Goal: Task Accomplishment & Management: Manage account settings

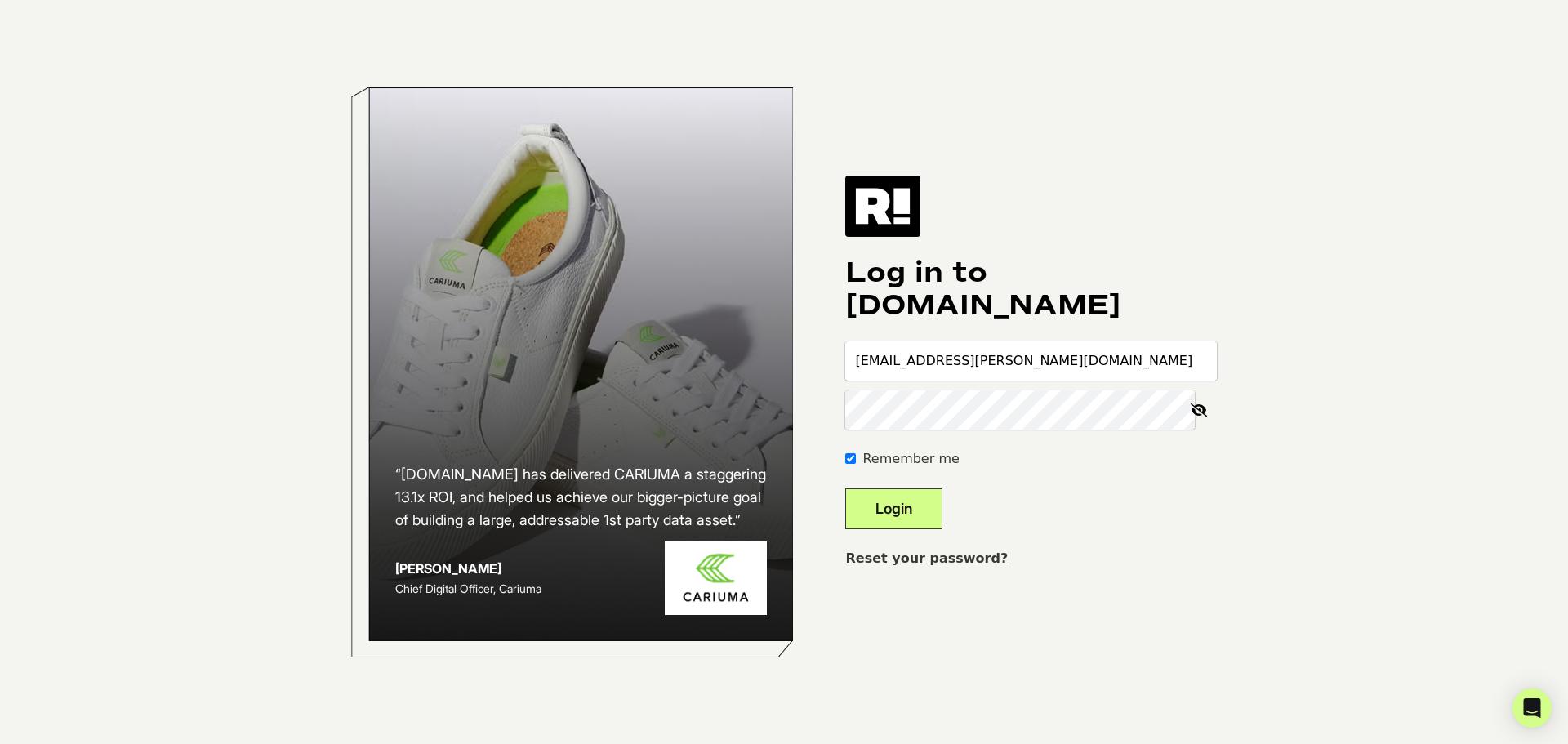
type input "[EMAIL_ADDRESS][PERSON_NAME][DOMAIN_NAME]"
click at [845, 488] on button "Login" at bounding box center [893, 508] width 97 height 41
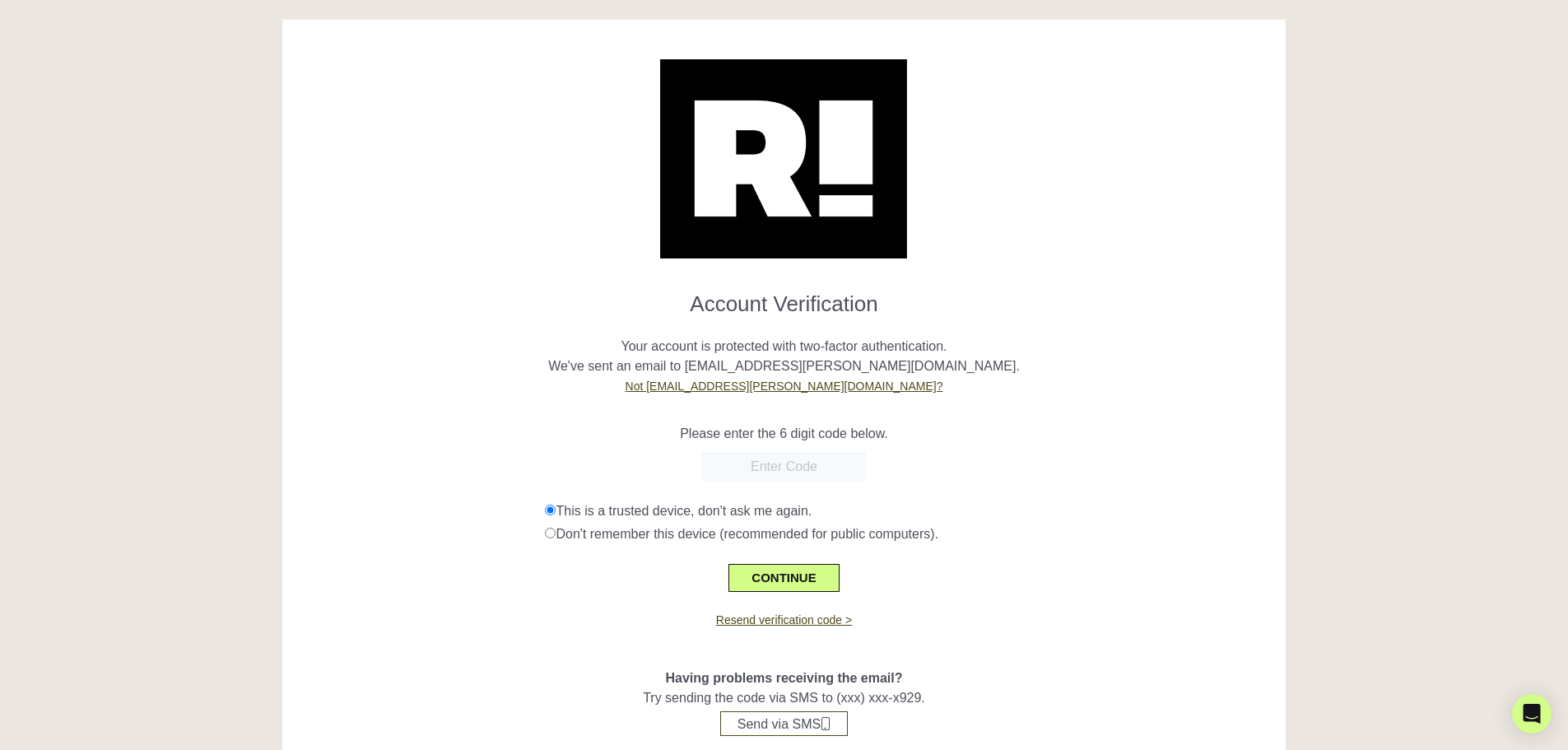
click at [825, 470] on input "text" at bounding box center [783, 466] width 165 height 29
type input "681653"
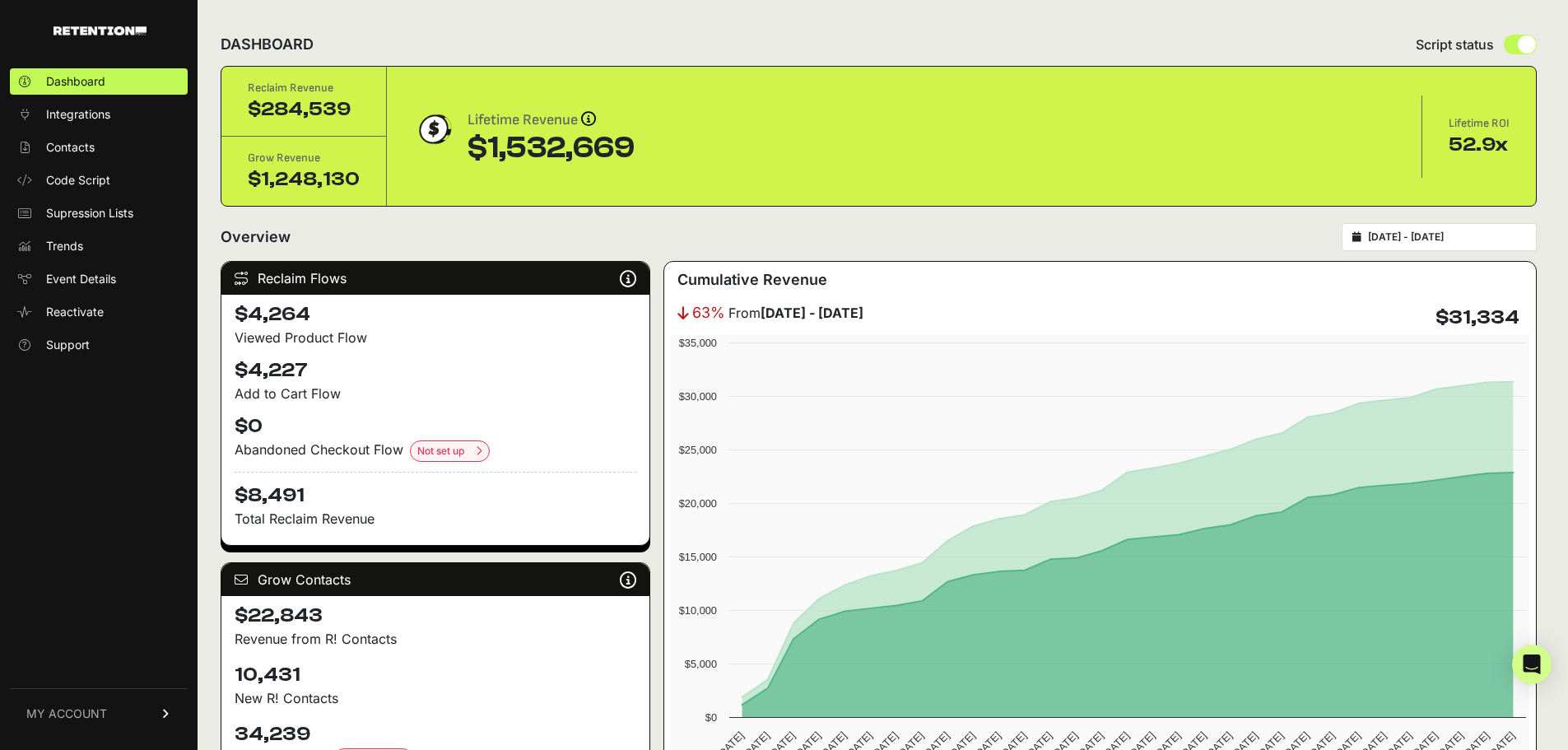
click at [95, 114] on span "Integrations" at bounding box center [78, 115] width 64 height 17
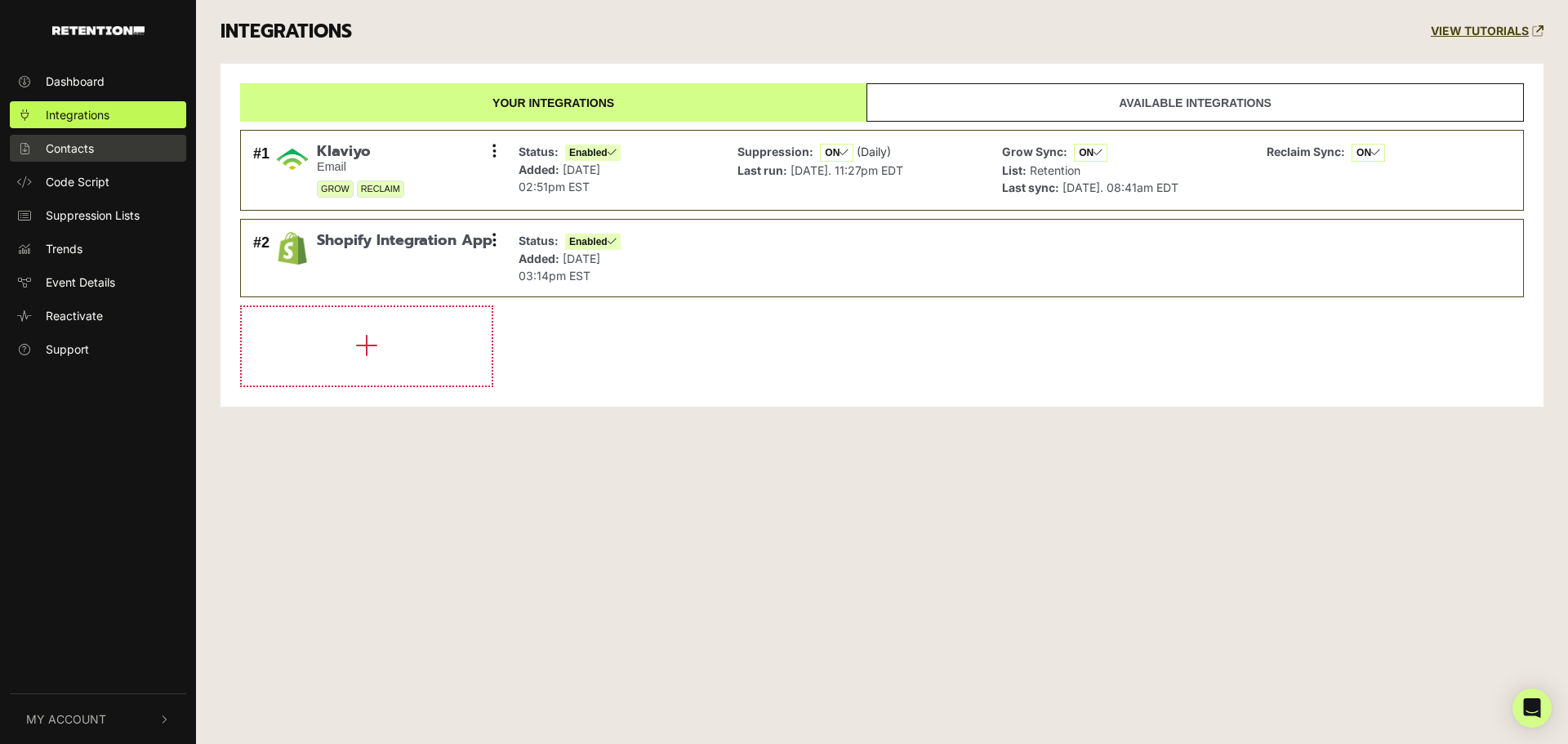
click at [70, 152] on span "Contacts" at bounding box center [70, 148] width 48 height 17
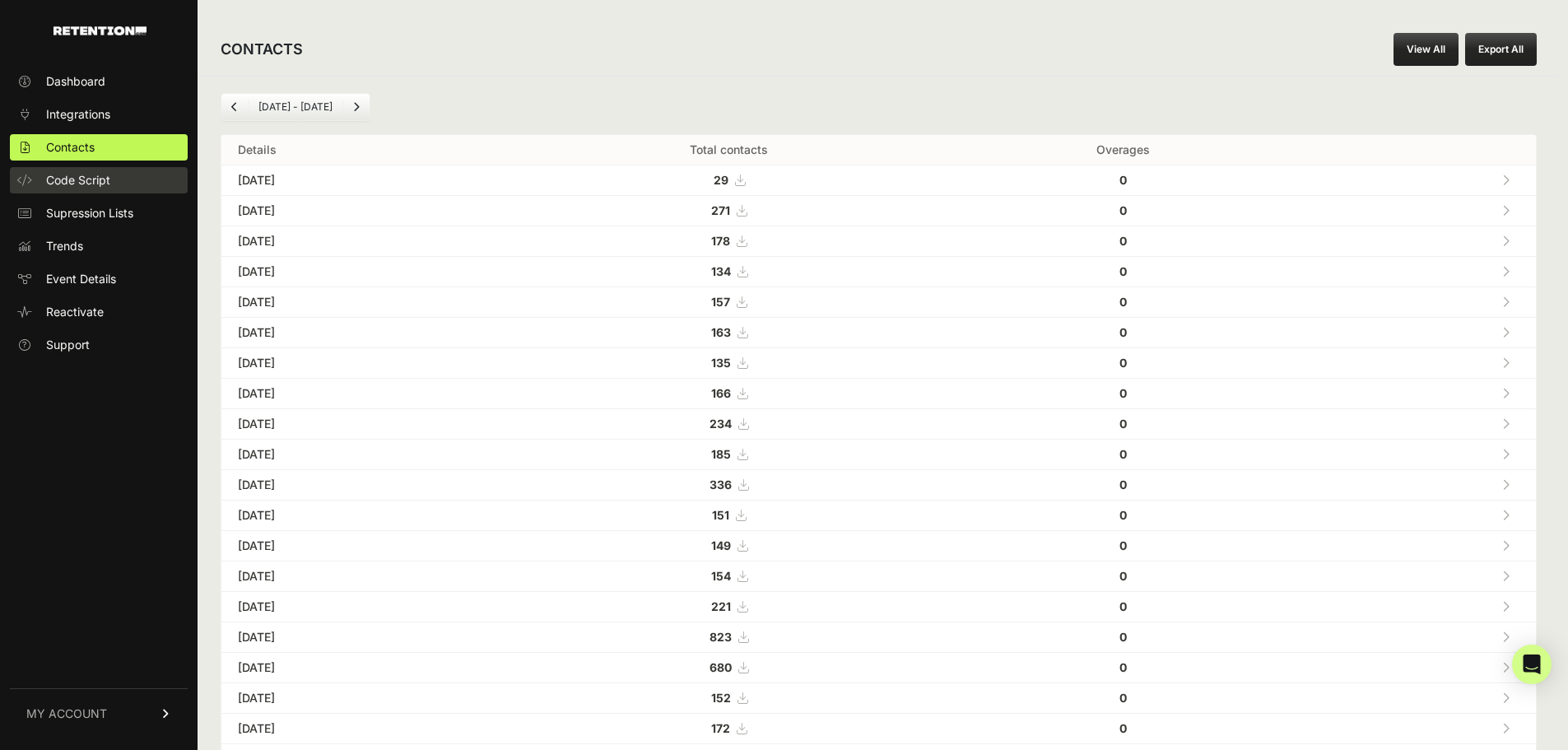
click at [103, 187] on span "Code Script" at bounding box center [78, 181] width 64 height 17
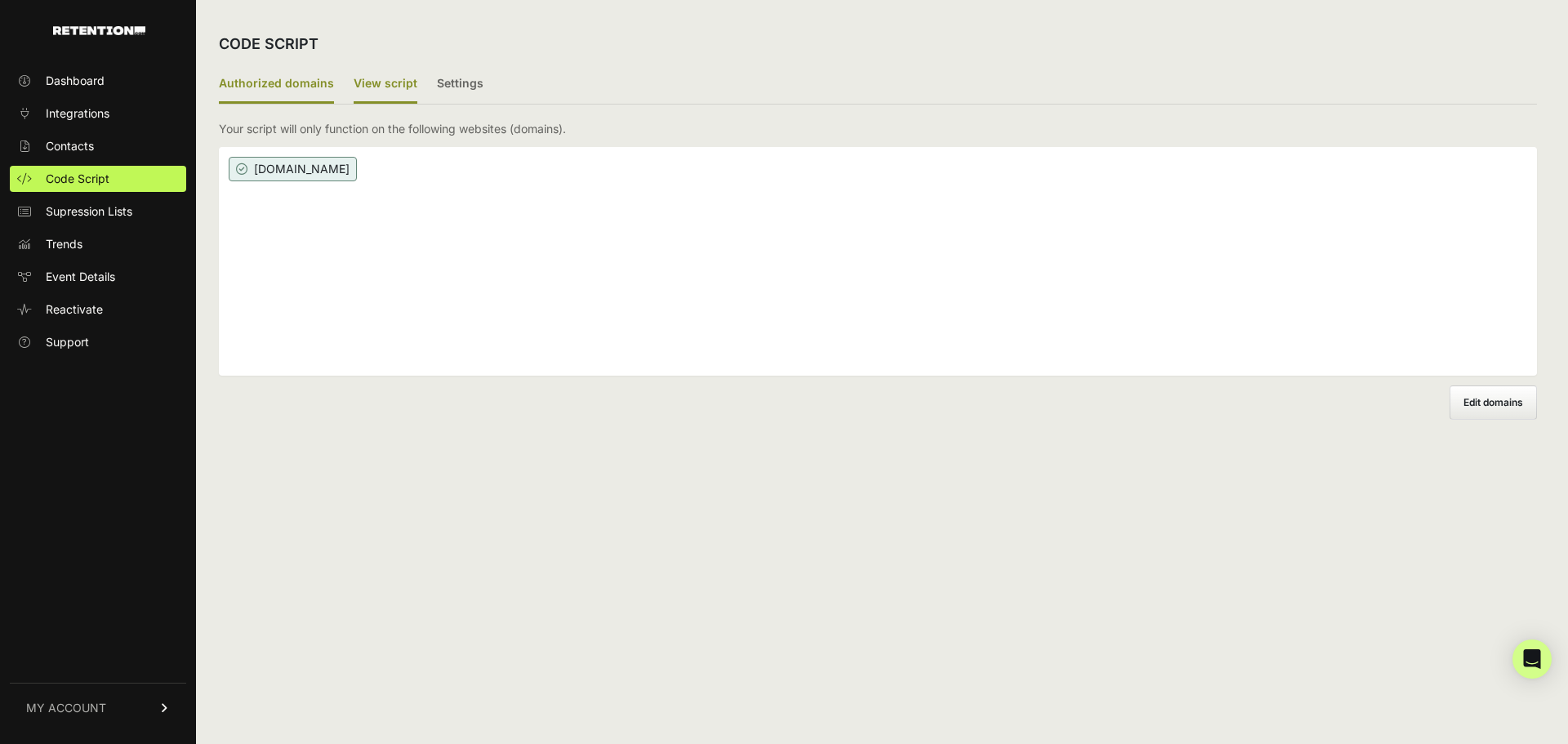
click at [393, 98] on label "View script" at bounding box center [385, 85] width 64 height 38
click at [0, 0] on input "View script" at bounding box center [0, 0] width 0 height 0
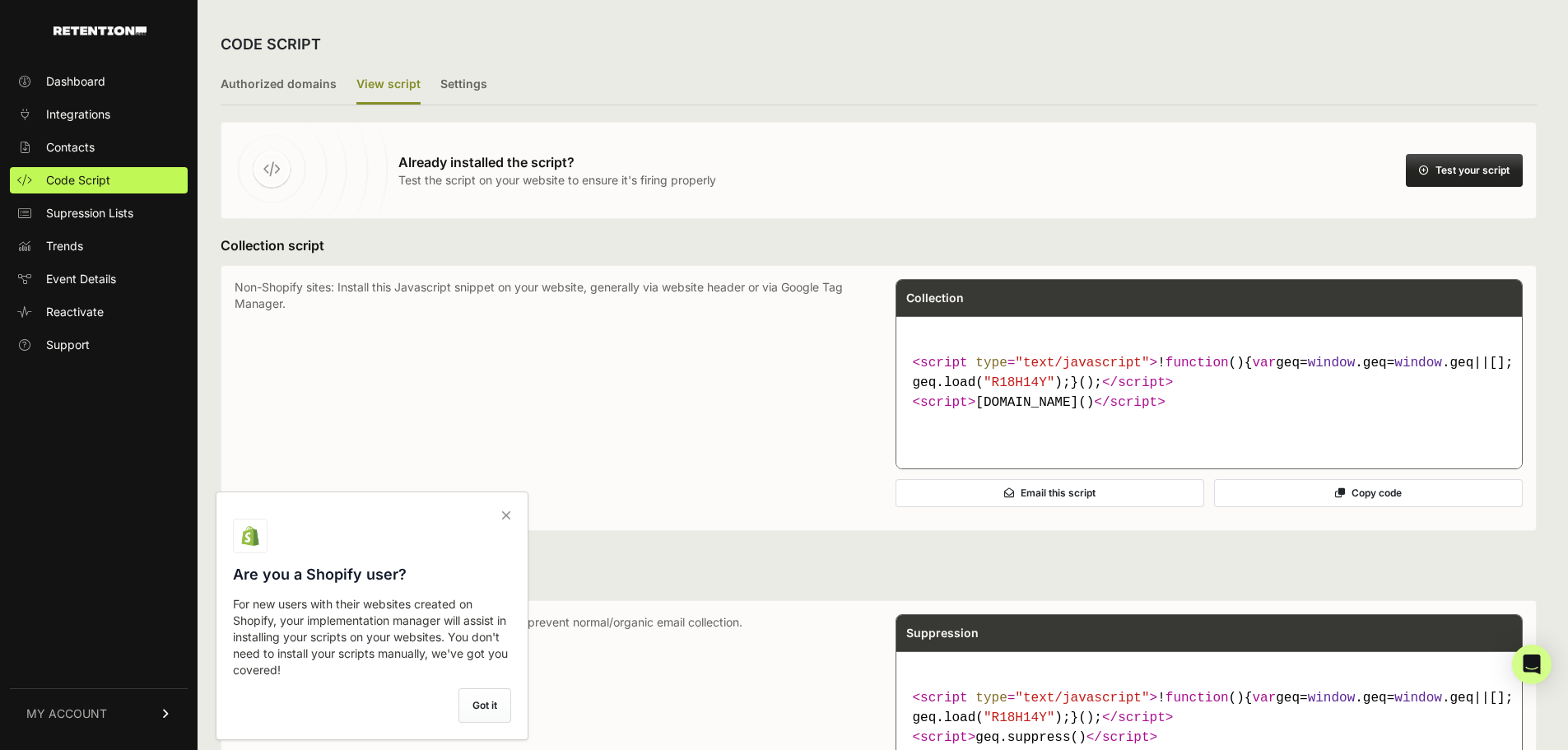
click at [101, 96] on ul "Dashboard Integrations Contacts Code Script Supression Lists Trends Event Detai…" at bounding box center [99, 213] width 178 height 290
click at [101, 90] on link "Dashboard" at bounding box center [99, 81] width 178 height 26
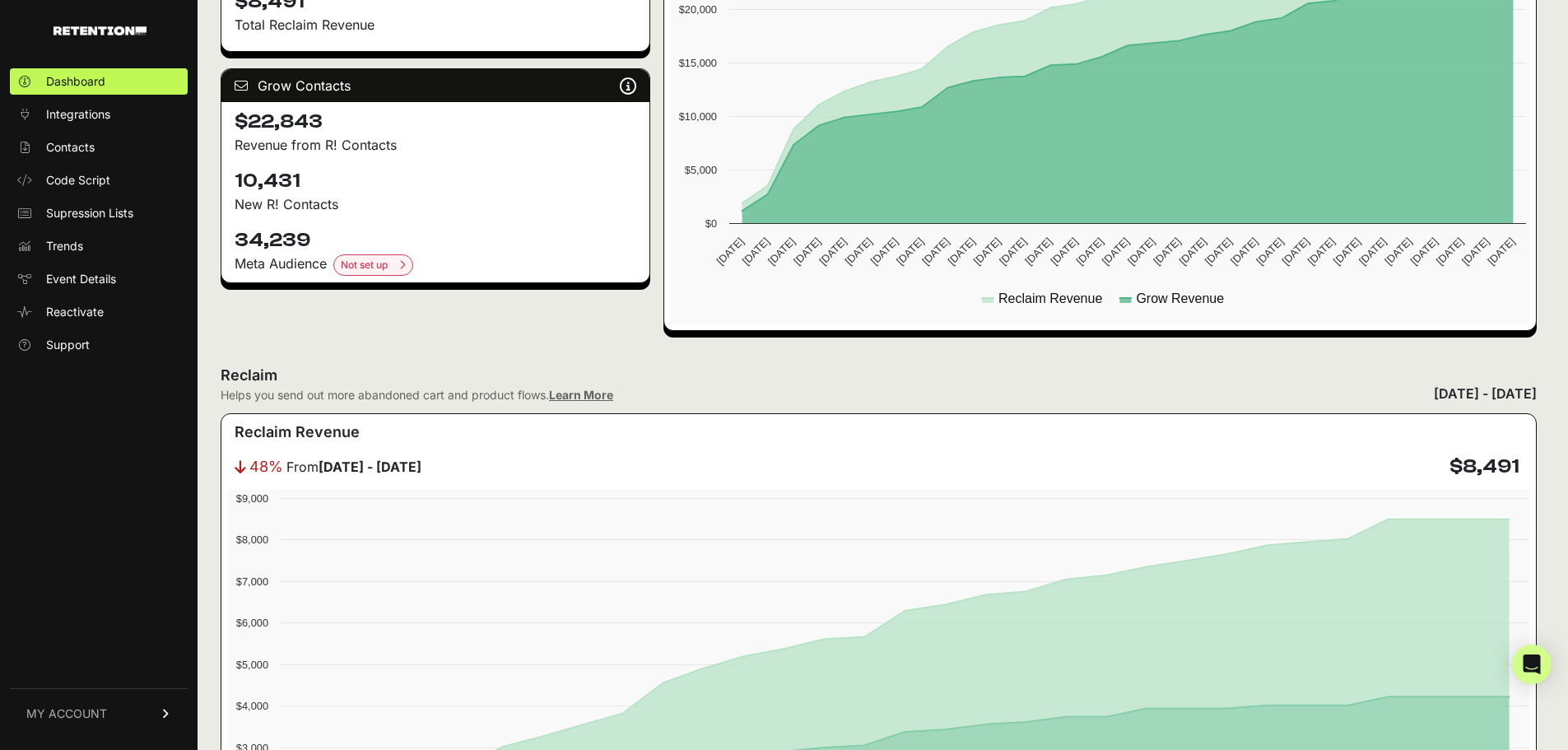
scroll to position [906, 0]
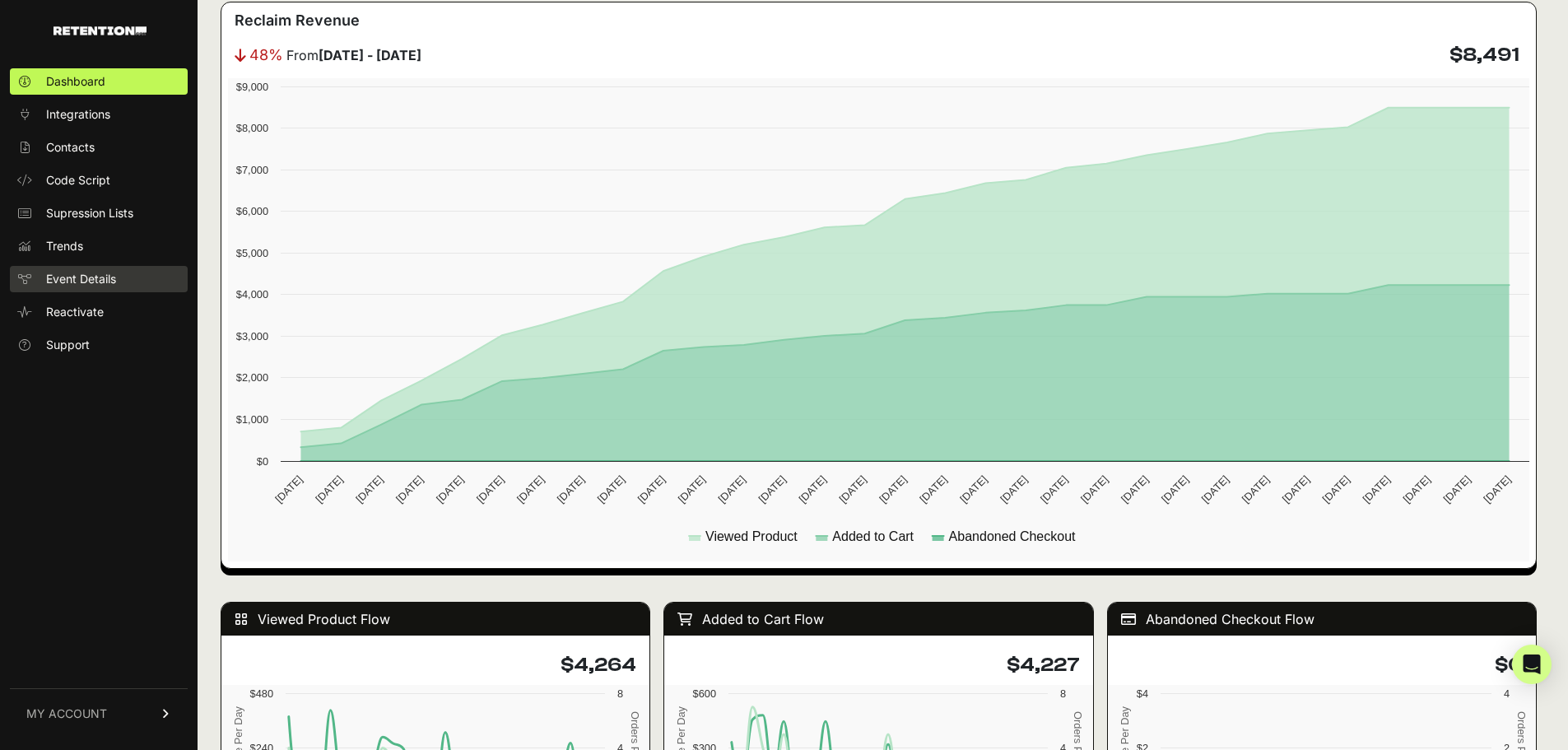
click at [97, 280] on span "Event Details" at bounding box center [81, 280] width 70 height 17
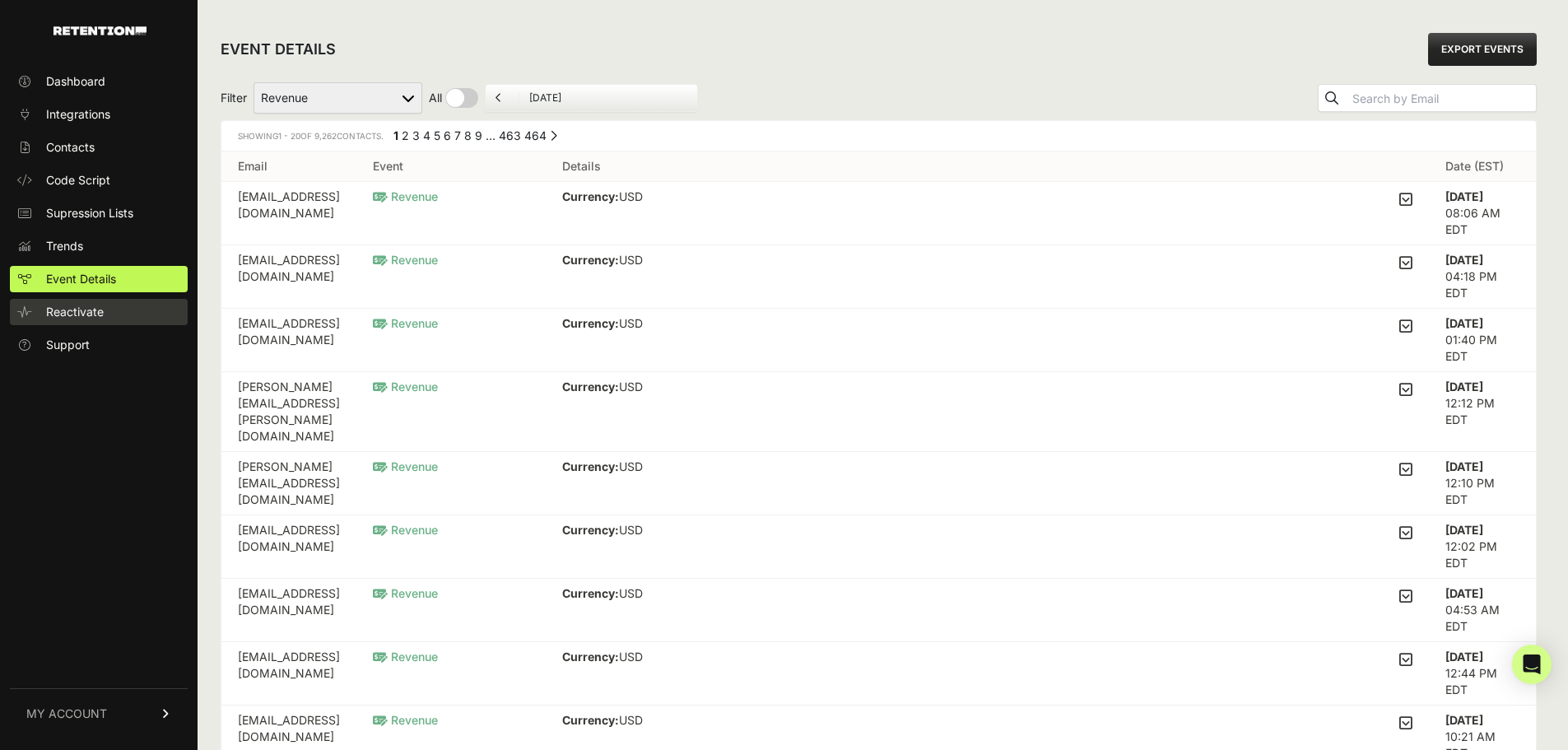
click at [97, 318] on span "Reactivate" at bounding box center [74, 312] width 58 height 17
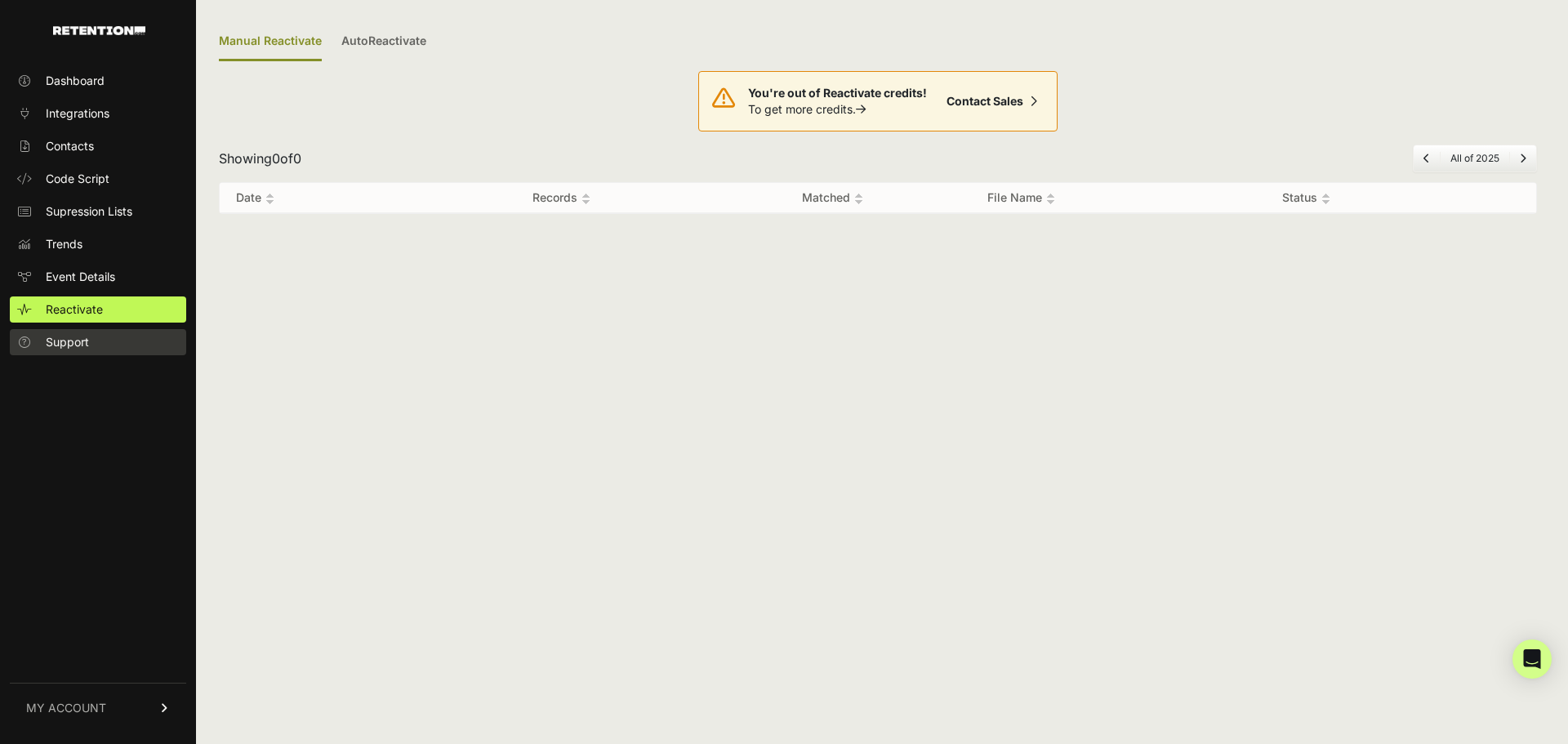
click at [93, 332] on link "Support" at bounding box center [98, 341] width 177 height 26
click at [130, 69] on link "Dashboard" at bounding box center [98, 81] width 177 height 26
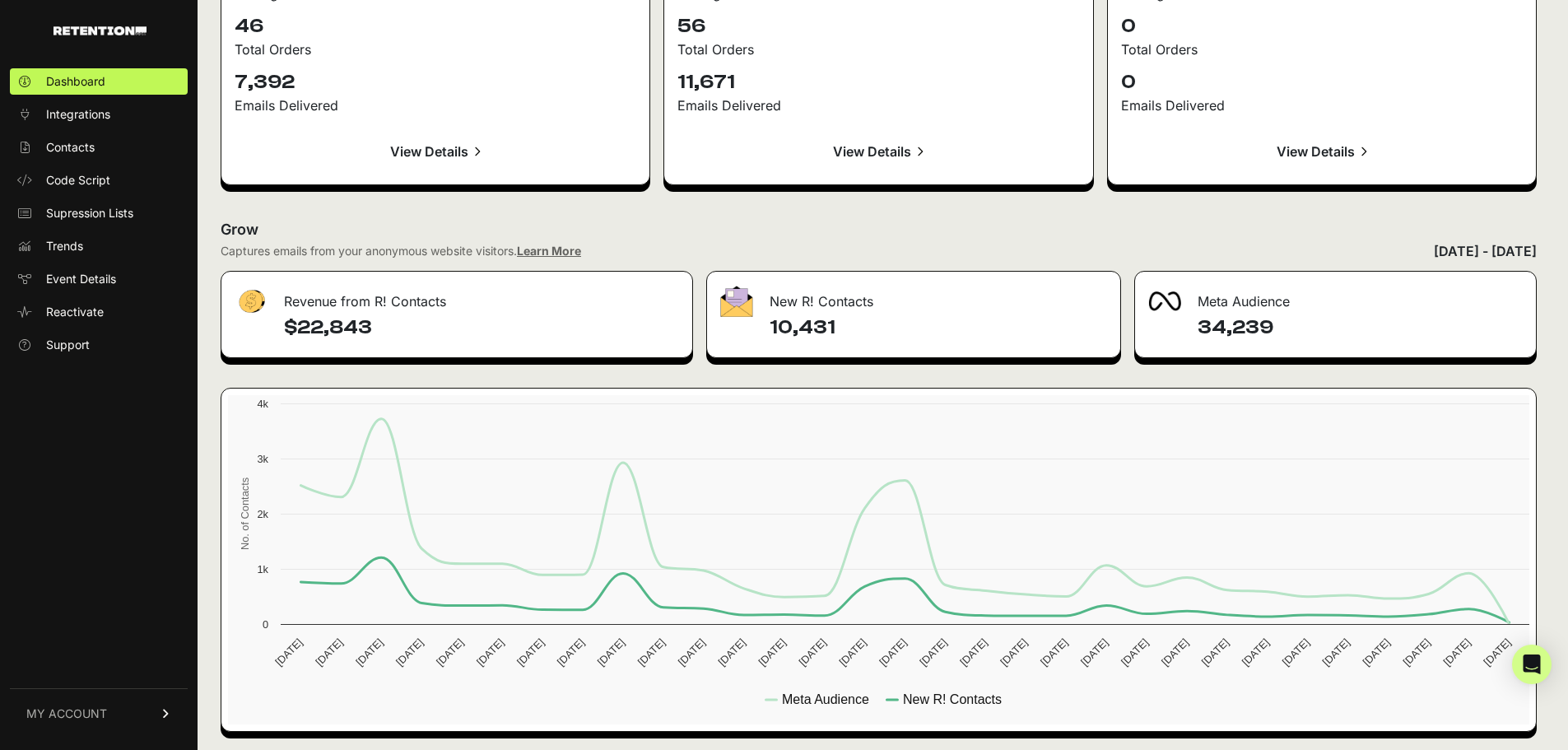
scroll to position [1816, 0]
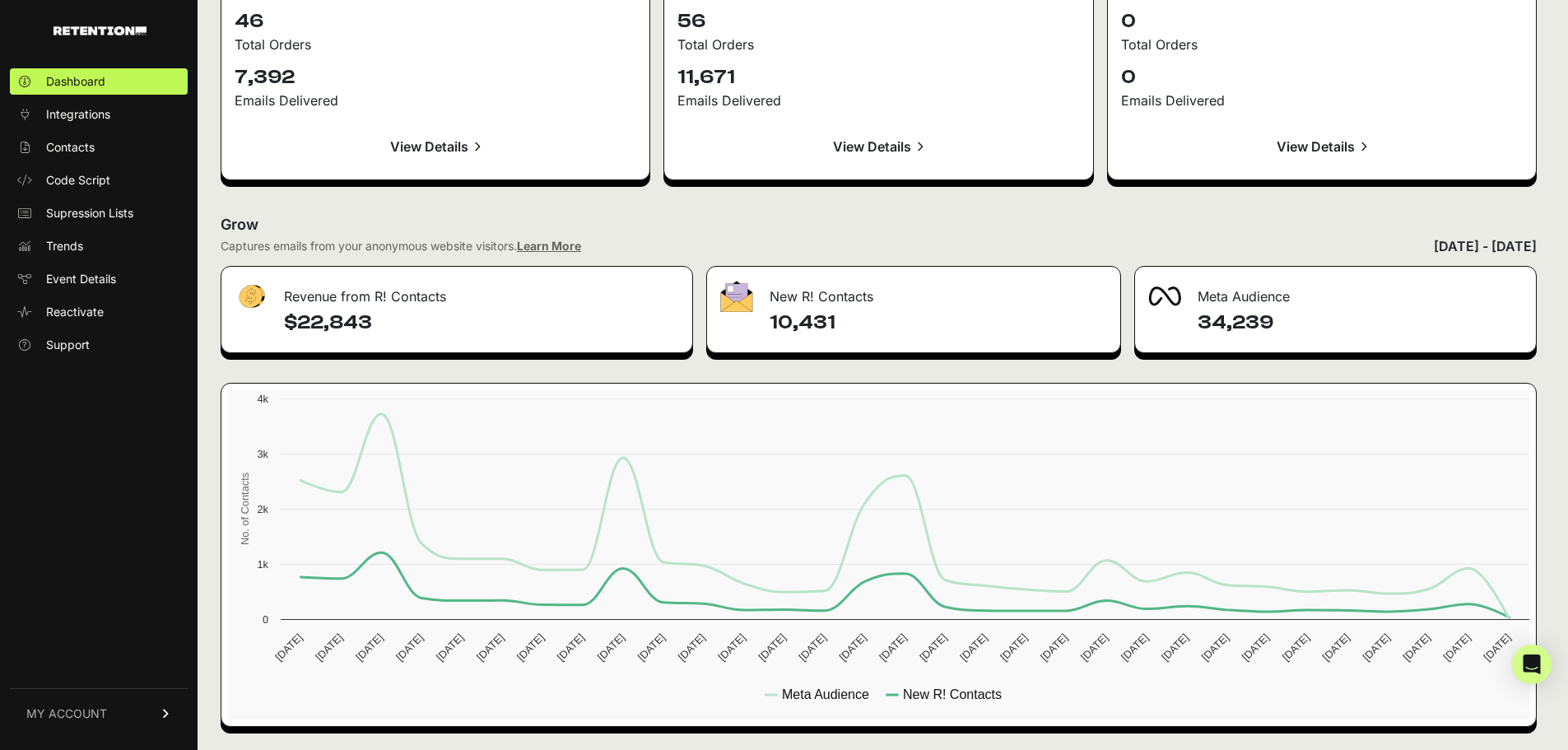
click at [156, 714] on link "MY ACCOUNT" at bounding box center [99, 713] width 178 height 50
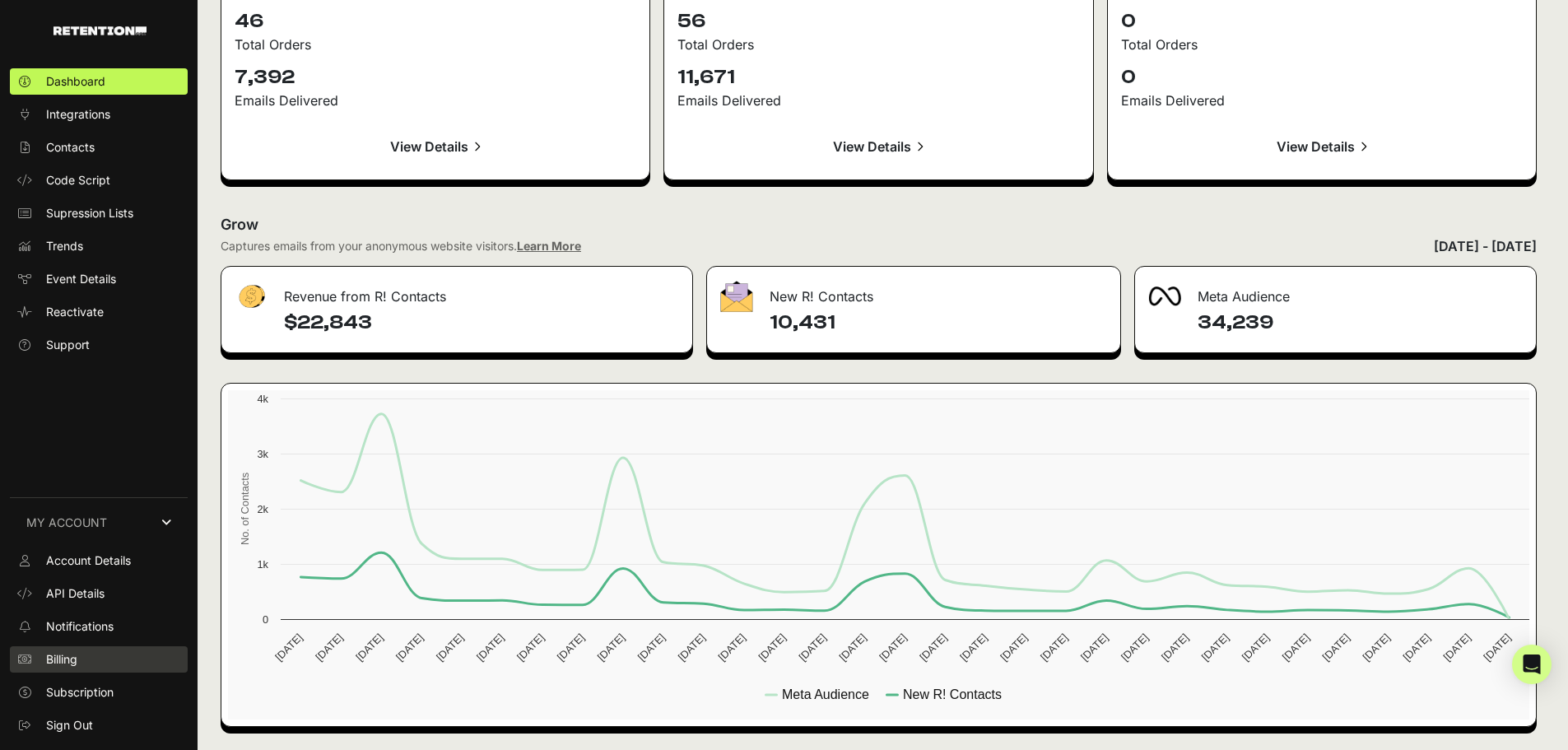
click at [90, 668] on link "Billing" at bounding box center [99, 659] width 178 height 26
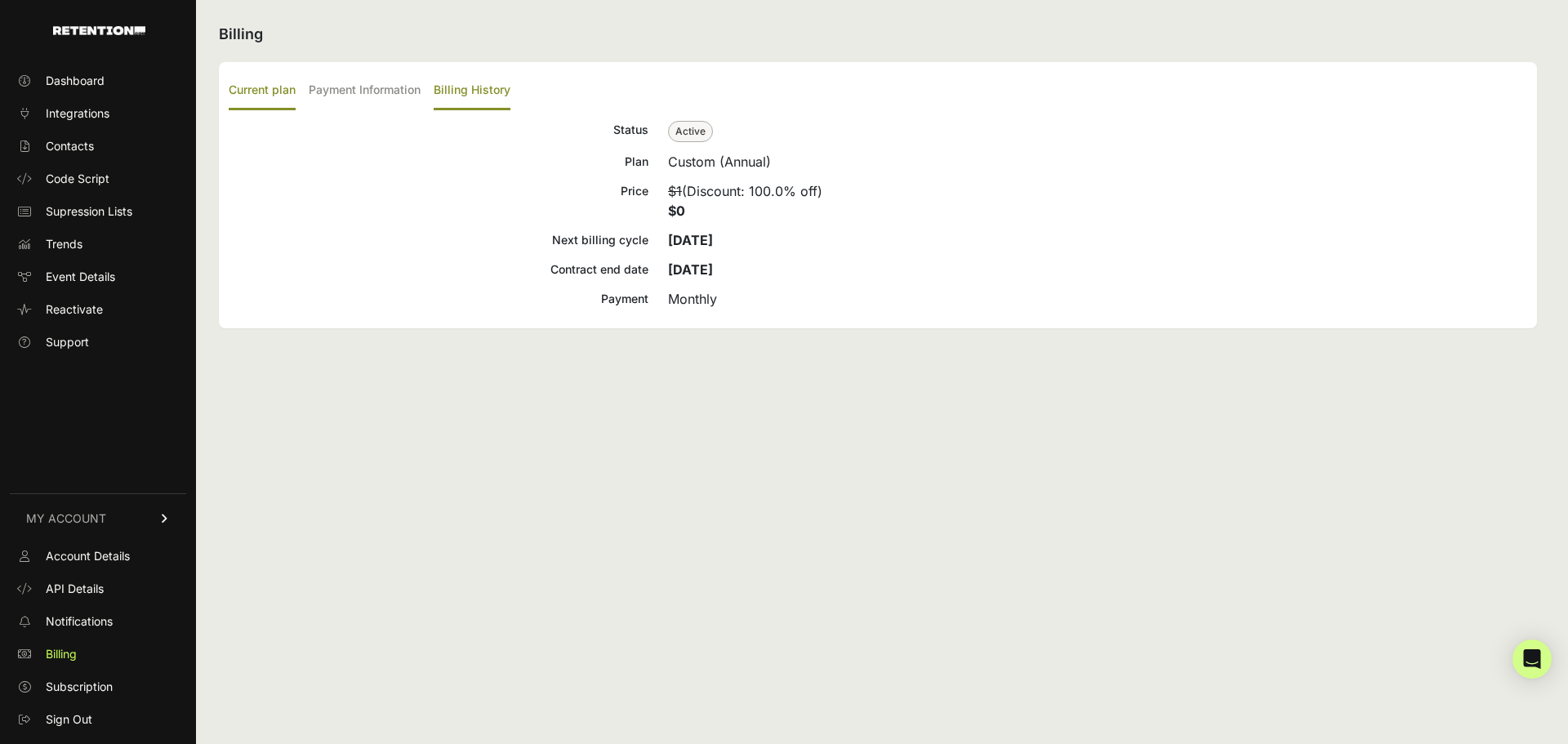
click at [481, 93] on label "Billing History" at bounding box center [471, 91] width 76 height 38
click at [0, 0] on input "Billing History" at bounding box center [0, 0] width 0 height 0
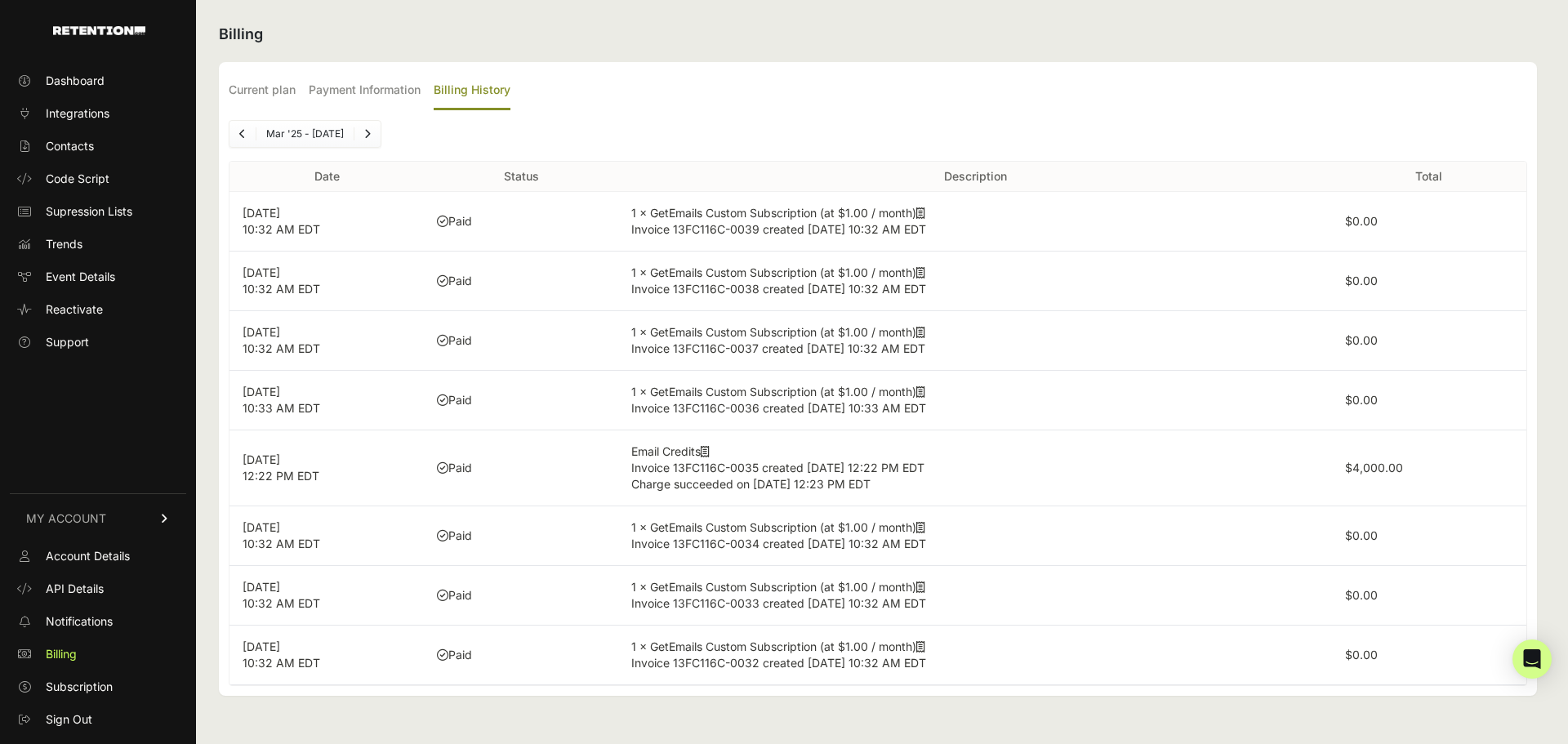
click at [950, 75] on ul "Current plan Payment Information Billing History" at bounding box center [877, 91] width 1298 height 38
click at [367, 131] on icon "Next" at bounding box center [368, 134] width 7 height 10
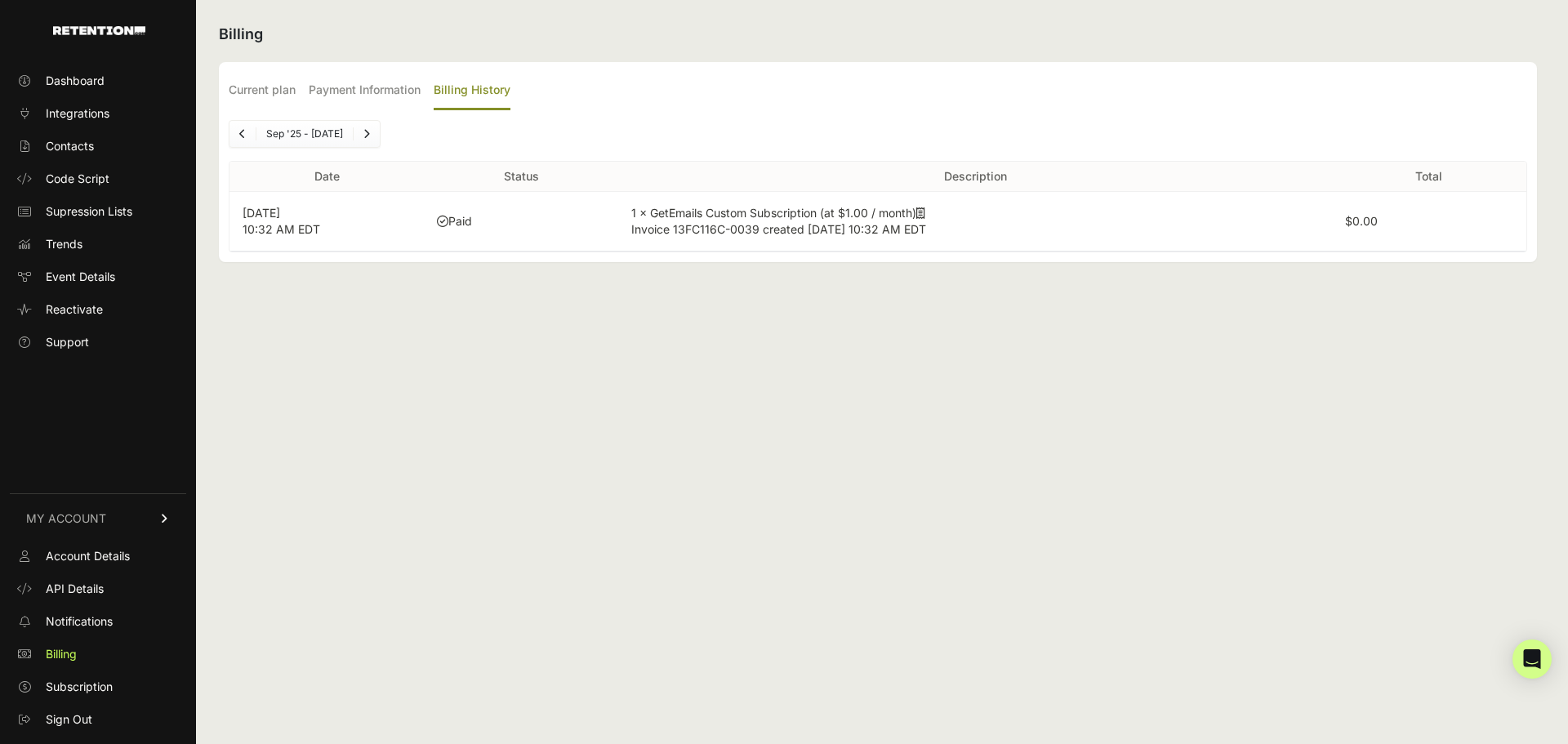
click at [367, 131] on link "Next" at bounding box center [366, 134] width 26 height 26
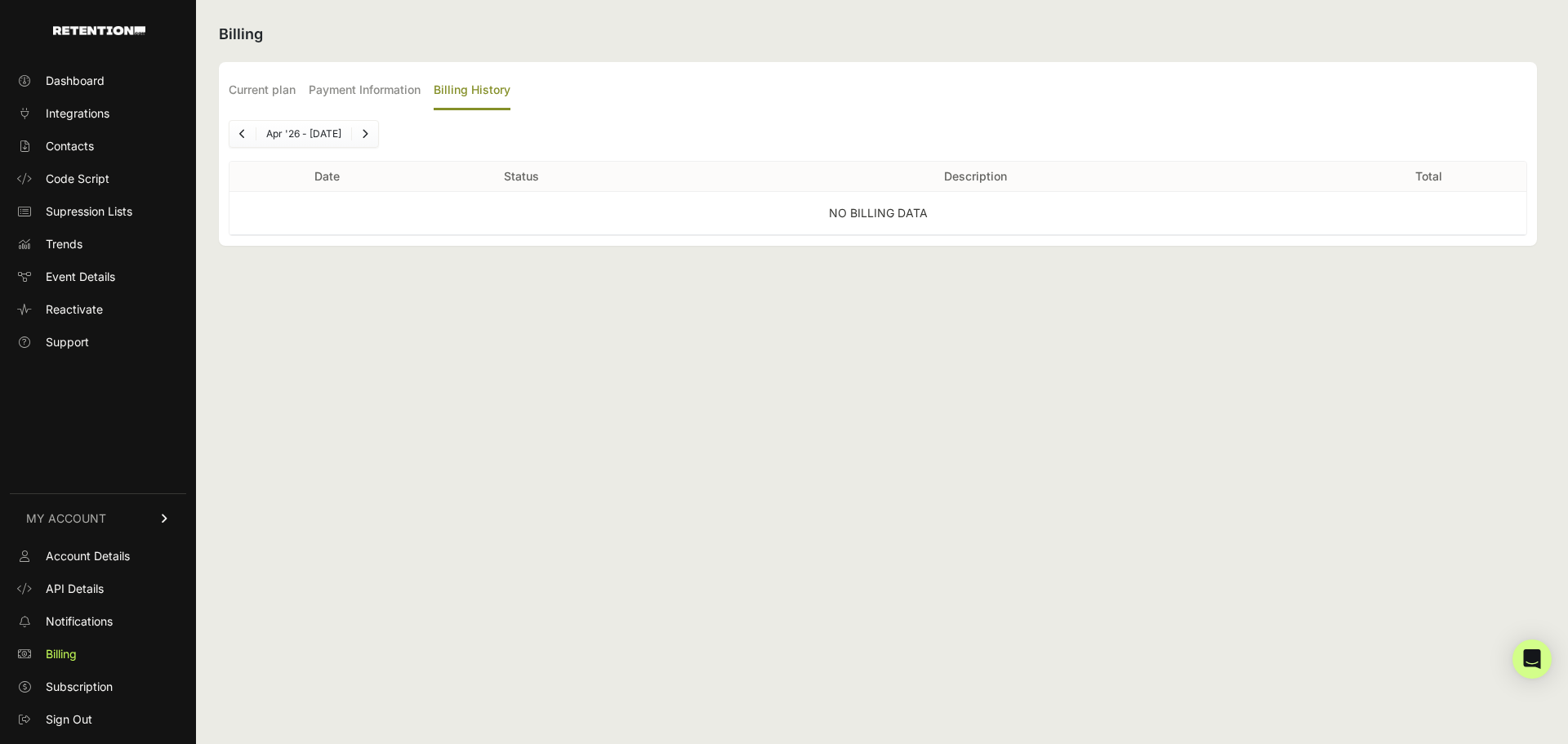
click at [367, 131] on icon "Next" at bounding box center [365, 134] width 7 height 10
click at [252, 139] on link "Previous" at bounding box center [242, 134] width 26 height 26
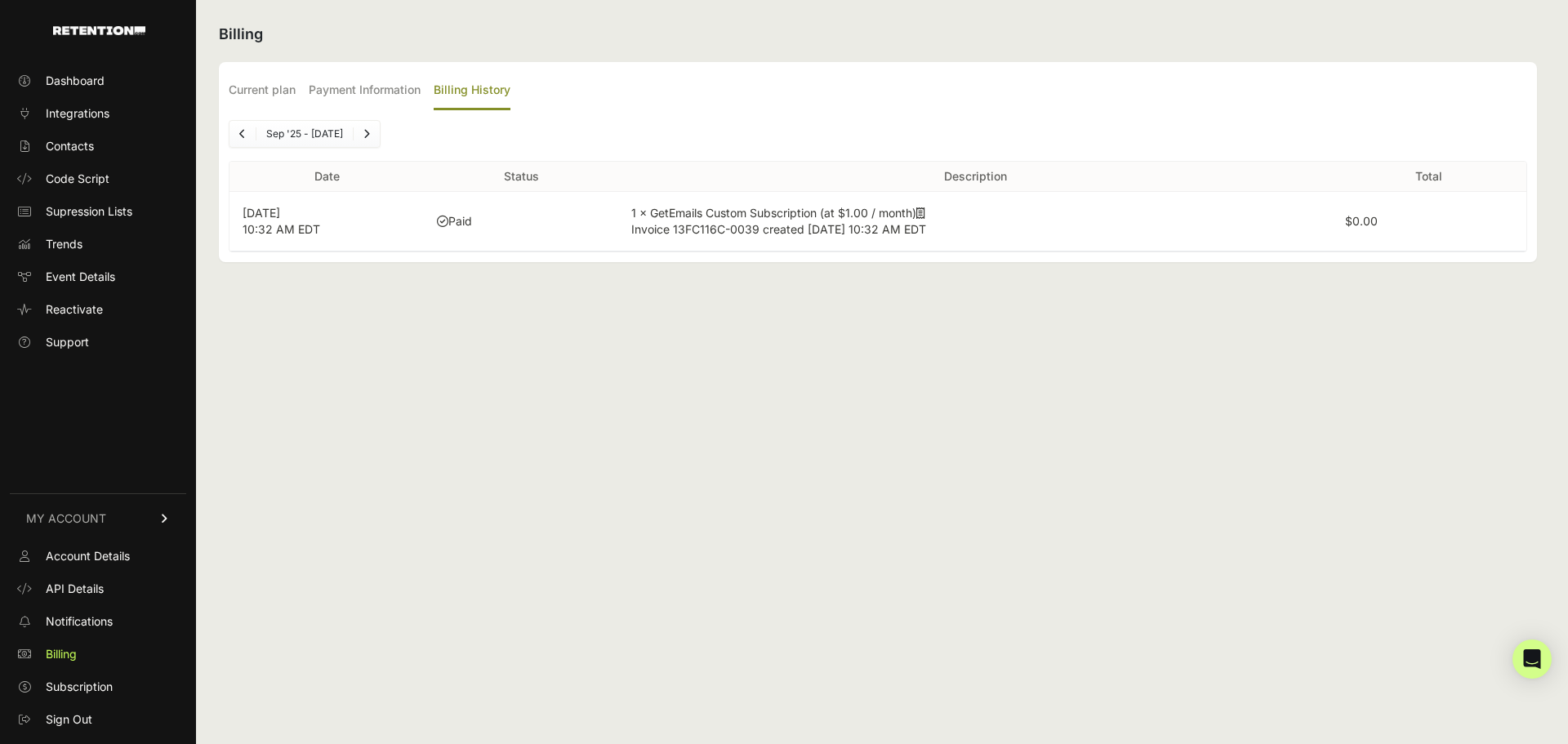
click at [252, 139] on link "Previous" at bounding box center [242, 134] width 26 height 26
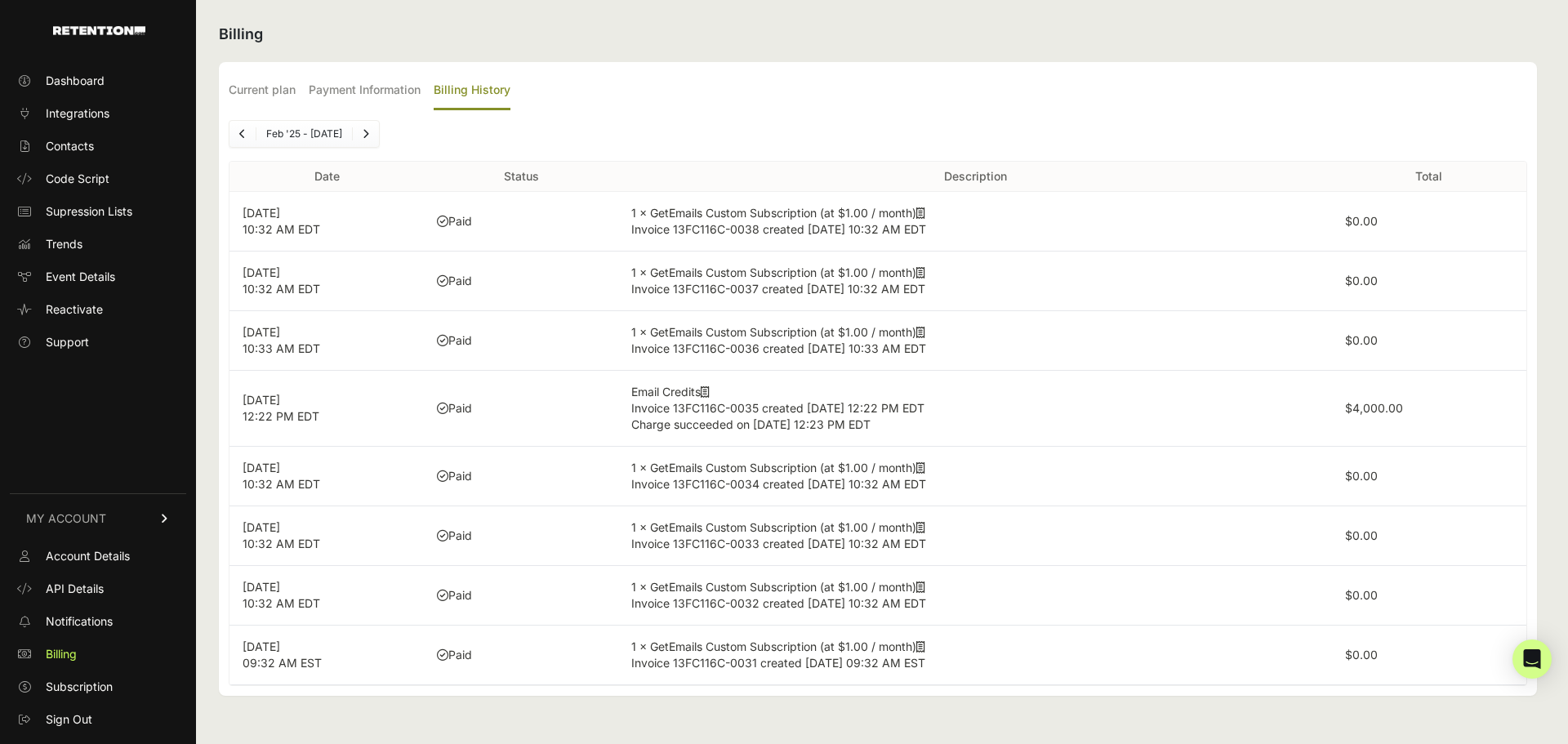
click at [252, 139] on link "Previous" at bounding box center [242, 134] width 26 height 26
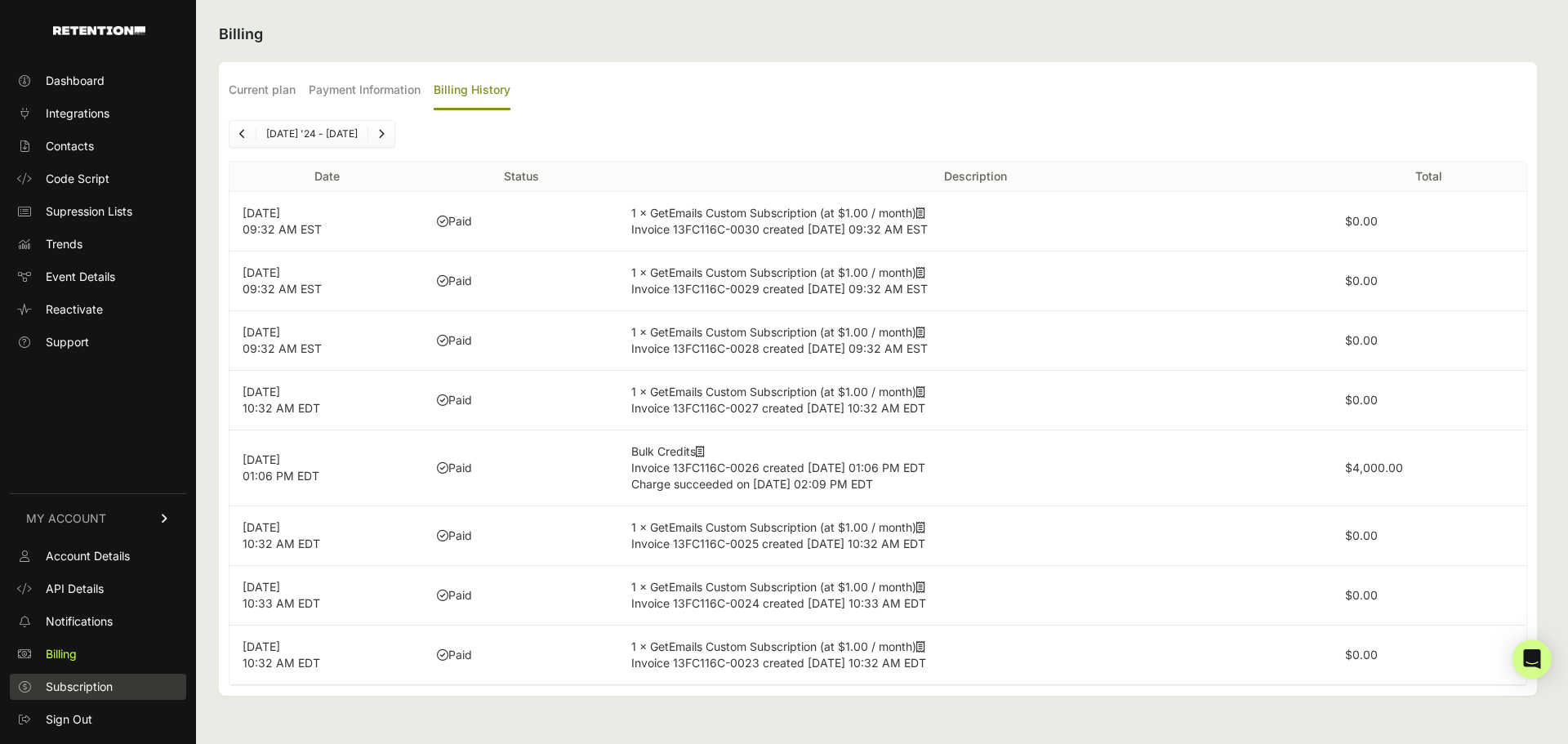
click at [90, 679] on span "Subscription" at bounding box center [79, 688] width 67 height 17
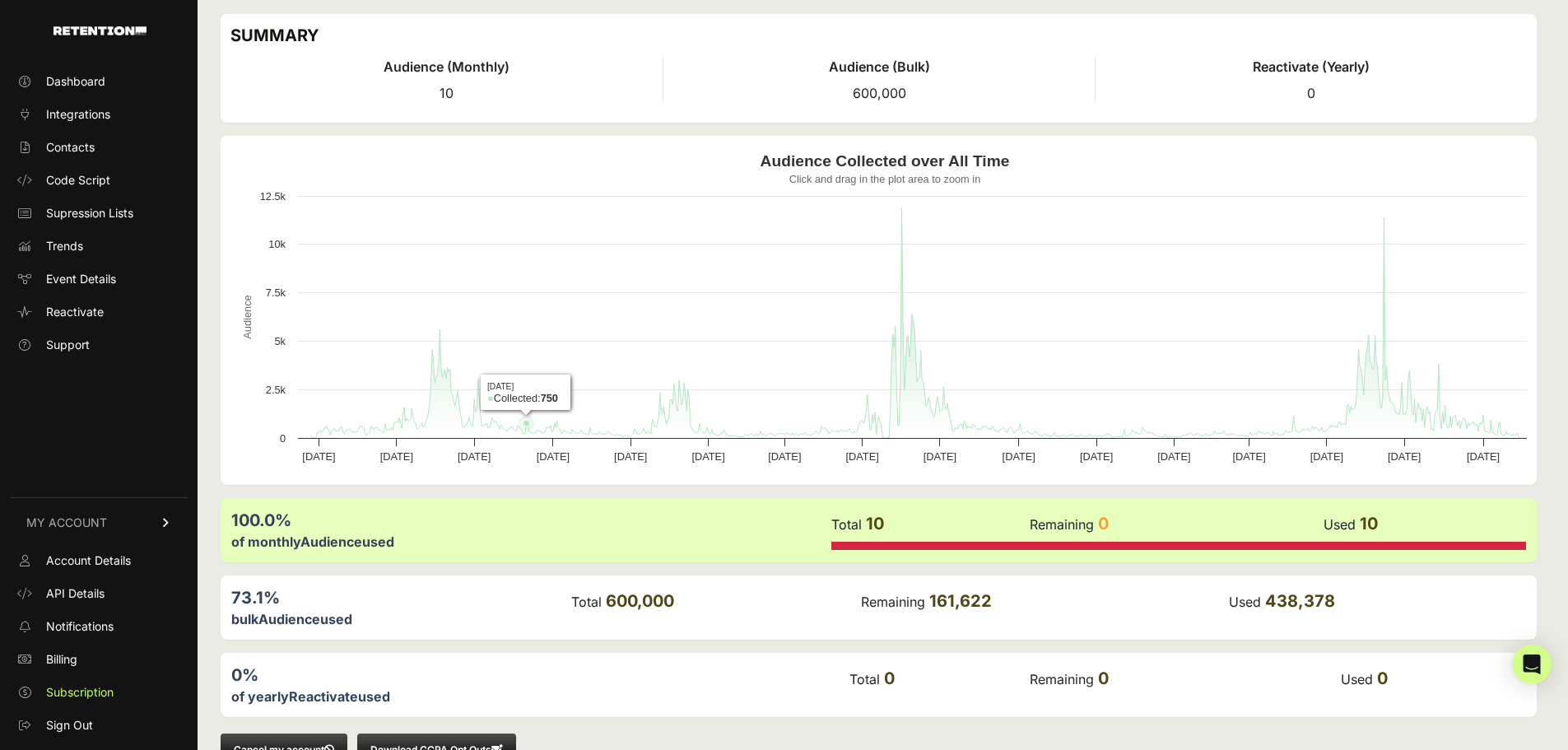
scroll to position [95, 0]
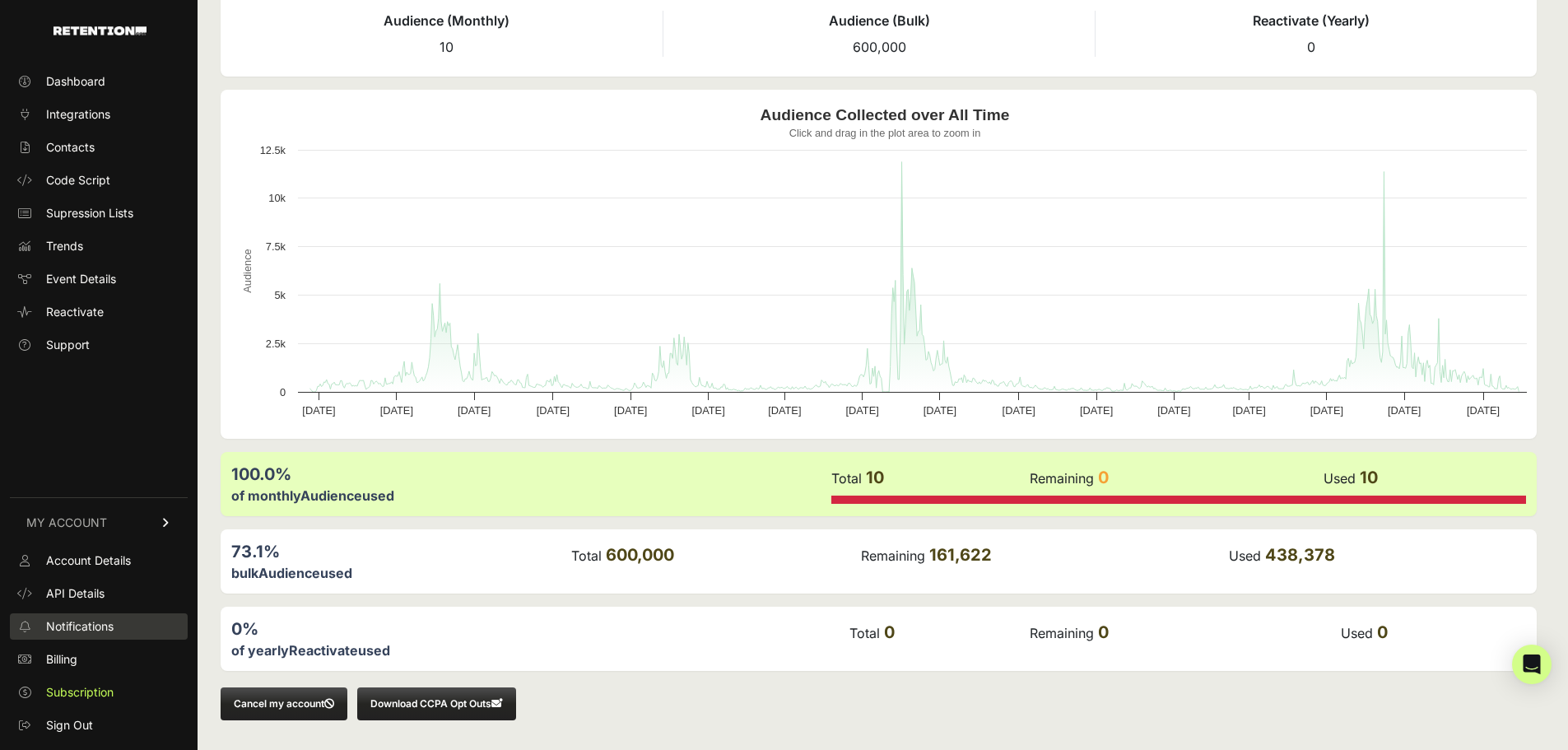
click at [108, 626] on span "Notifications" at bounding box center [79, 627] width 68 height 17
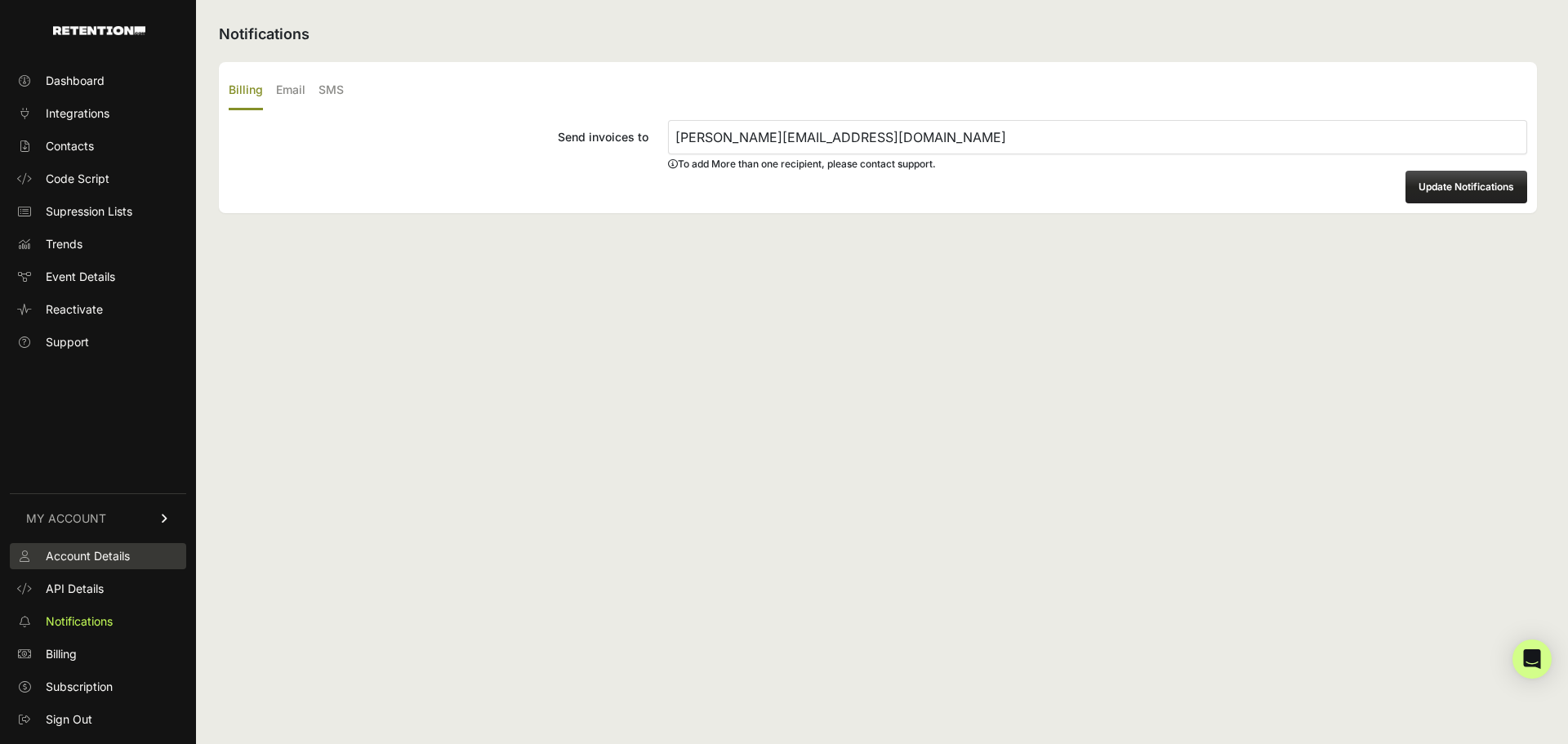
click at [118, 558] on span "Account Details" at bounding box center [87, 556] width 84 height 17
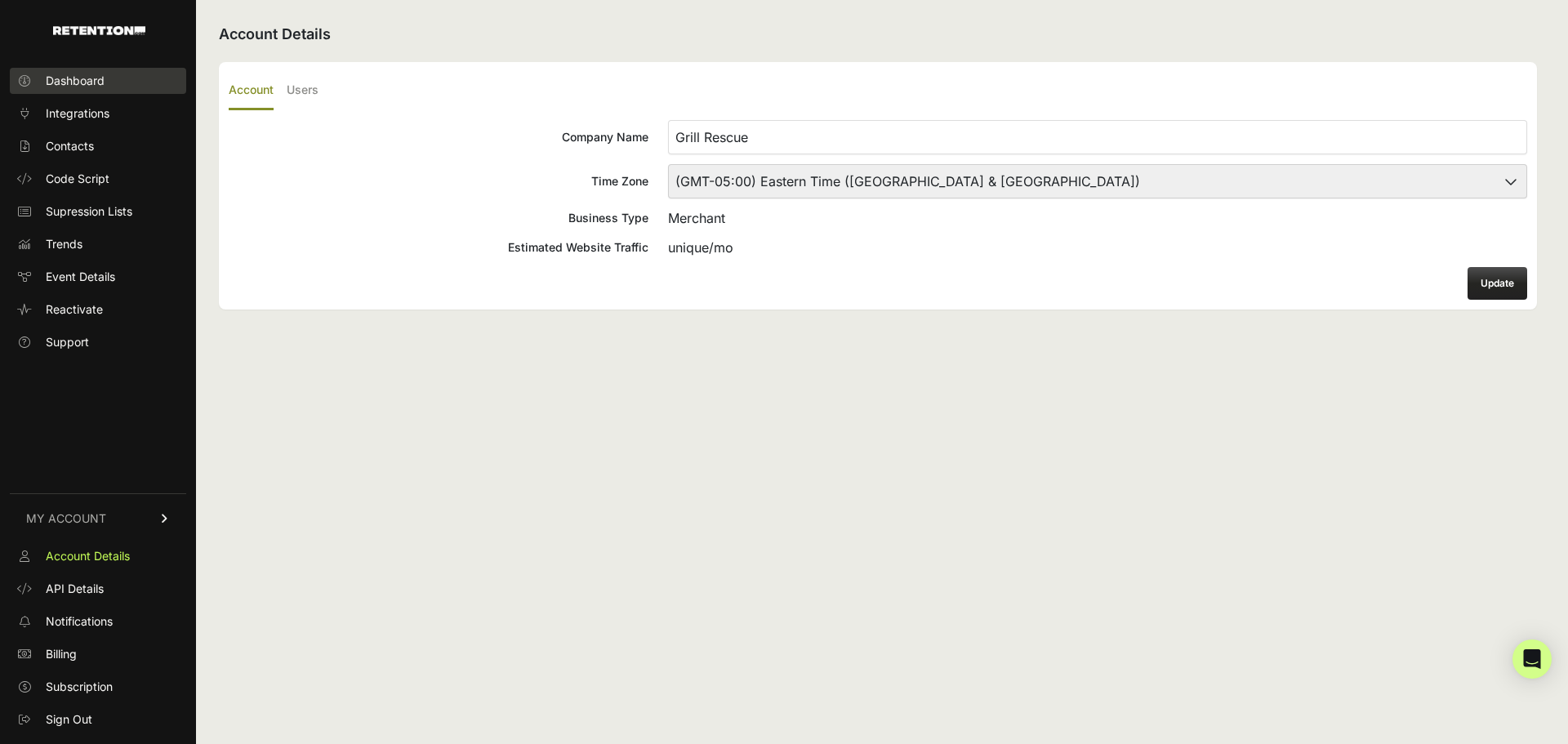
click at [96, 91] on link "Dashboard" at bounding box center [98, 81] width 177 height 26
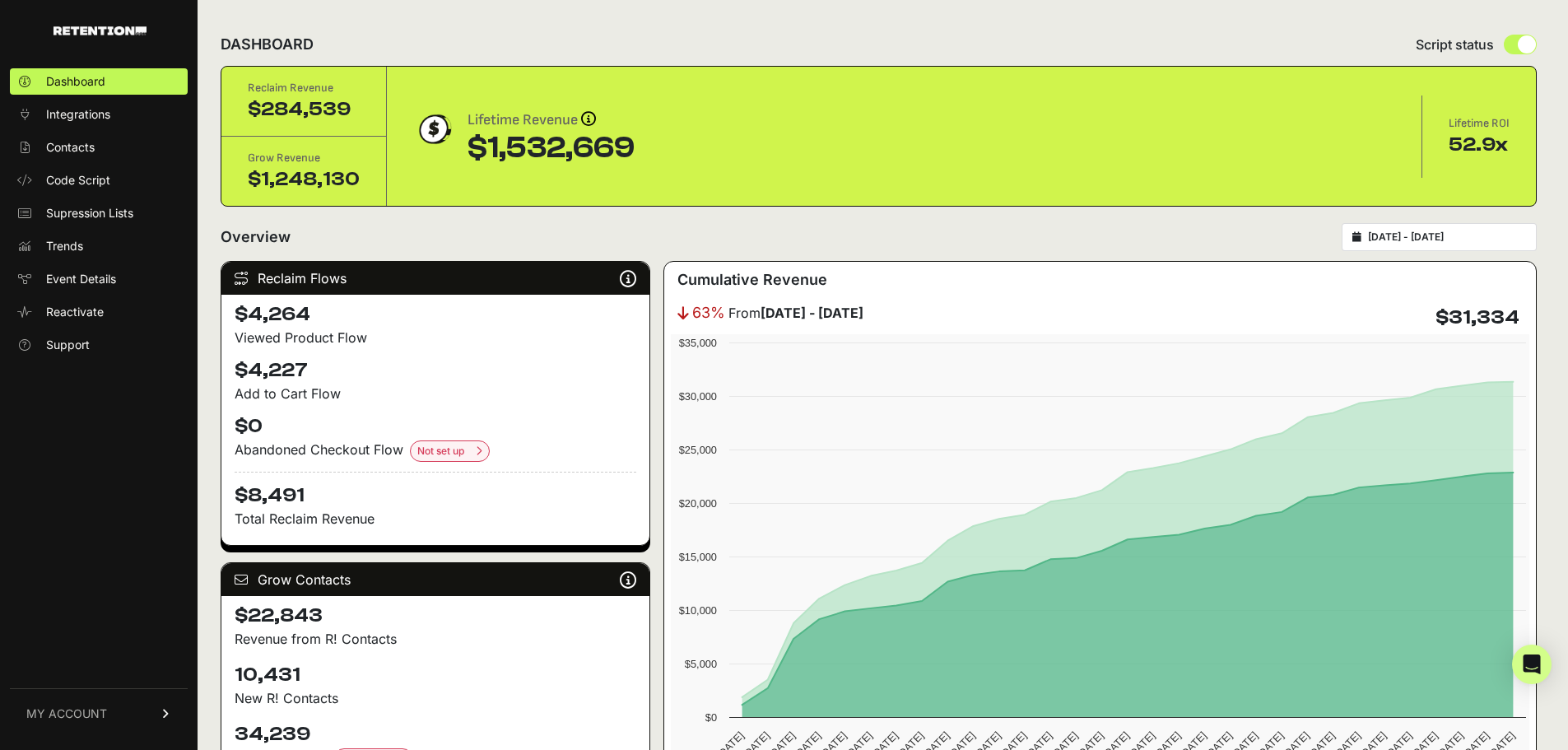
click at [119, 707] on link "MY ACCOUNT" at bounding box center [99, 713] width 178 height 50
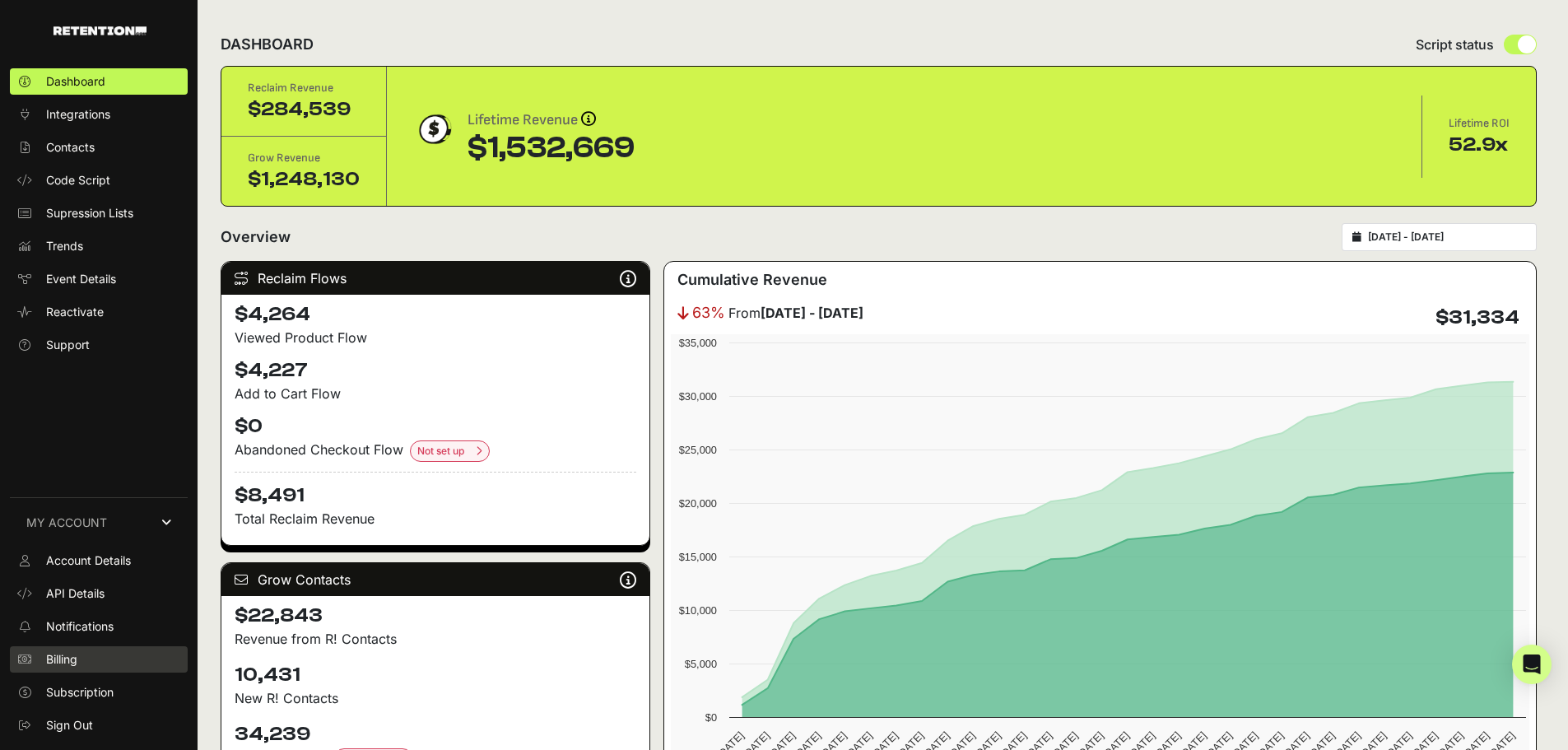
click at [90, 650] on link "Billing" at bounding box center [99, 659] width 178 height 26
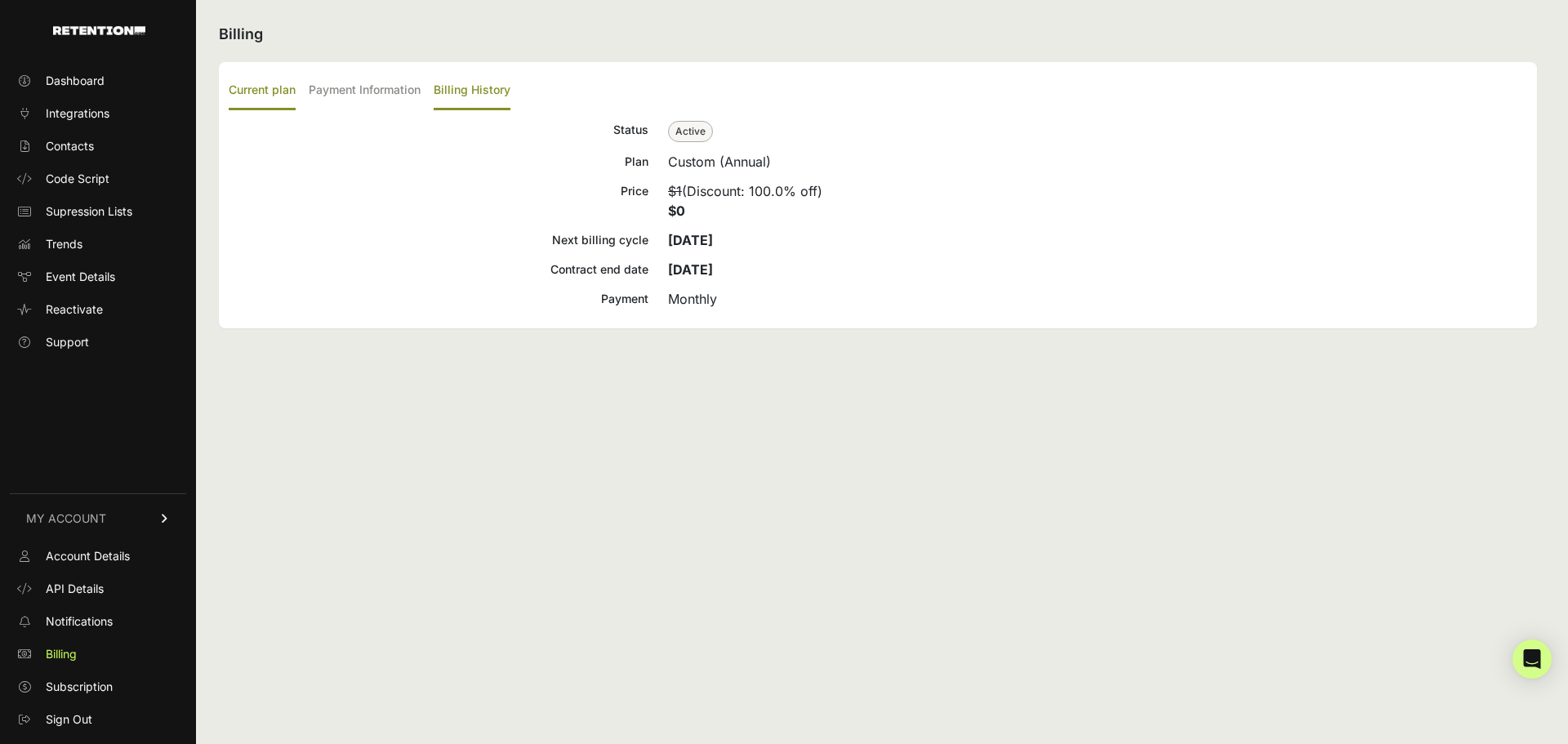
click at [478, 92] on label "Billing History" at bounding box center [471, 91] width 76 height 38
click at [0, 0] on input "Billing History" at bounding box center [0, 0] width 0 height 0
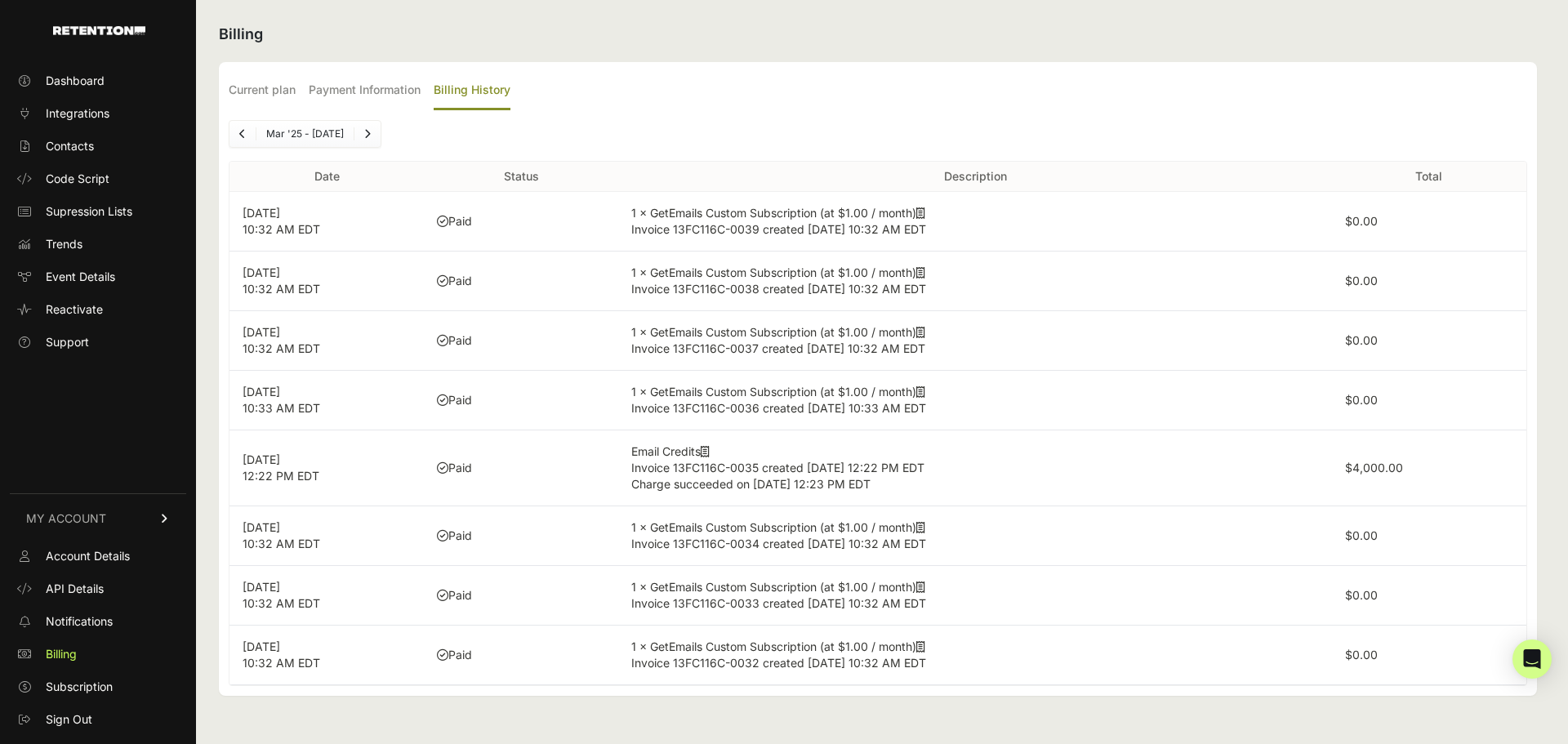
click at [380, 132] on link "Next" at bounding box center [367, 134] width 26 height 26
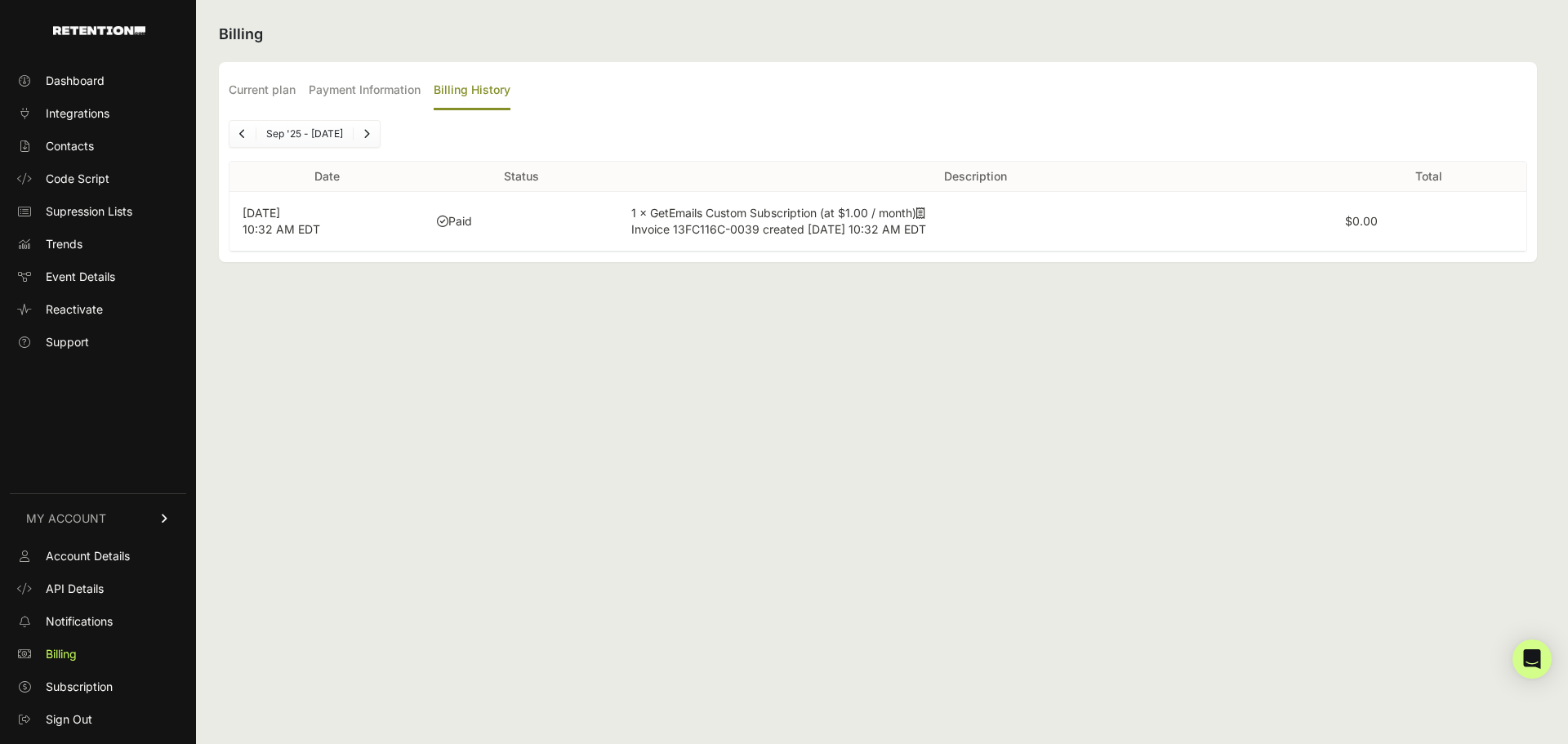
click at [246, 138] on link "Previous" at bounding box center [242, 134] width 26 height 26
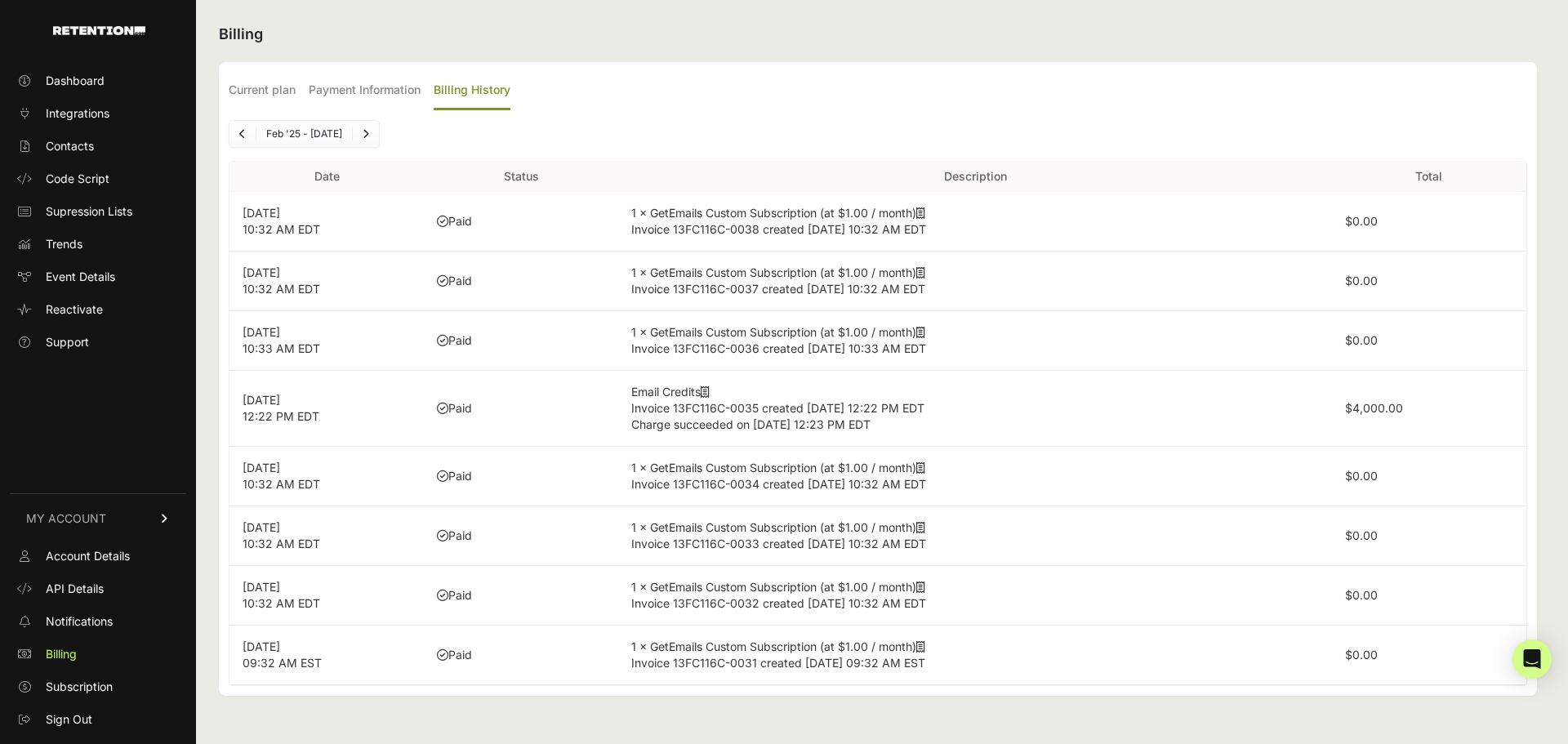
click at [364, 125] on link "Next" at bounding box center [365, 134] width 26 height 26
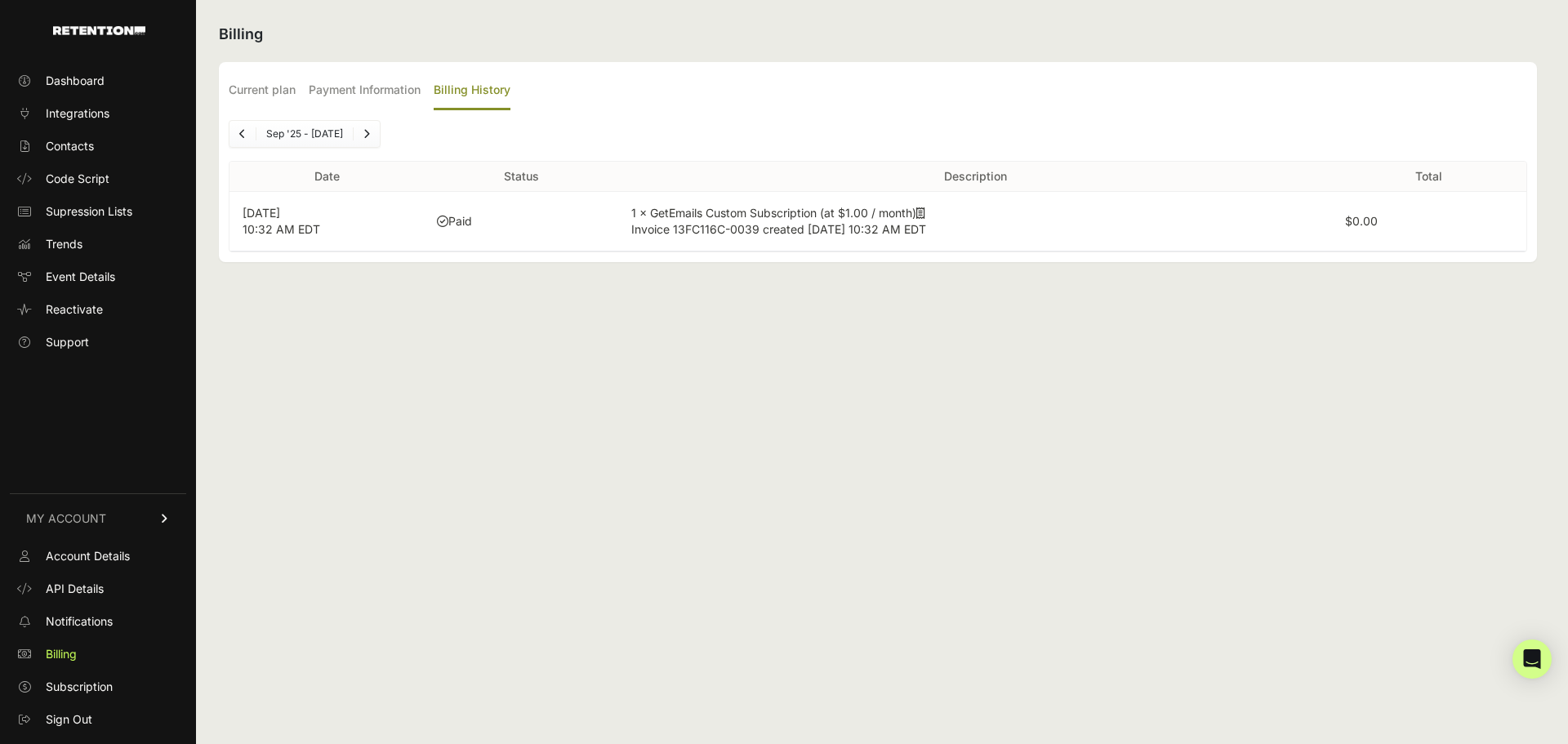
click at [242, 130] on icon "Previous" at bounding box center [242, 134] width 7 height 10
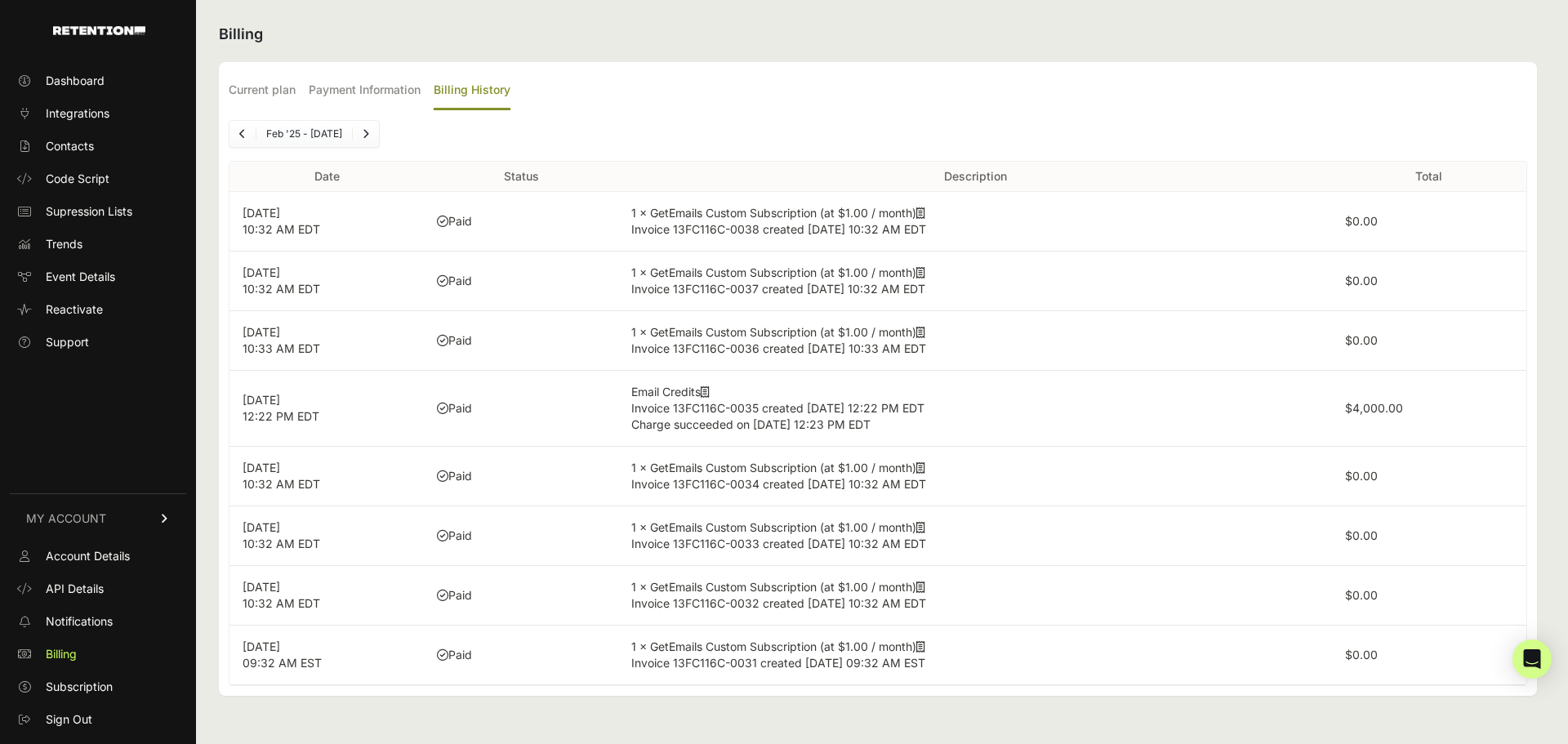
click at [82, 132] on ul "Dashboard Integrations Contacts Code Script Supression Lists Trends Event Detai…" at bounding box center [98, 212] width 177 height 287
click at [83, 149] on span "Contacts" at bounding box center [70, 146] width 48 height 17
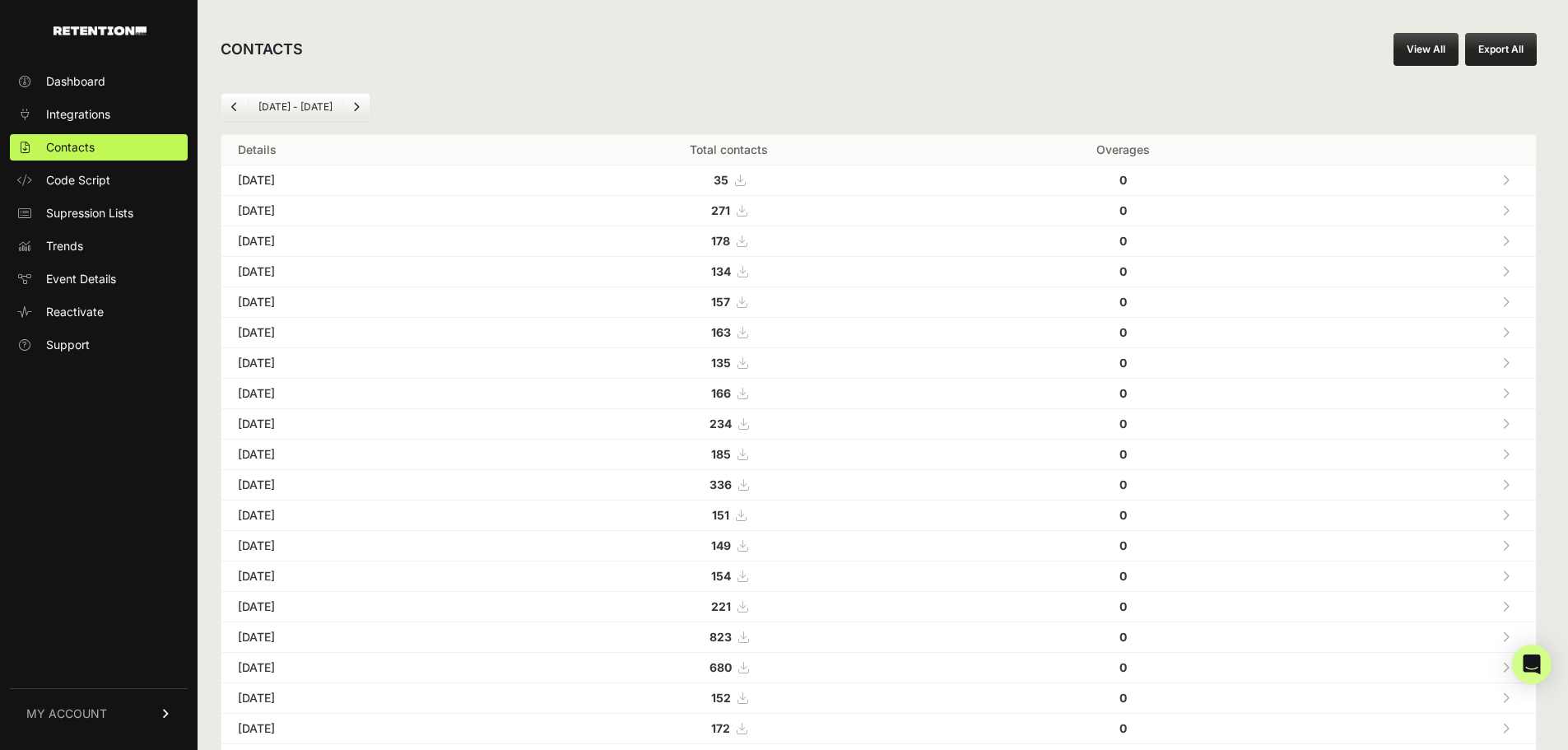
click at [942, 70] on div "CONTACTS View All Export All" at bounding box center [879, 49] width 1362 height 53
click at [1012, 81] on div "Aug 29 - Sep 29 Details Total contacts Overages Sep 29, 2025 35 0 Sep 28, 2025 …" at bounding box center [879, 617] width 1362 height 1082
click at [124, 75] on link "Dashboard" at bounding box center [99, 81] width 178 height 26
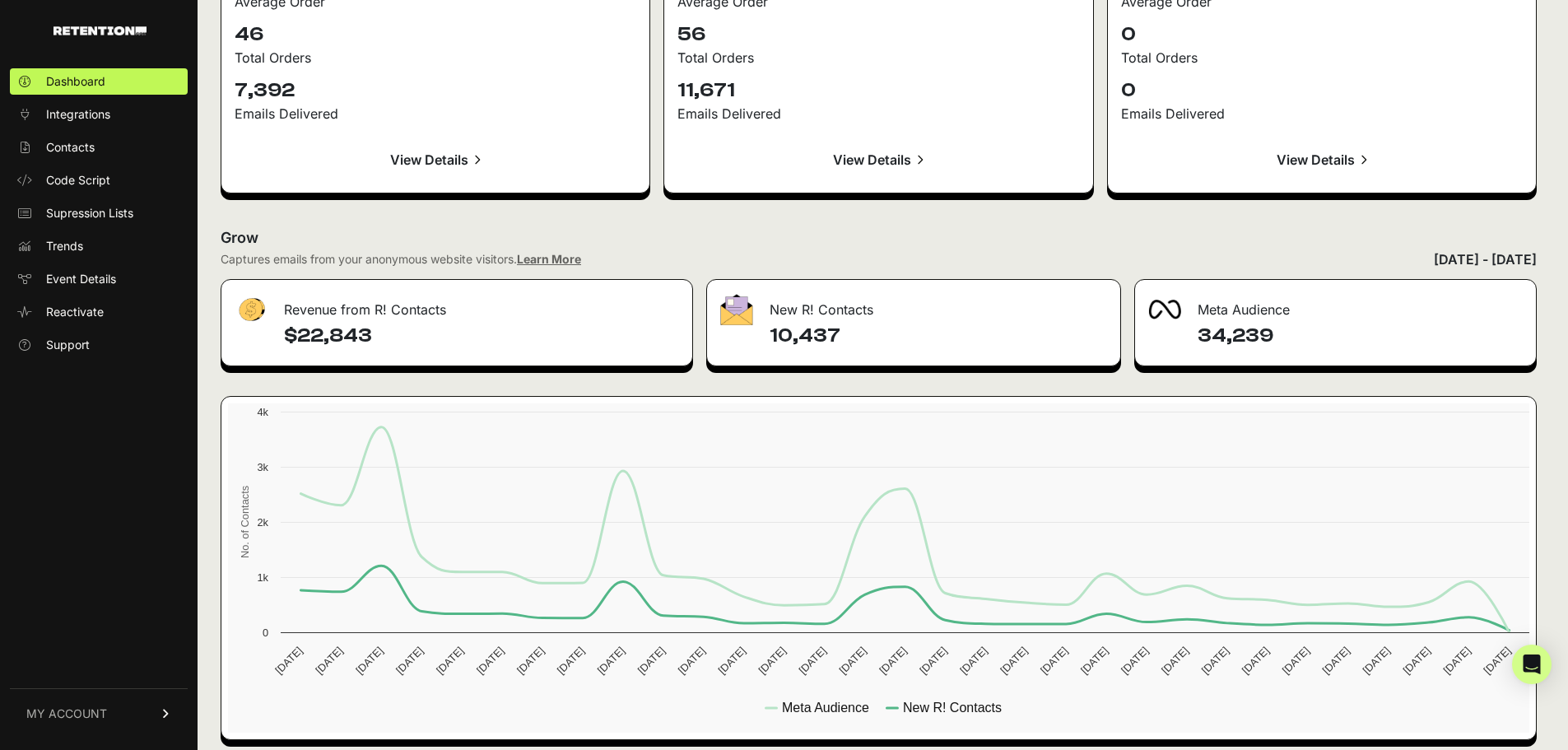
scroll to position [1816, 0]
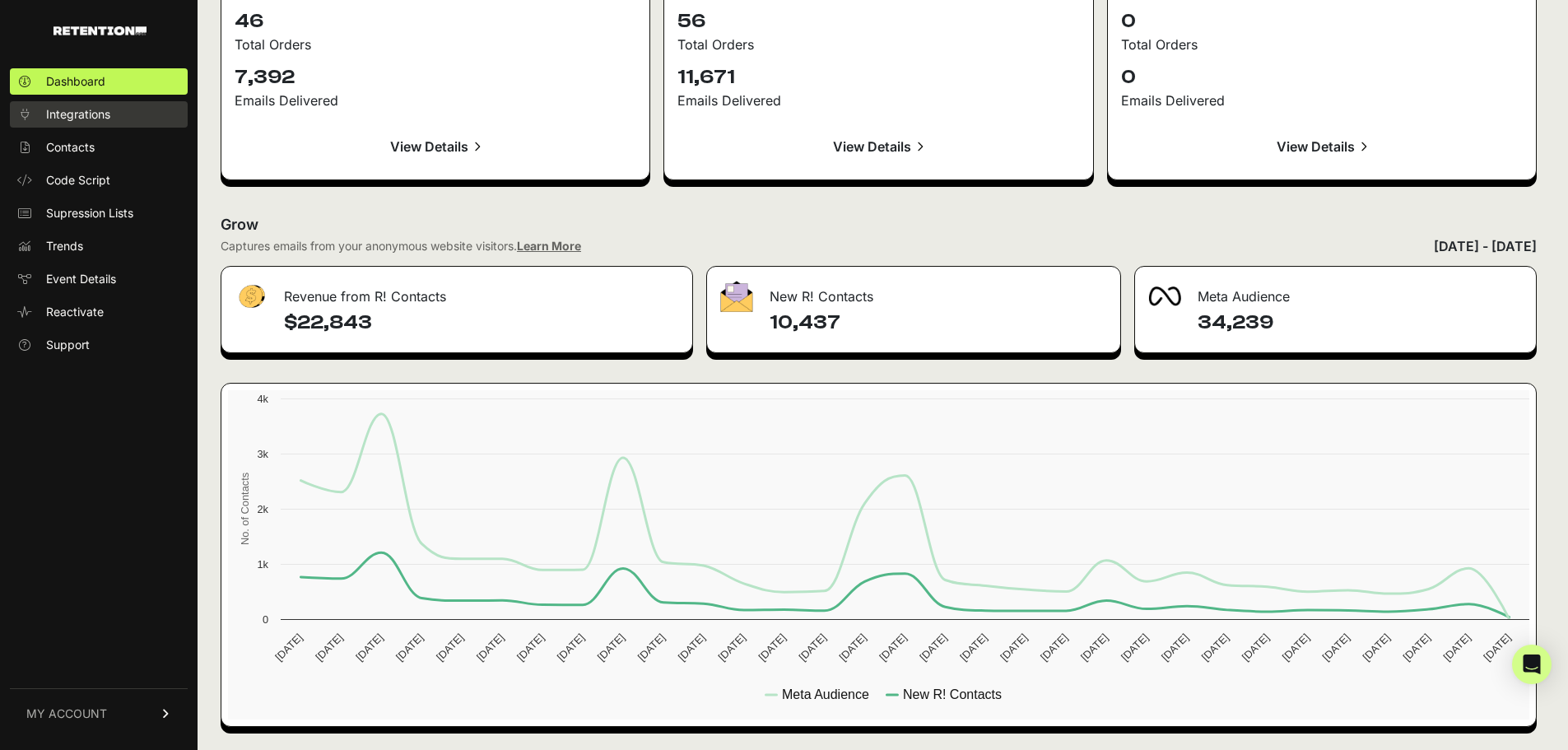
click span "Integrations"
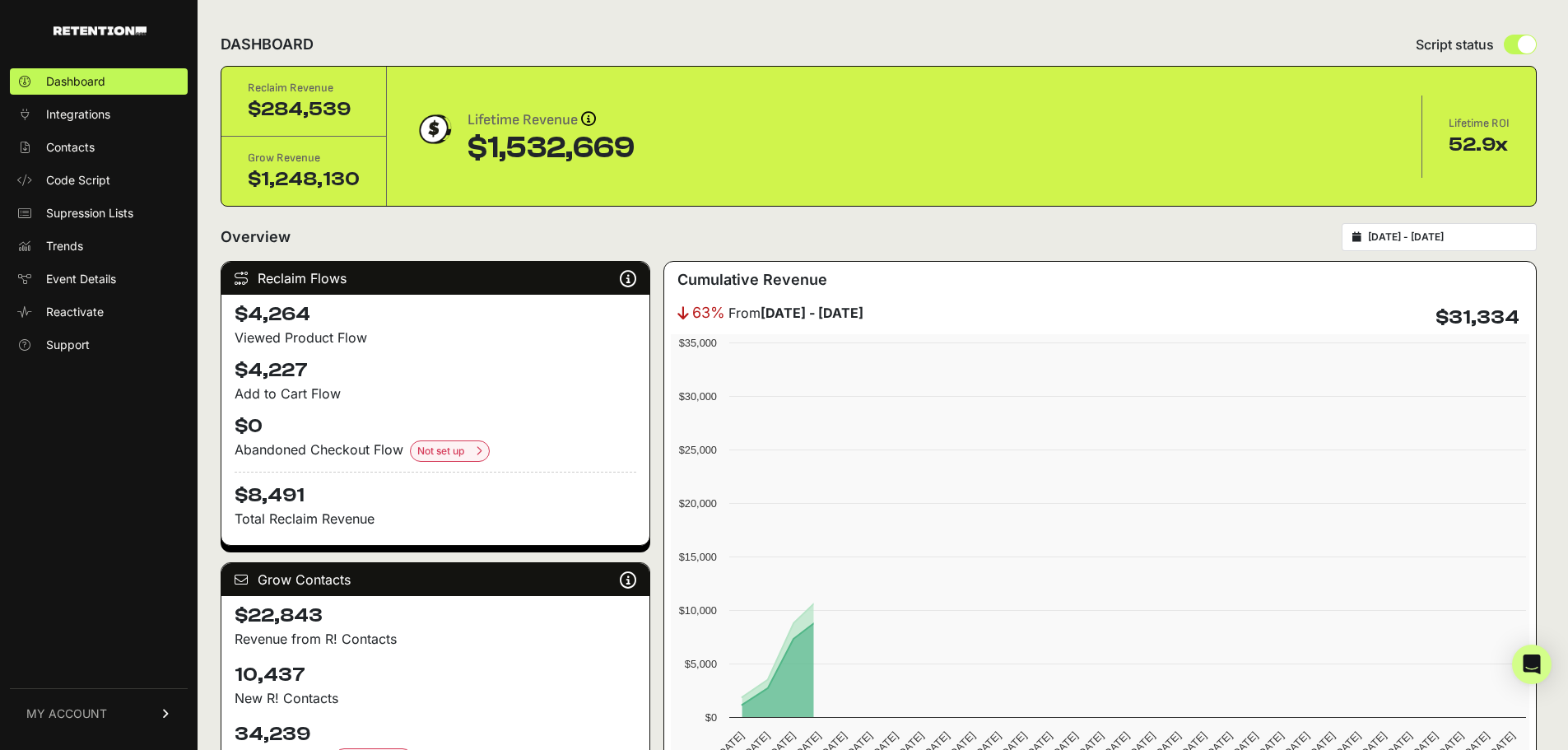
scroll to position [1816, 0]
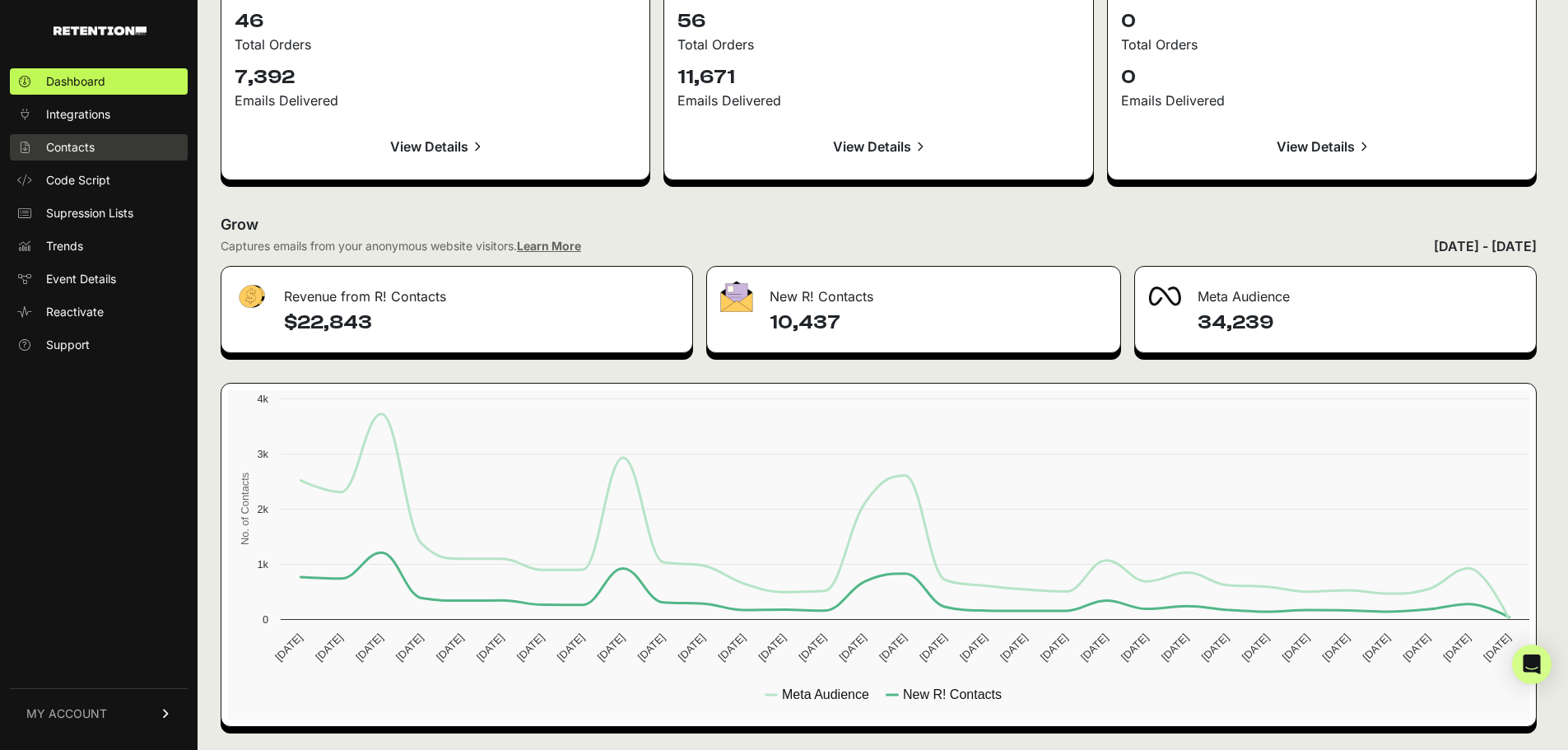
click at [90, 153] on span "Contacts" at bounding box center [70, 147] width 49 height 17
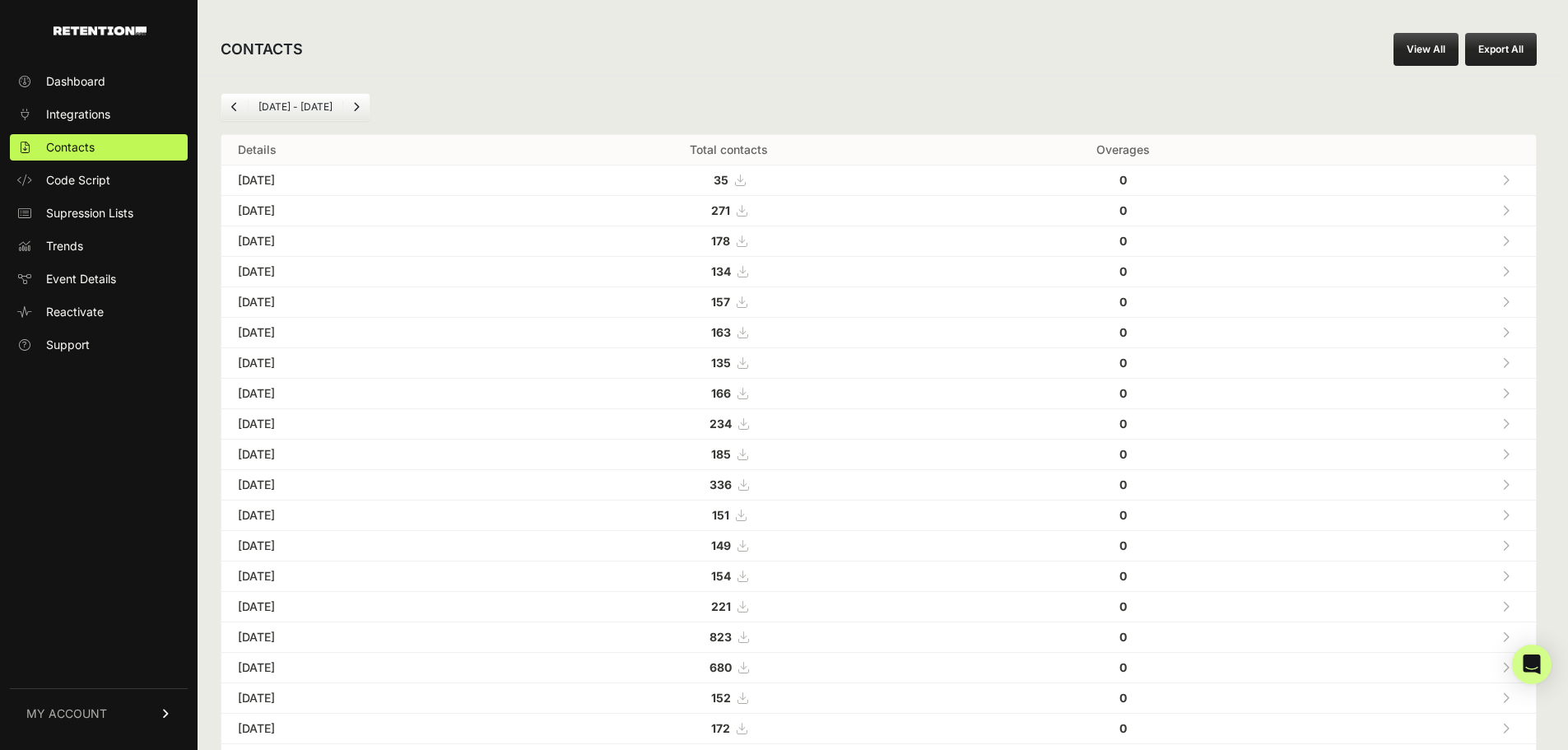
click at [161, 710] on icon at bounding box center [167, 714] width 12 height 10
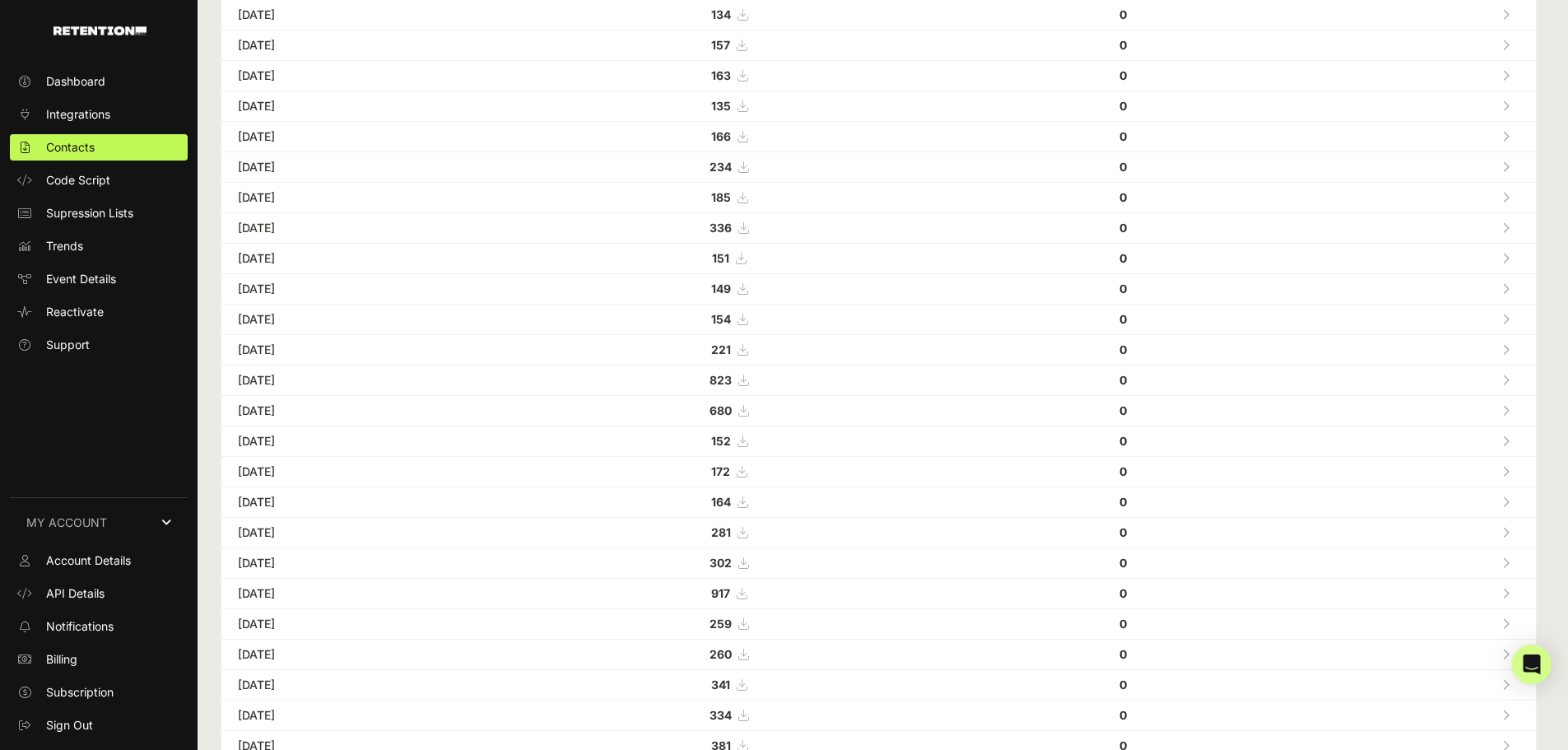
scroll to position [19, 0]
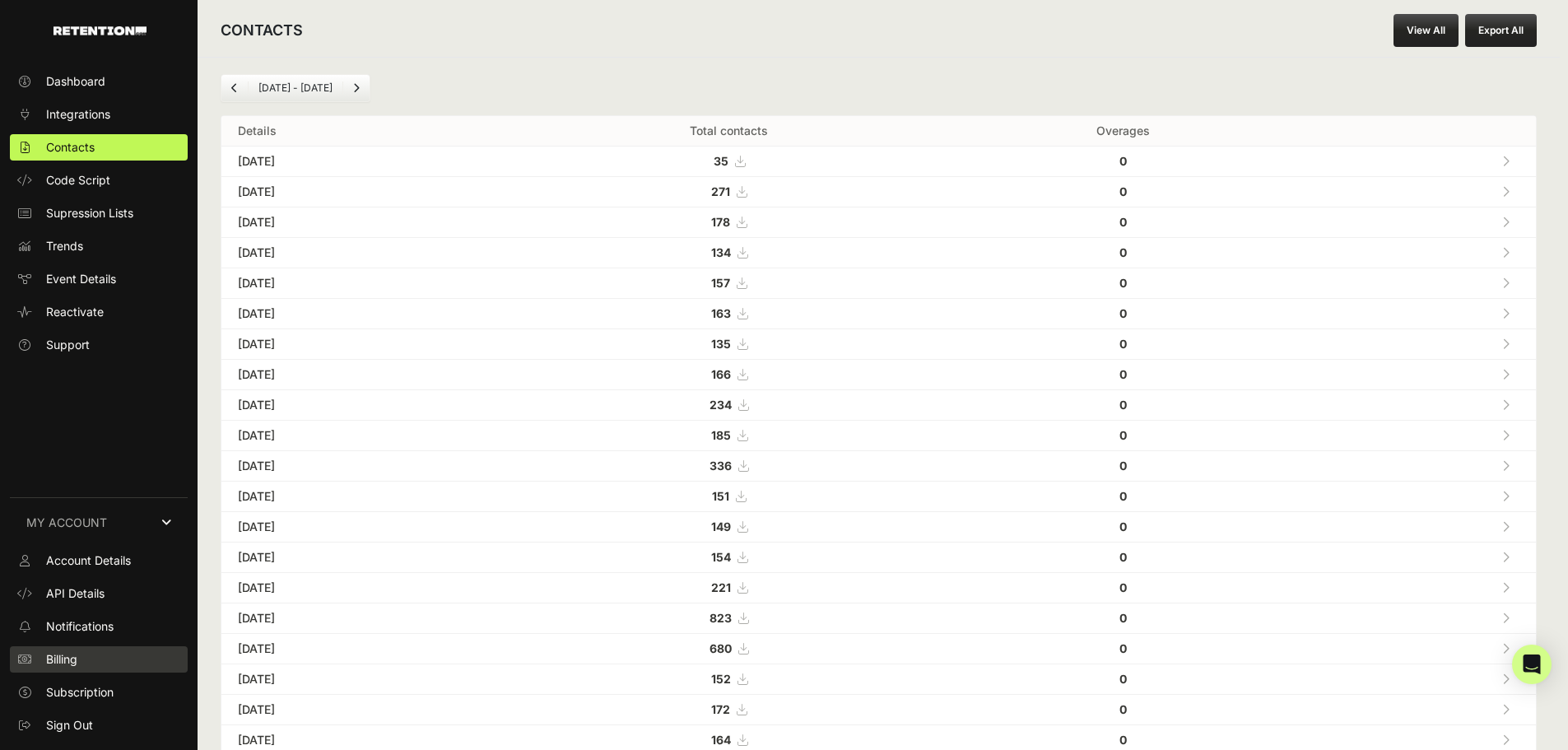
click at [87, 670] on link "Billing" at bounding box center [99, 659] width 178 height 26
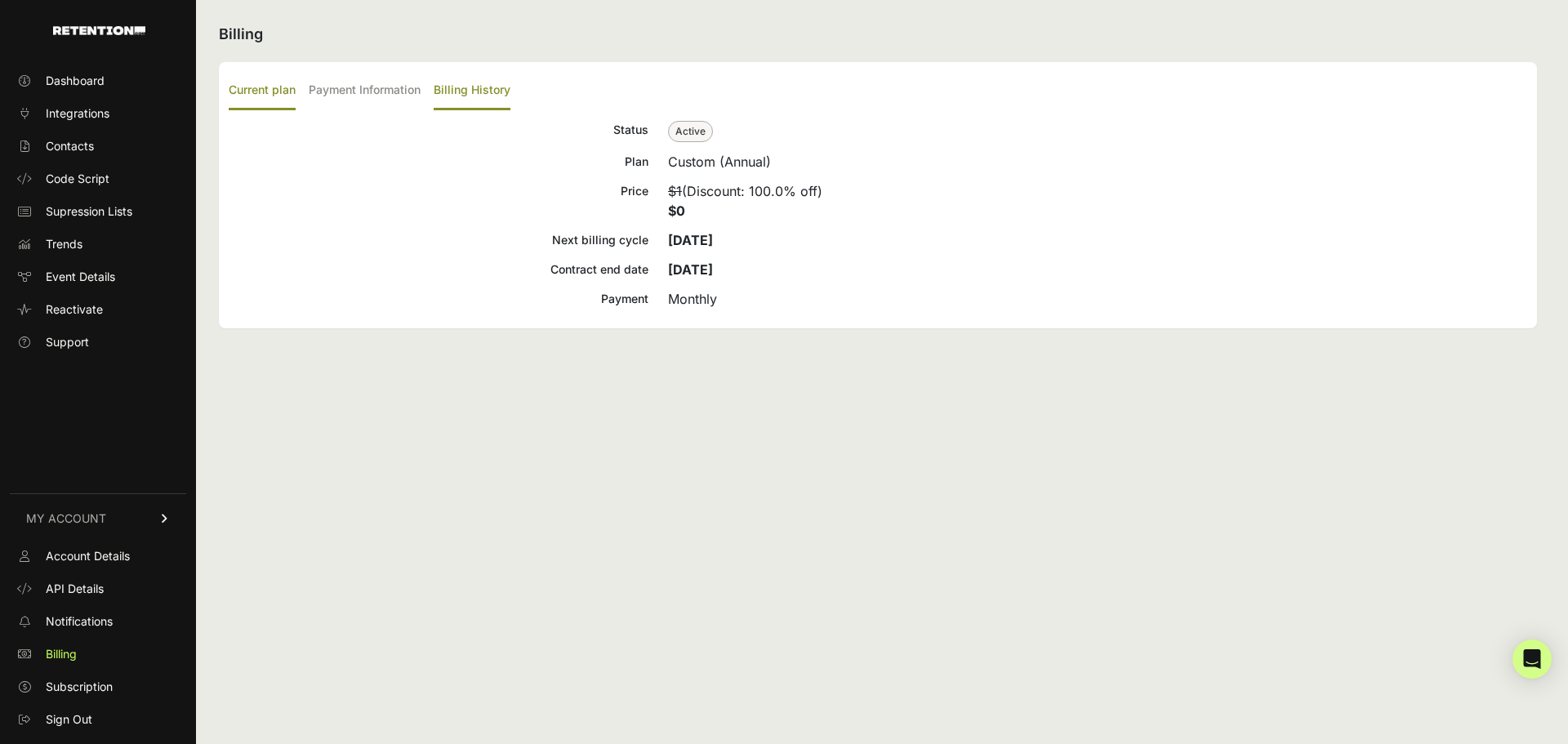
click at [510, 75] on label "Billing History" at bounding box center [471, 91] width 76 height 38
click at [0, 0] on input "Billing History" at bounding box center [0, 0] width 0 height 0
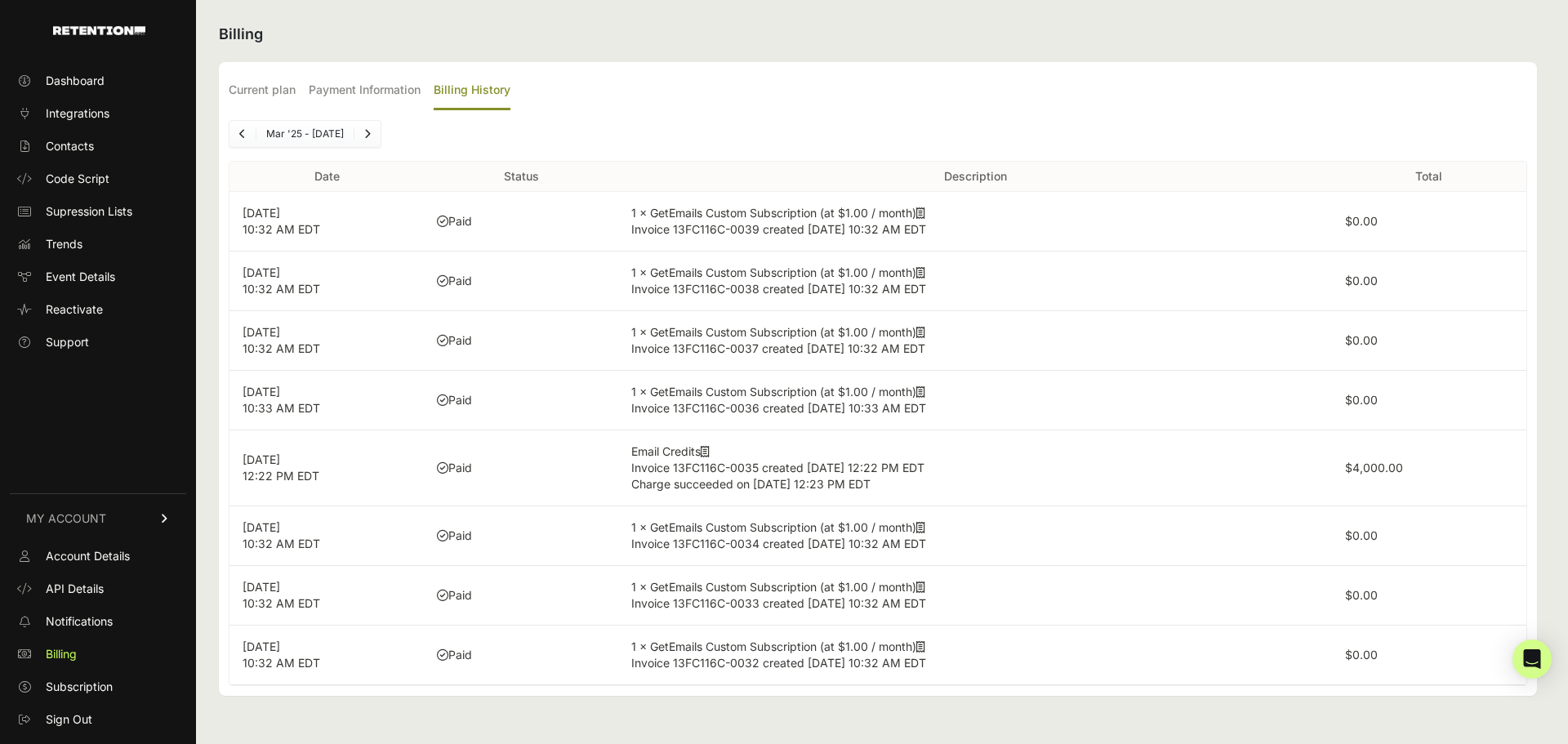
click at [379, 145] on link "Next" at bounding box center [367, 134] width 26 height 26
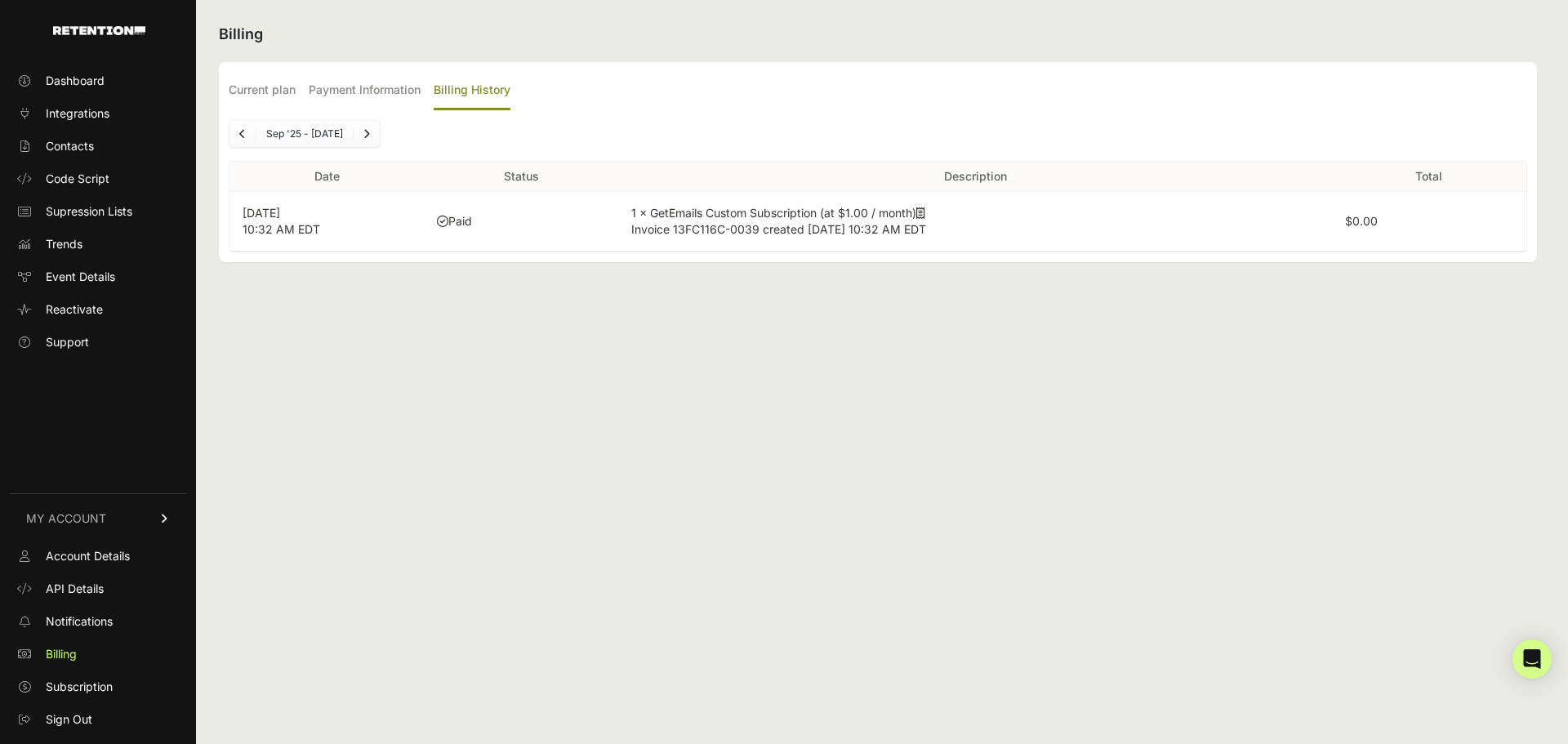
click at [372, 140] on link "Next" at bounding box center [366, 134] width 26 height 26
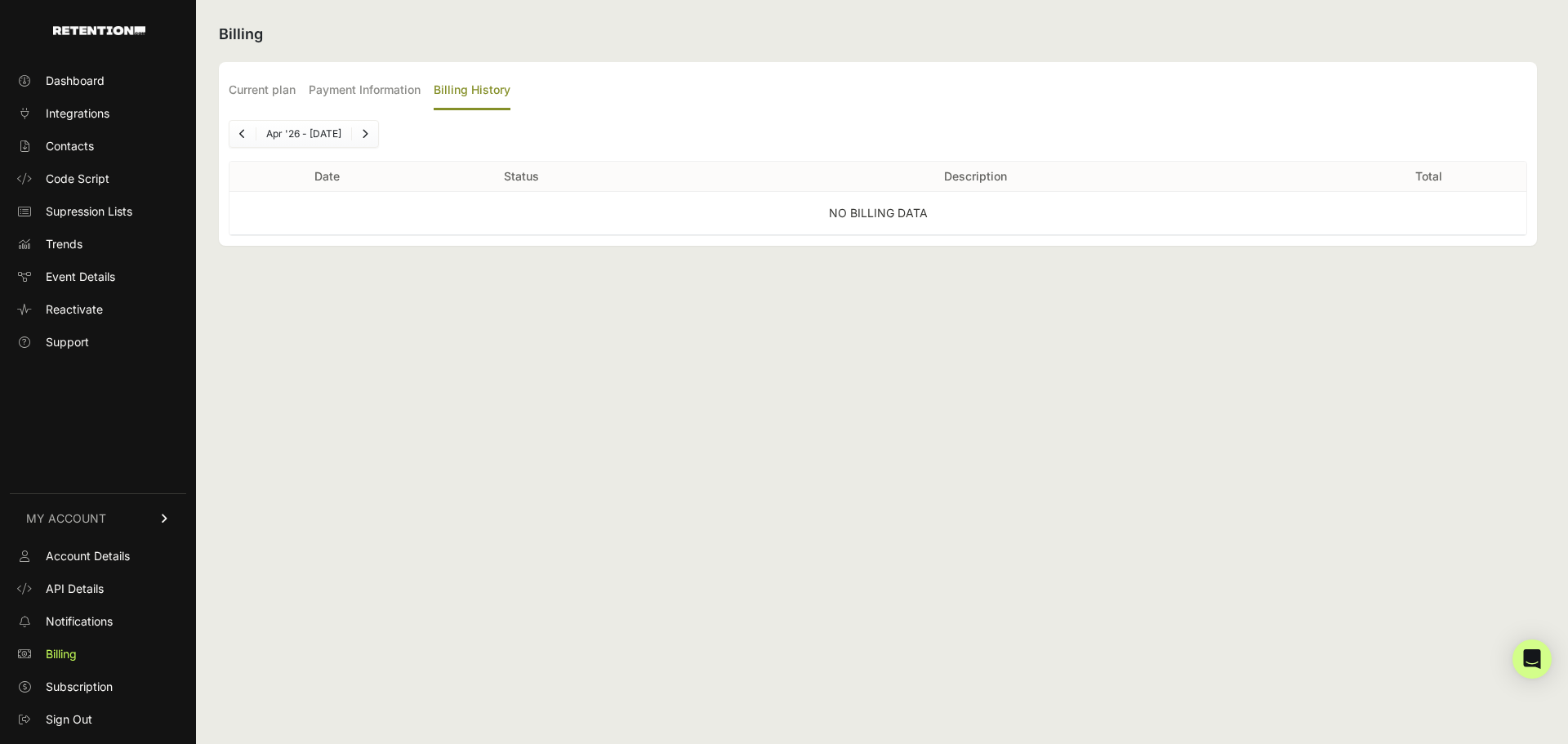
click at [372, 140] on link "Next" at bounding box center [364, 134] width 26 height 26
click at [372, 140] on link "Next" at bounding box center [367, 134] width 26 height 26
click at [372, 140] on link "Next" at bounding box center [365, 134] width 26 height 26
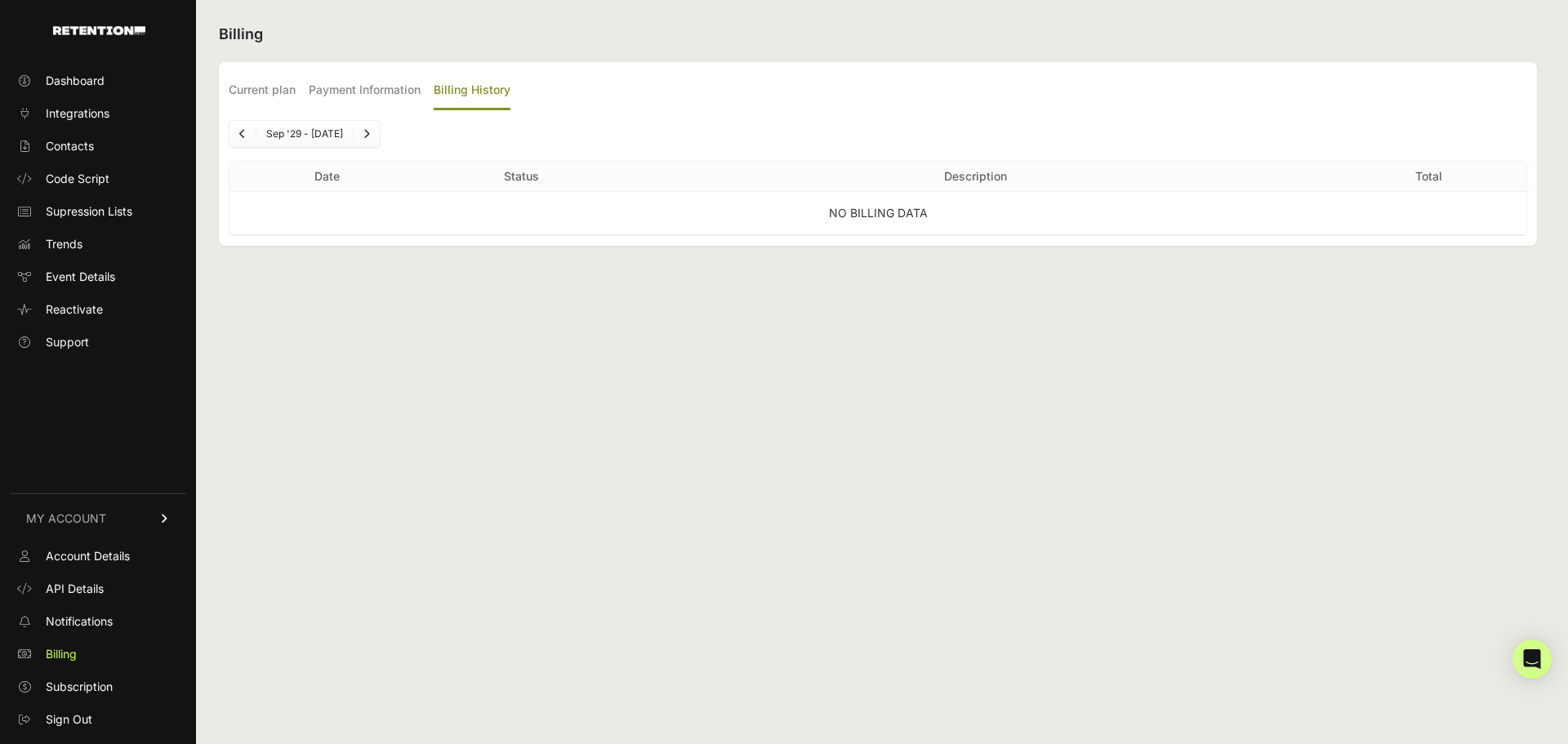
click at [372, 140] on link "Next" at bounding box center [366, 134] width 26 height 26
click at [372, 140] on link "Next" at bounding box center [368, 134] width 26 height 26
click at [242, 135] on icon "Previous" at bounding box center [242, 134] width 7 height 10
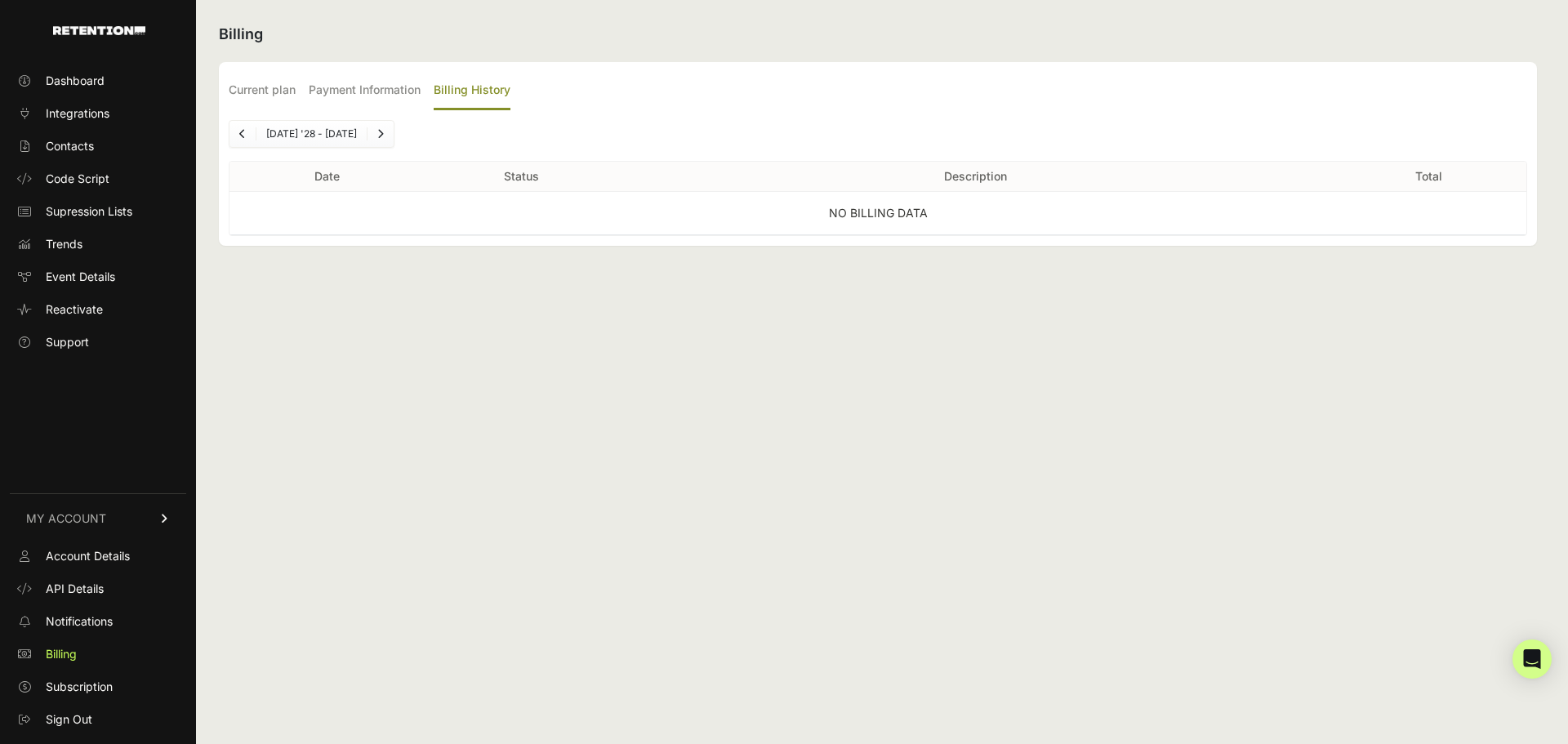
click at [242, 135] on icon "Previous" at bounding box center [242, 134] width 7 height 10
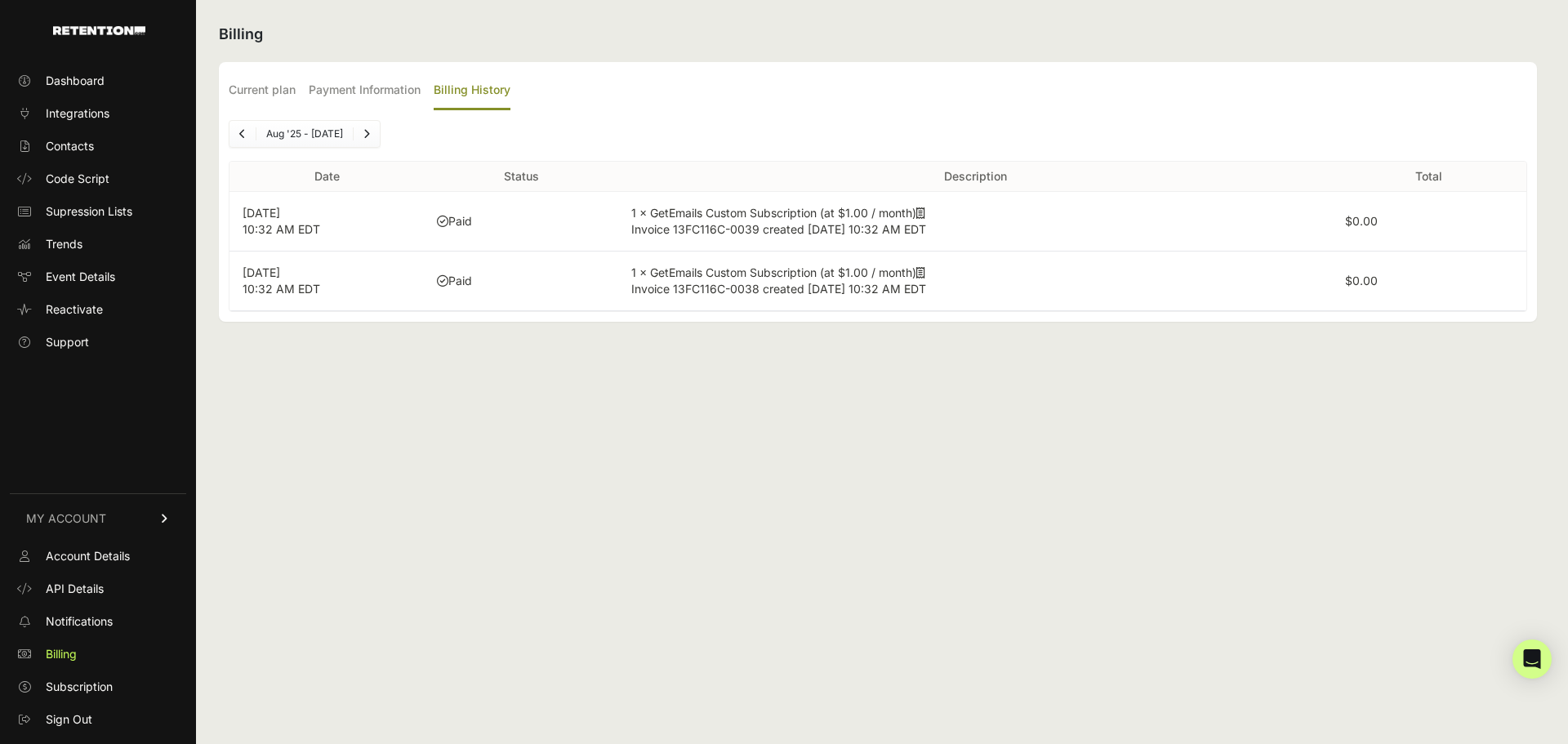
click at [242, 135] on icon "Previous" at bounding box center [242, 134] width 7 height 10
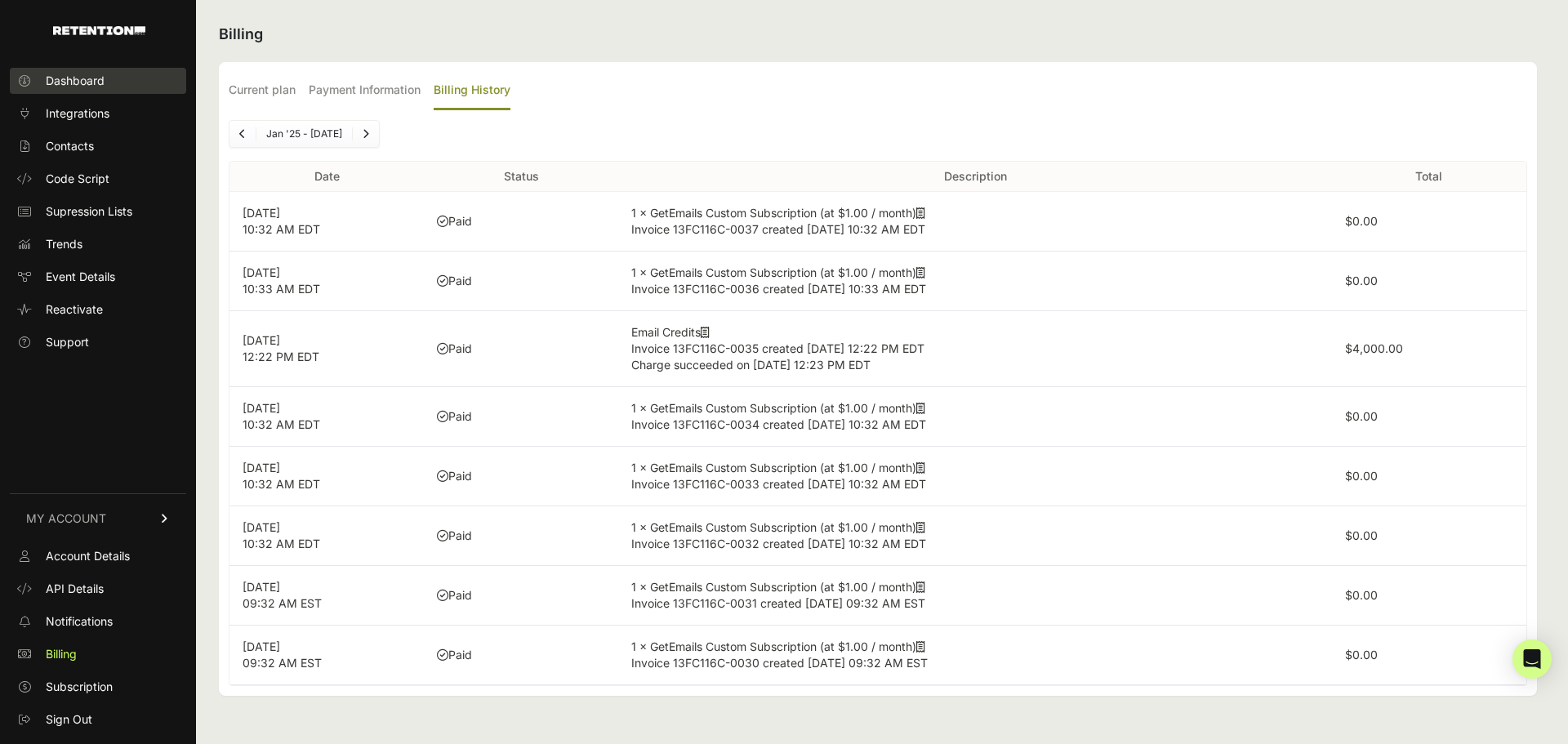
click at [51, 74] on span "Dashboard" at bounding box center [75, 81] width 59 height 17
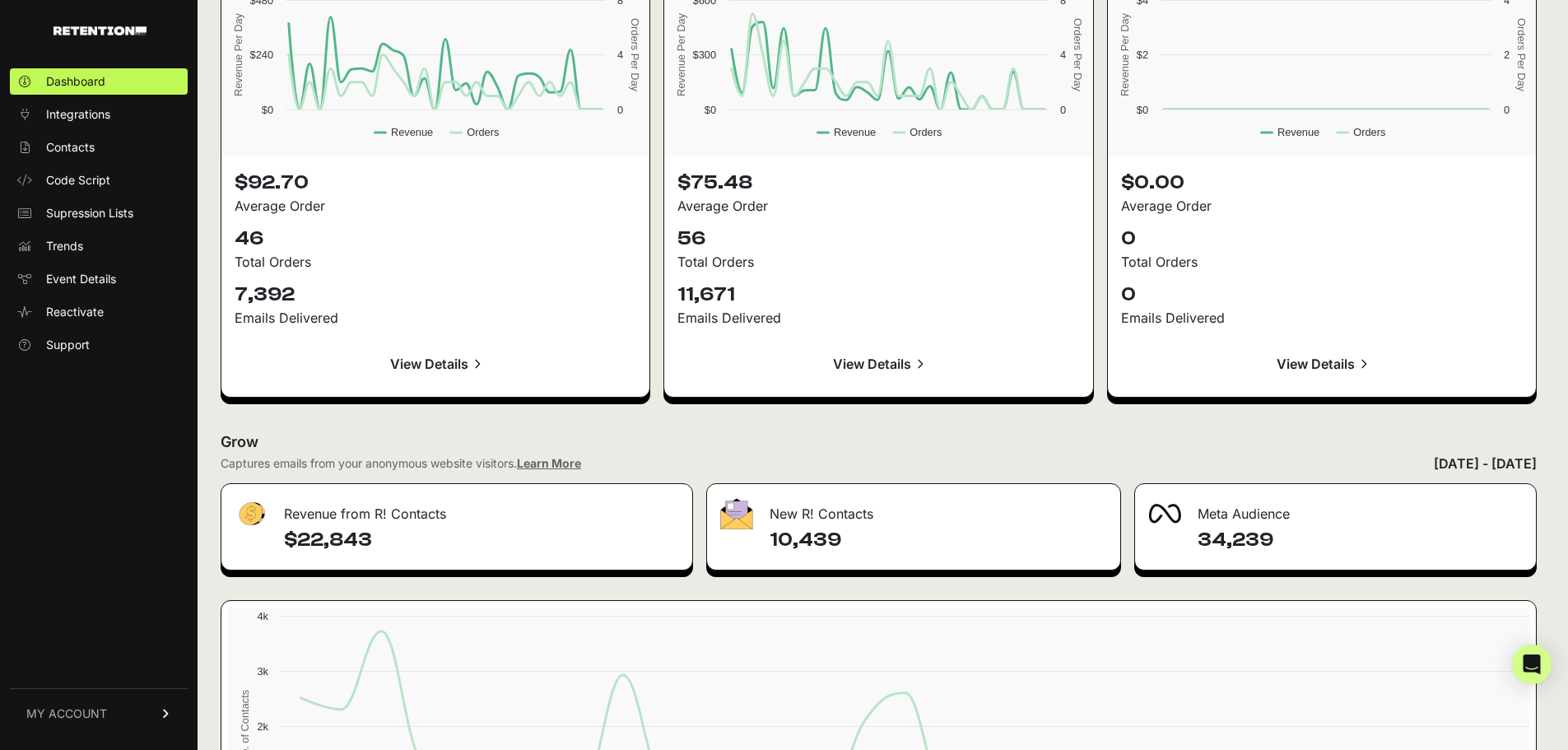
scroll to position [1816, 0]
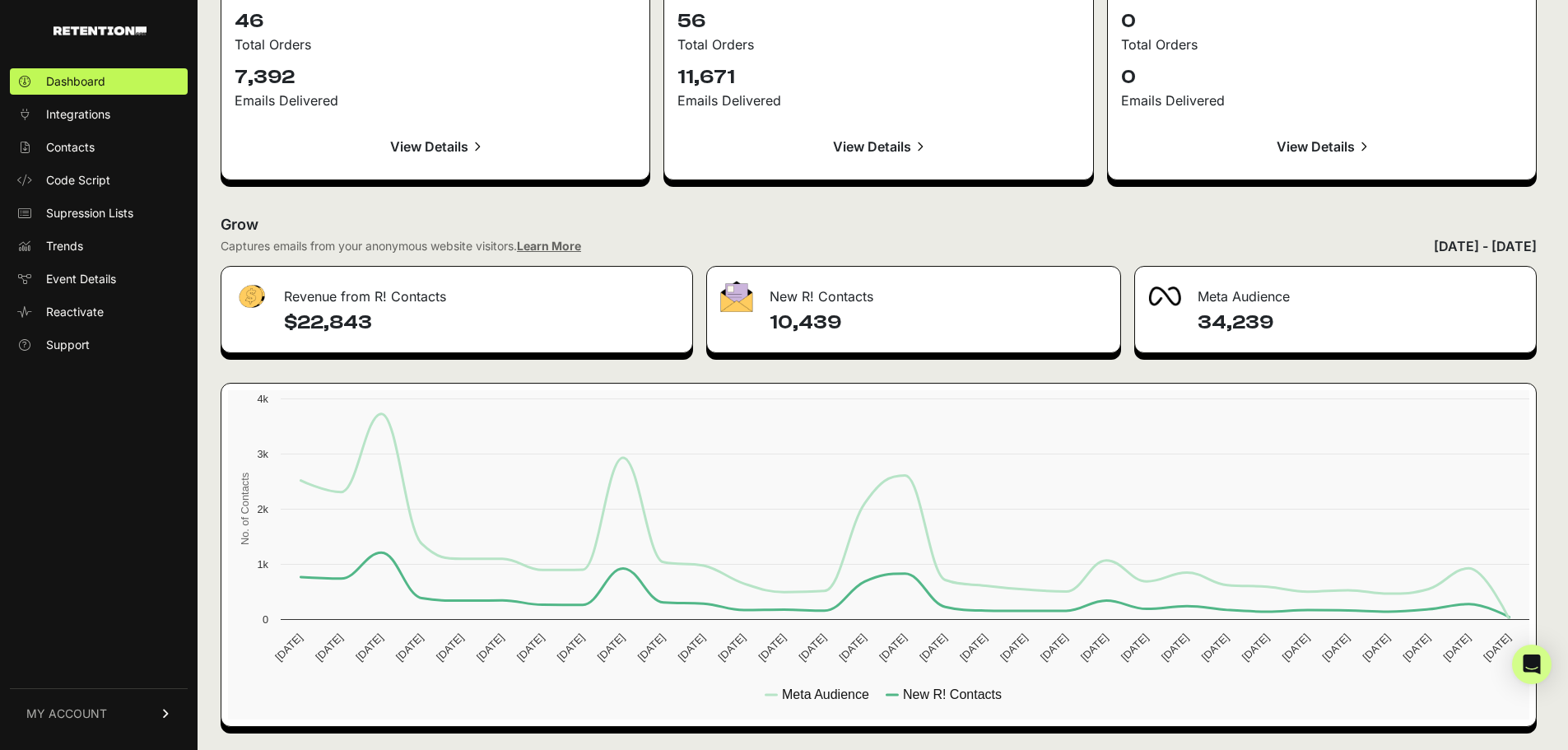
drag, startPoint x: 1349, startPoint y: 320, endPoint x: 1196, endPoint y: 323, distance: 153.0
click at [1196, 323] on div "34,239" at bounding box center [1335, 331] width 401 height 43
click at [1291, 321] on h4 "34,239" at bounding box center [1360, 322] width 325 height 26
click at [121, 118] on link "Integrations" at bounding box center [99, 114] width 178 height 26
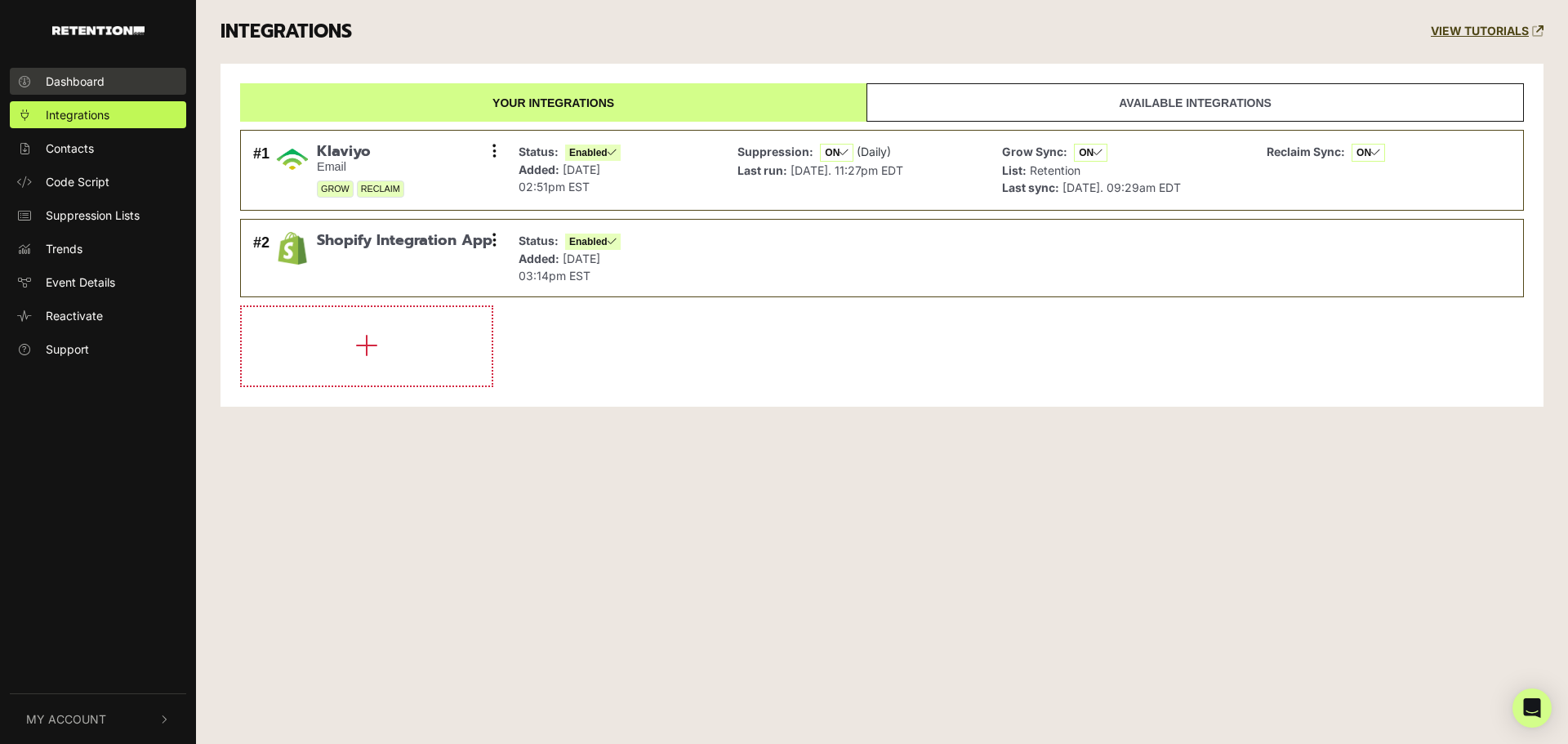
click at [91, 74] on span "Dashboard" at bounding box center [75, 81] width 59 height 17
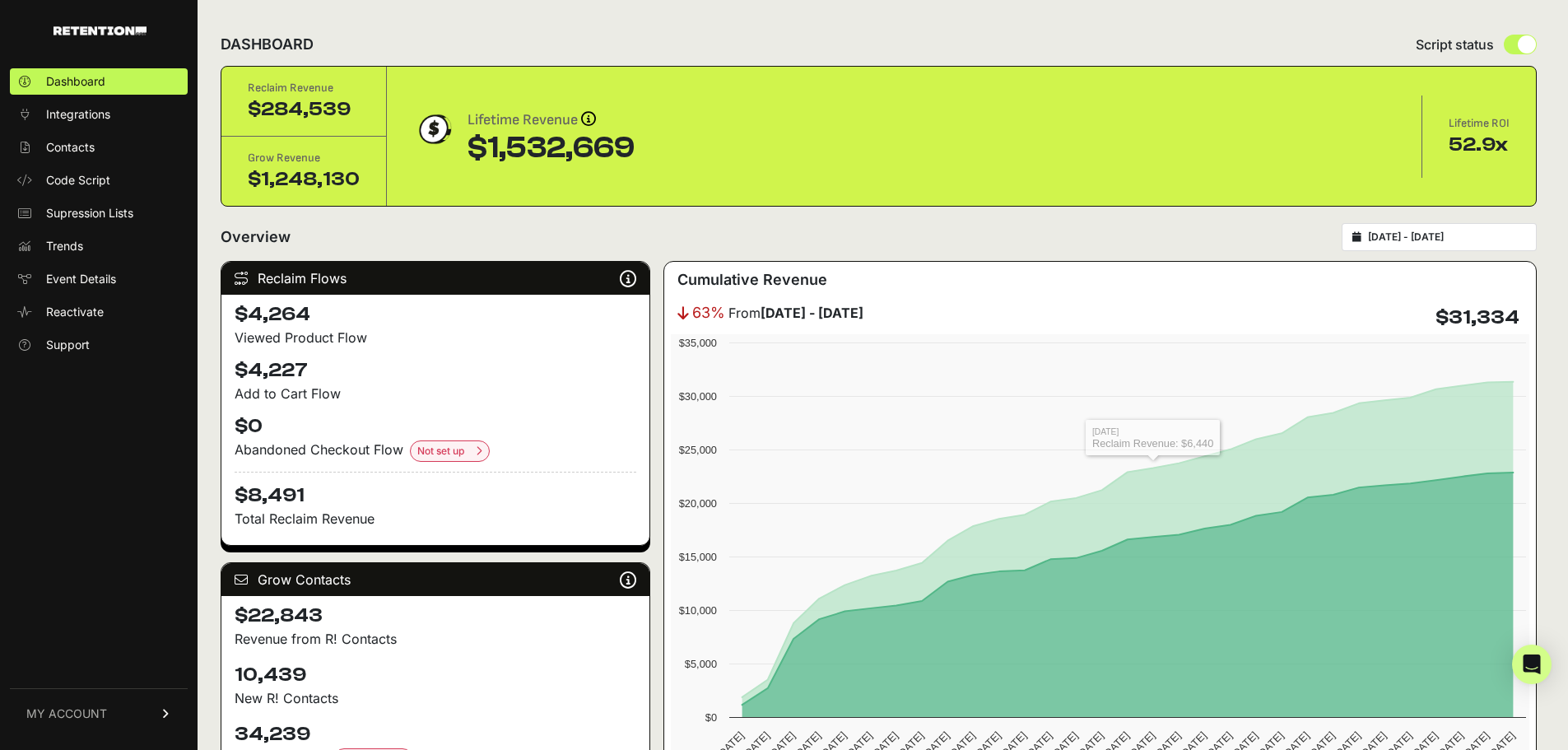
click at [32, 100] on ul "Dashboard Integrations Contacts Code Script Supression Lists Trends Event Detai…" at bounding box center [99, 213] width 178 height 290
click at [56, 113] on span "Integrations" at bounding box center [78, 115] width 64 height 17
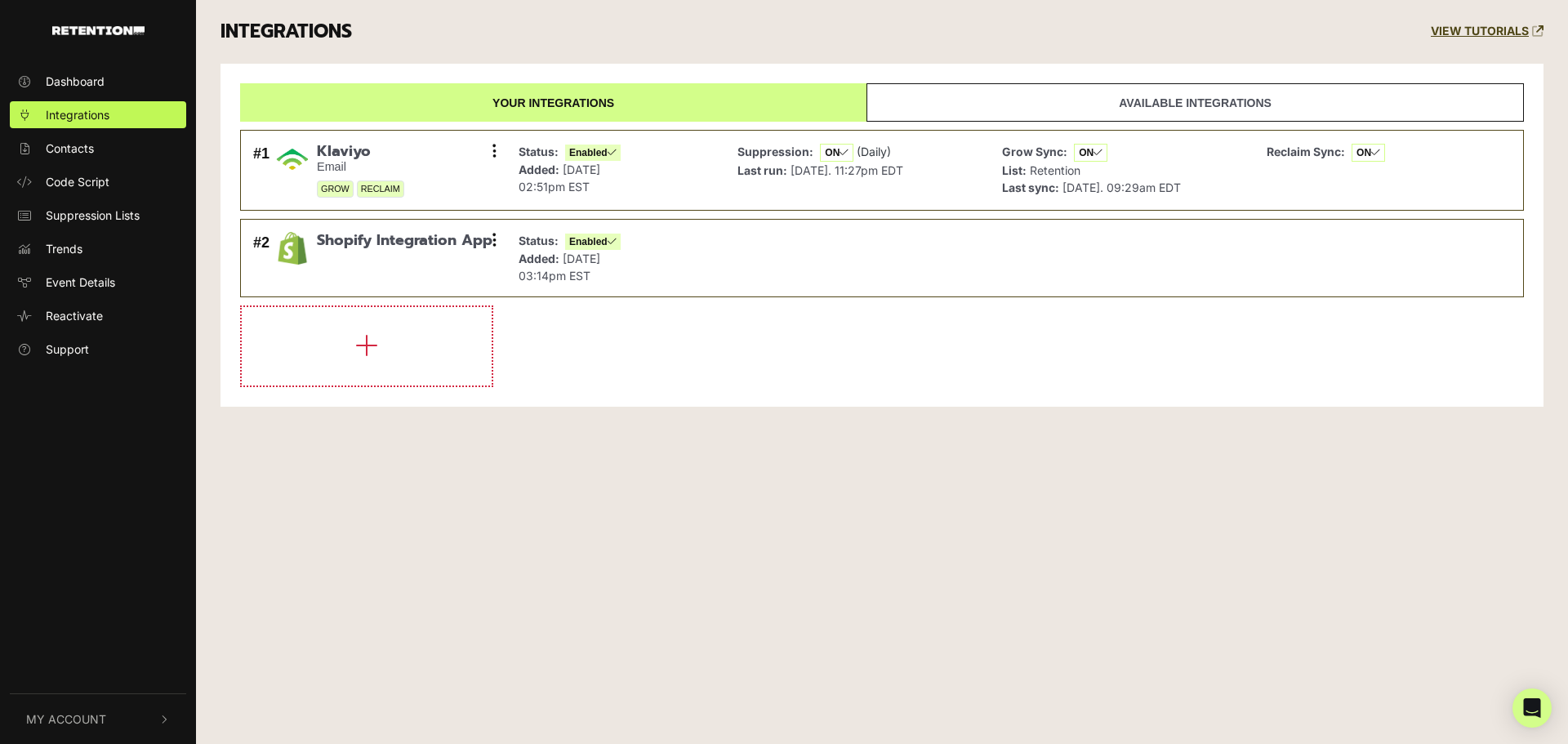
click at [1241, 100] on link "Available integrations" at bounding box center [1195, 102] width 657 height 38
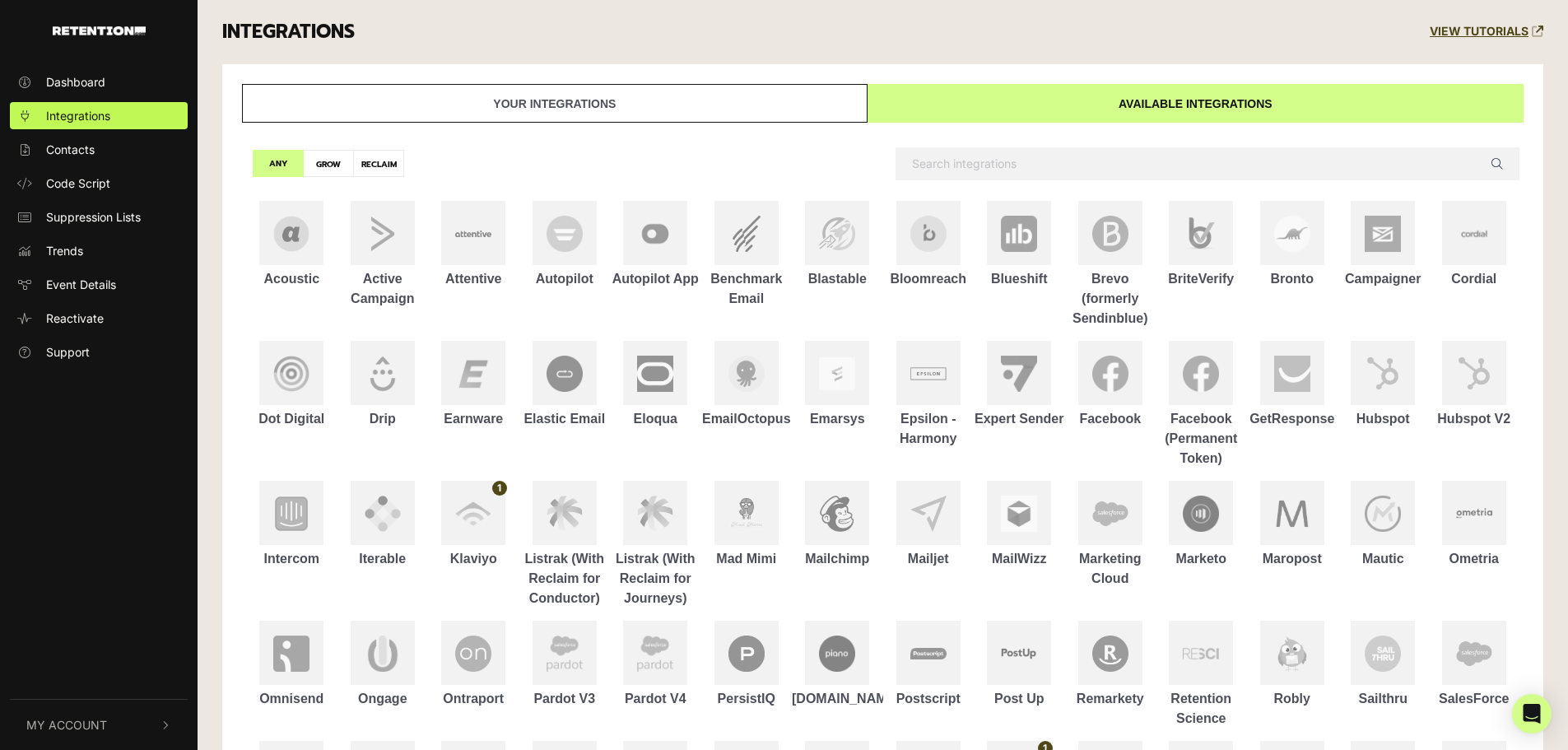
click at [674, 96] on link "Your integrations" at bounding box center [555, 103] width 626 height 39
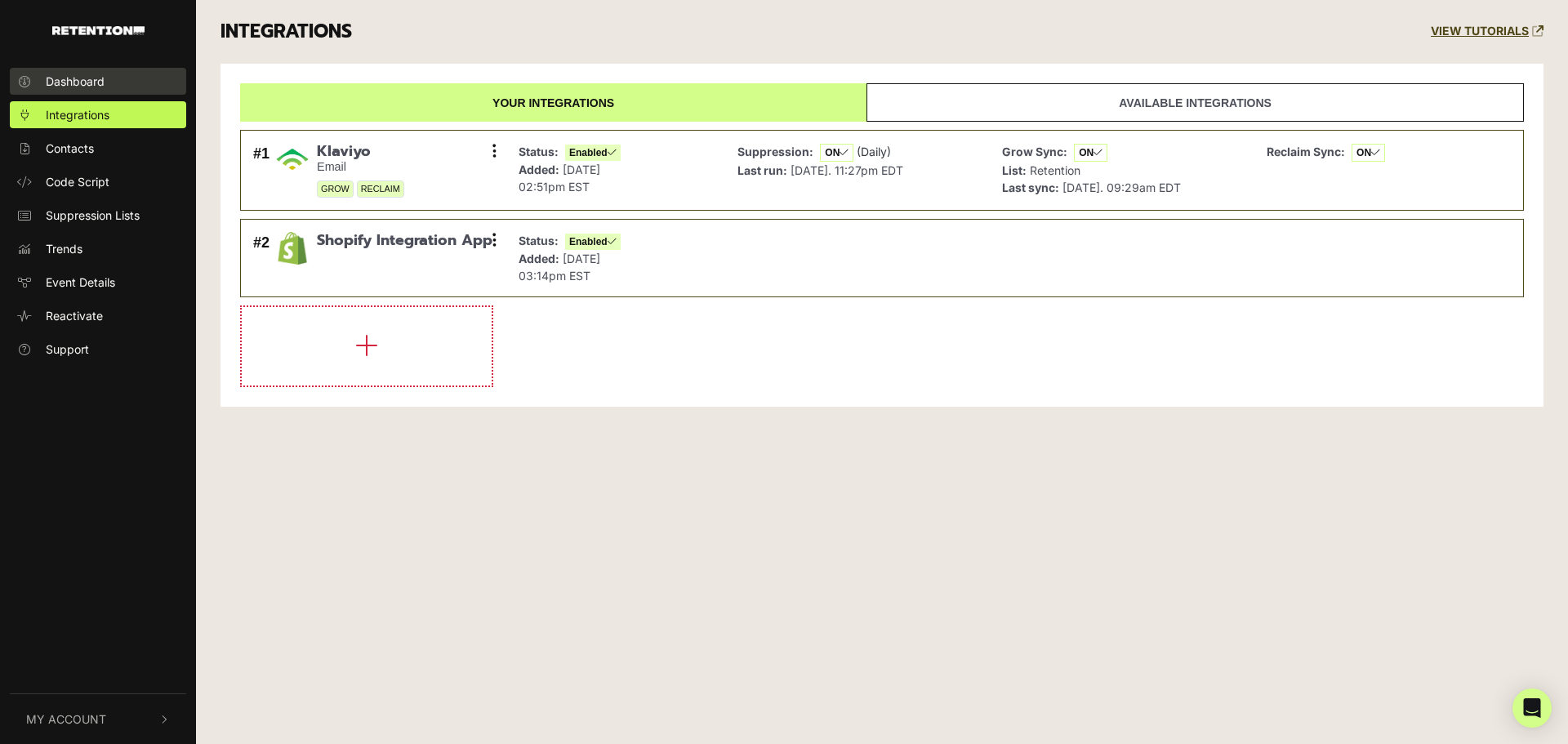
click at [76, 90] on link "Dashboard" at bounding box center [98, 81] width 177 height 27
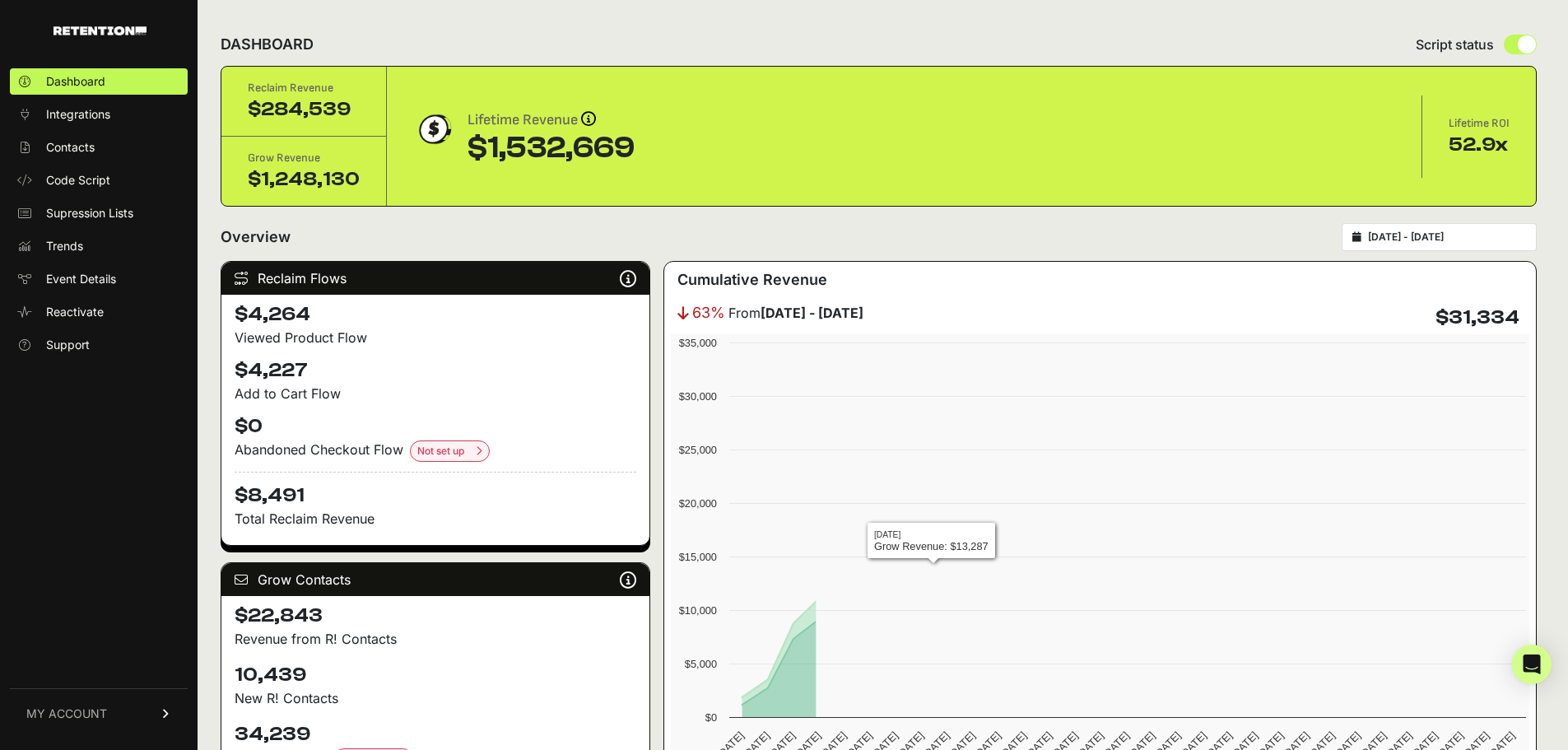
scroll to position [1816, 0]
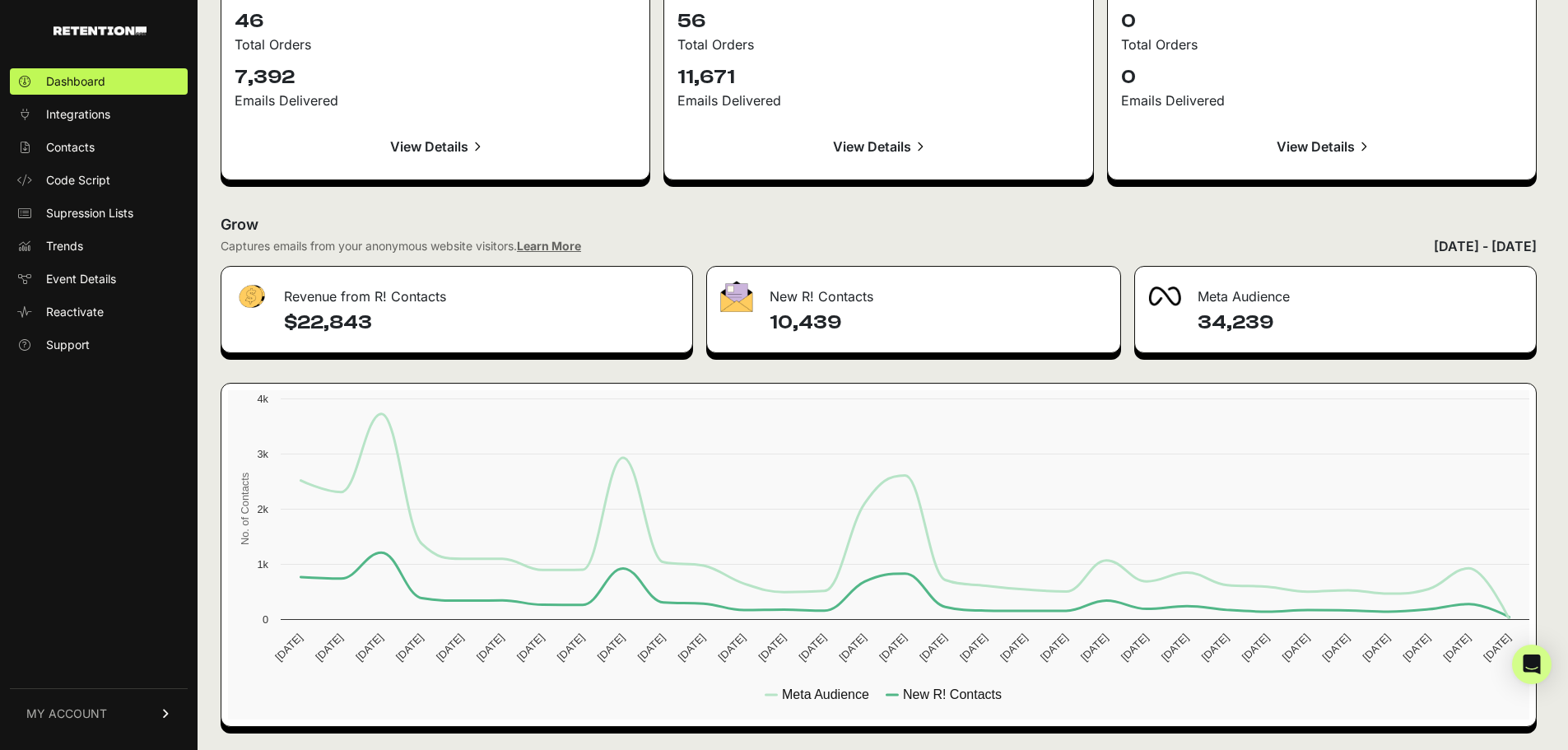
drag, startPoint x: 1288, startPoint y: 325, endPoint x: 1191, endPoint y: 327, distance: 97.0
click at [1191, 327] on div "34,239" at bounding box center [1335, 331] width 401 height 43
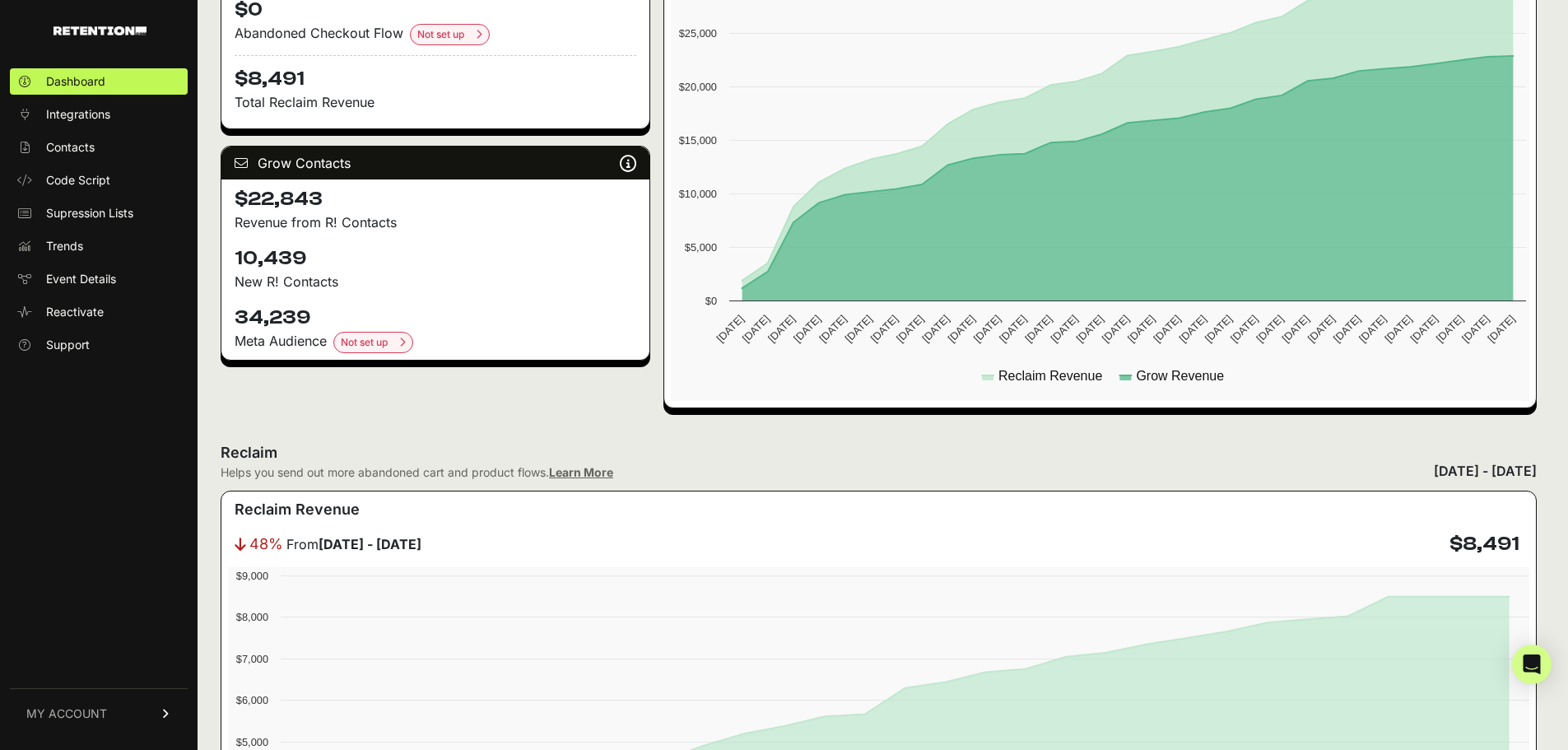
scroll to position [0, 0]
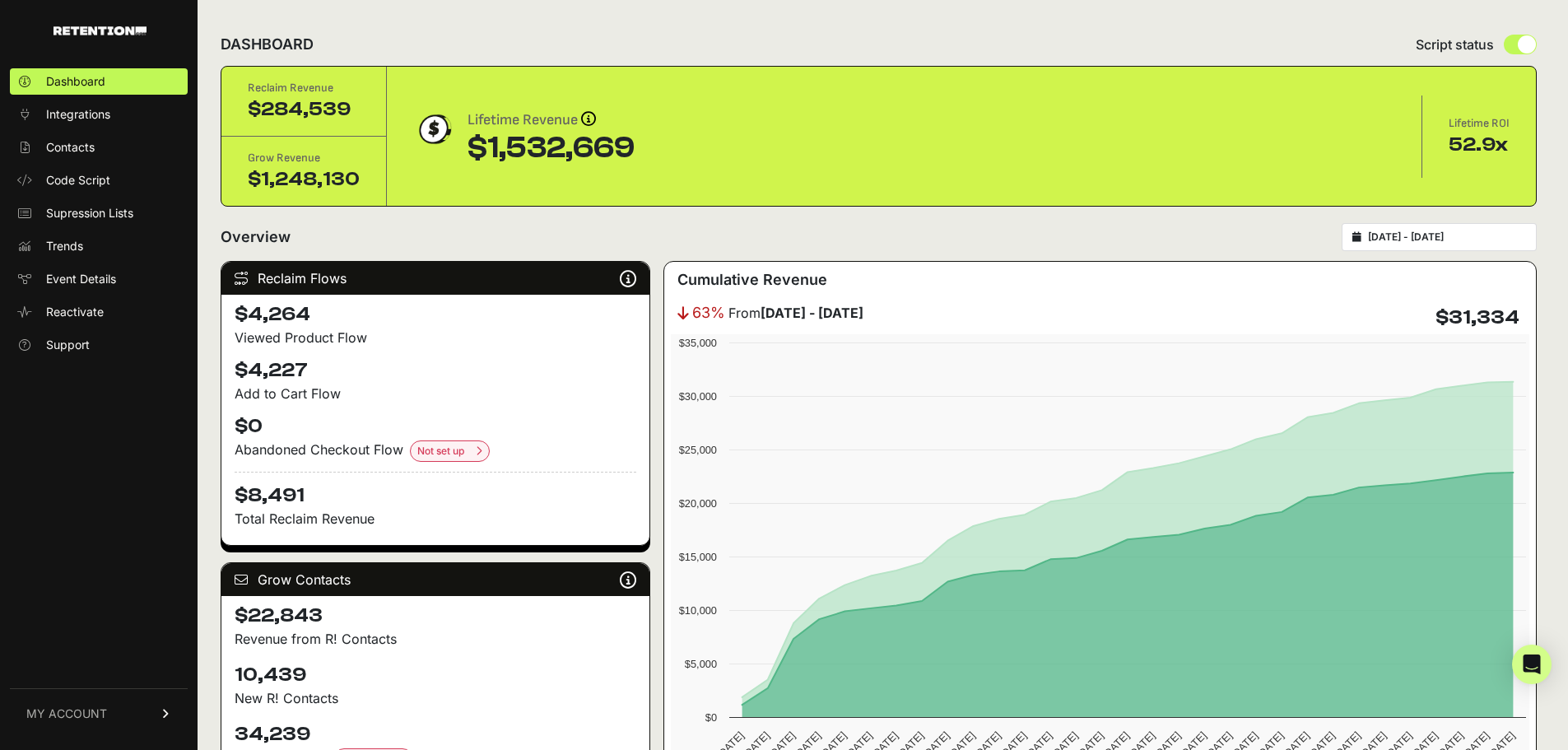
click at [1519, 52] on input "radio" at bounding box center [1519, 44] width 33 height 20
radio input "true"
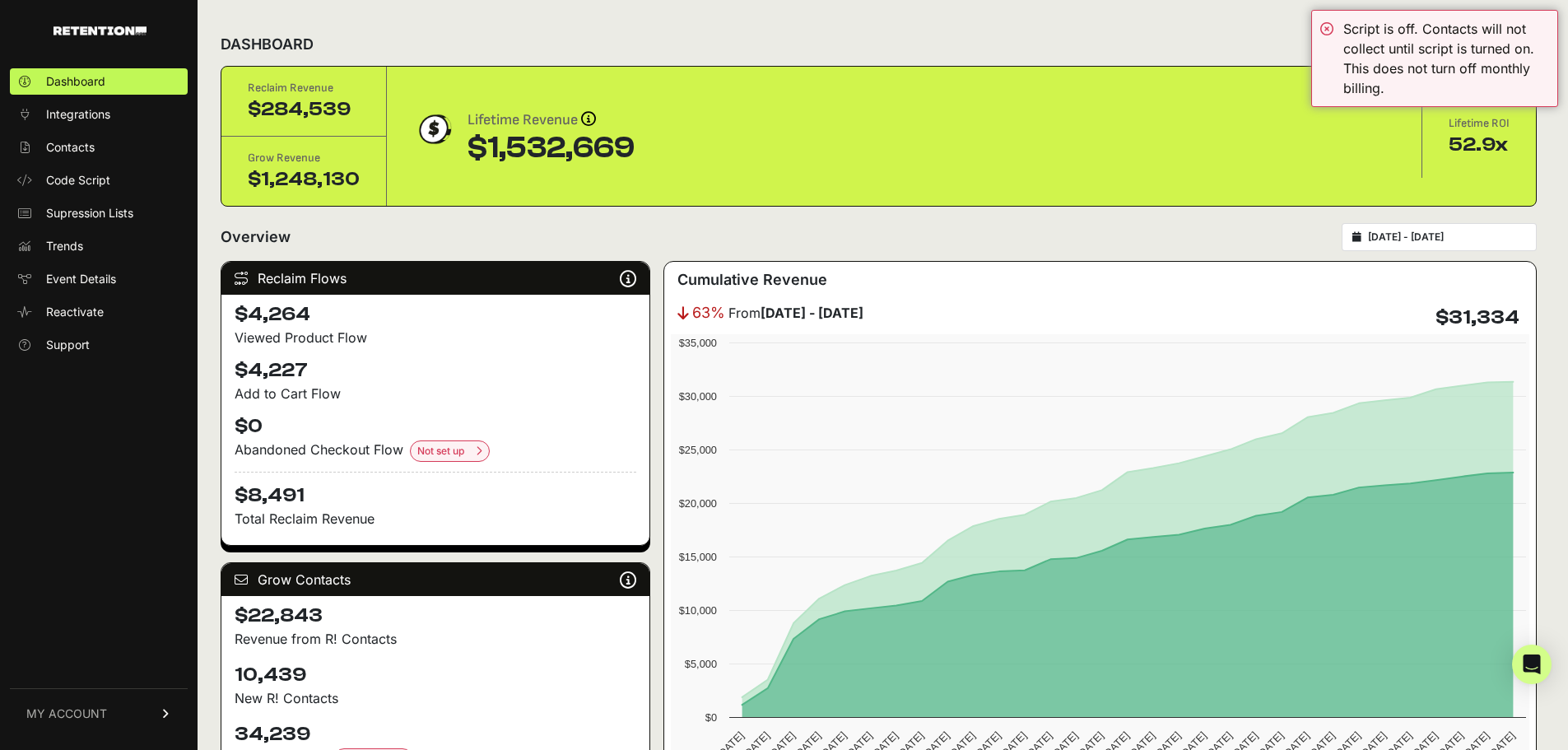
click at [1171, 47] on div "DASHBOARD Script status" at bounding box center [879, 44] width 1316 height 43
click at [1325, 25] on div "Script is off. Contacts will not collect until script is turned on. This does n…" at bounding box center [1434, 59] width 247 height 97
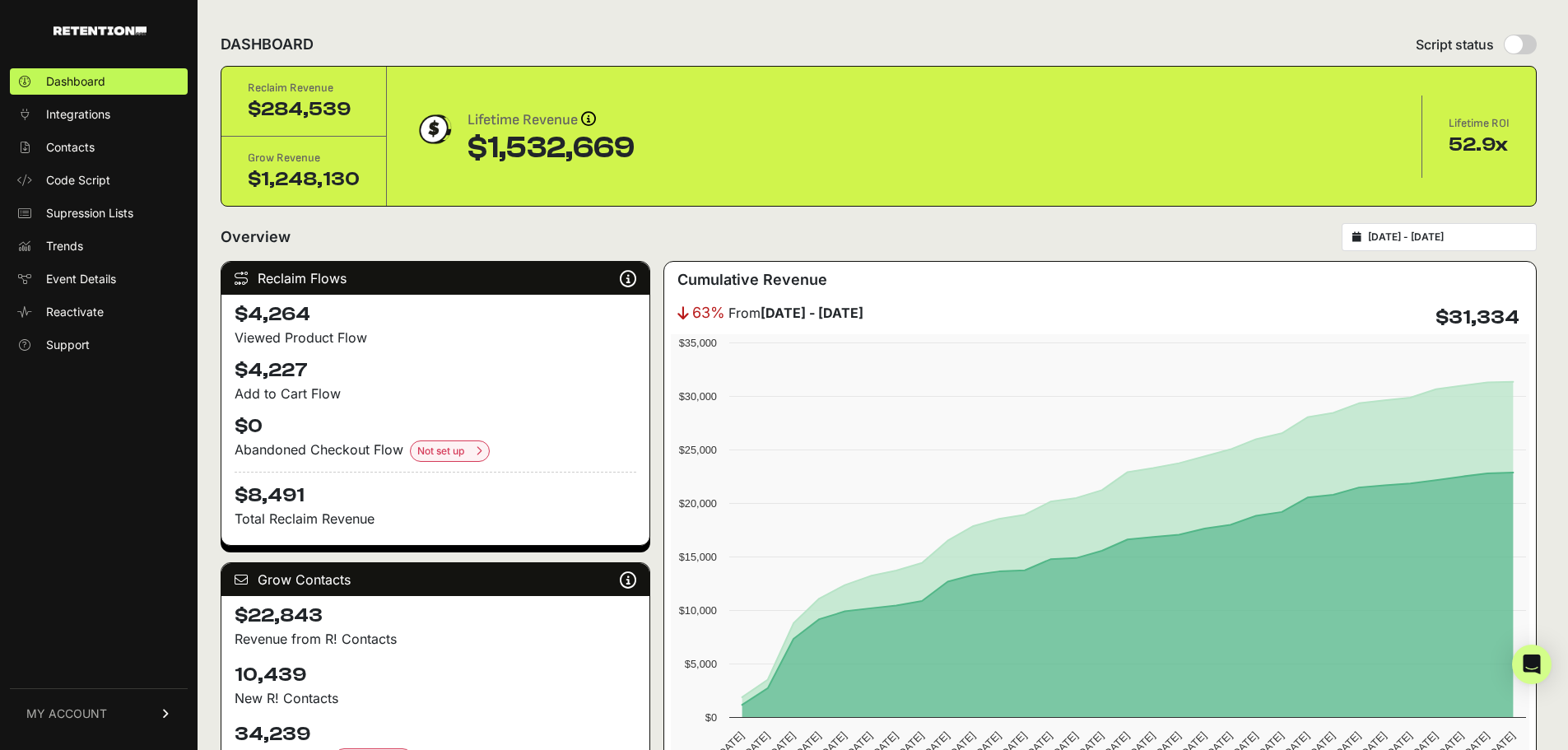
click at [1527, 44] on input "radio" at bounding box center [1519, 44] width 33 height 20
radio input "true"
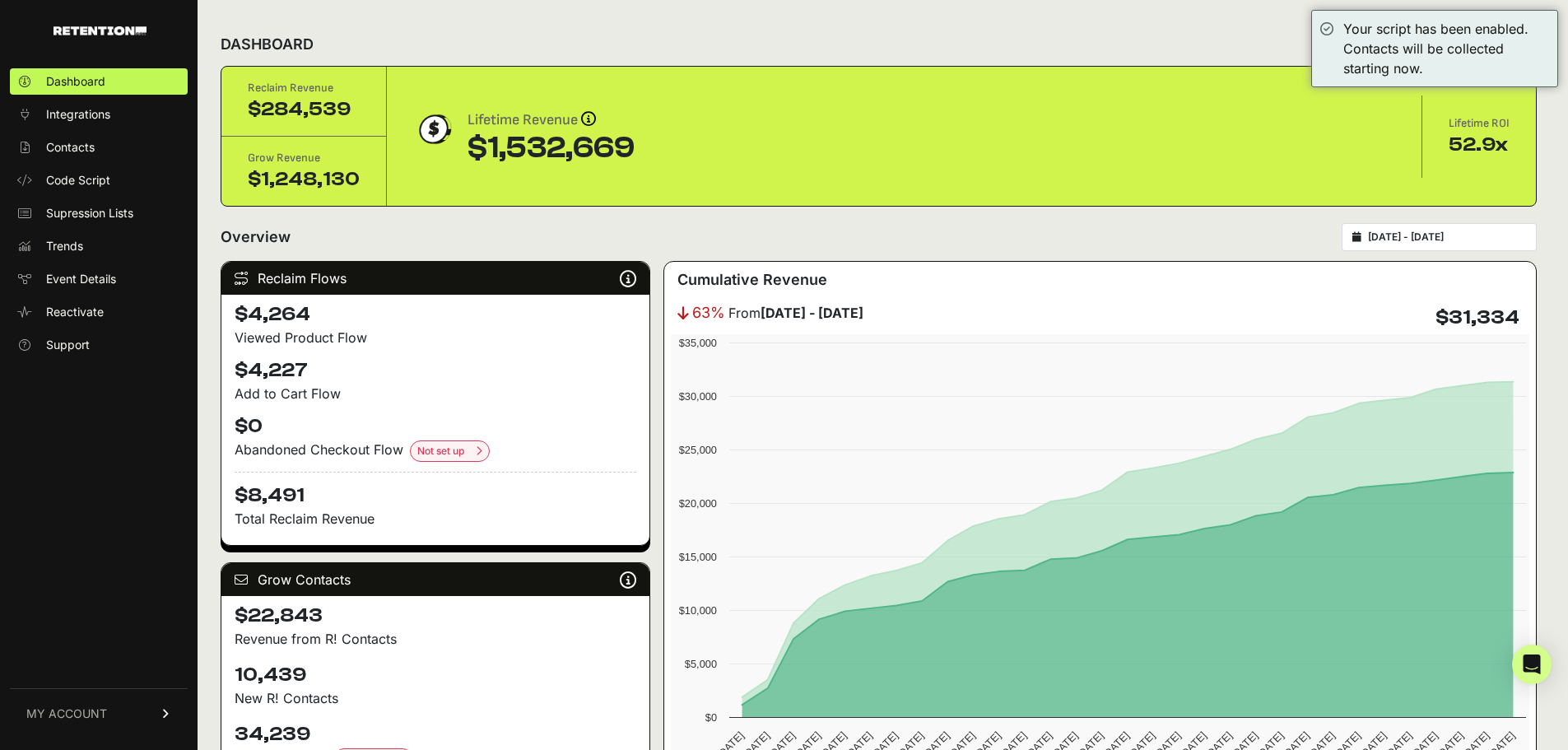
click at [1199, 27] on div "DASHBOARD Script status" at bounding box center [879, 44] width 1316 height 43
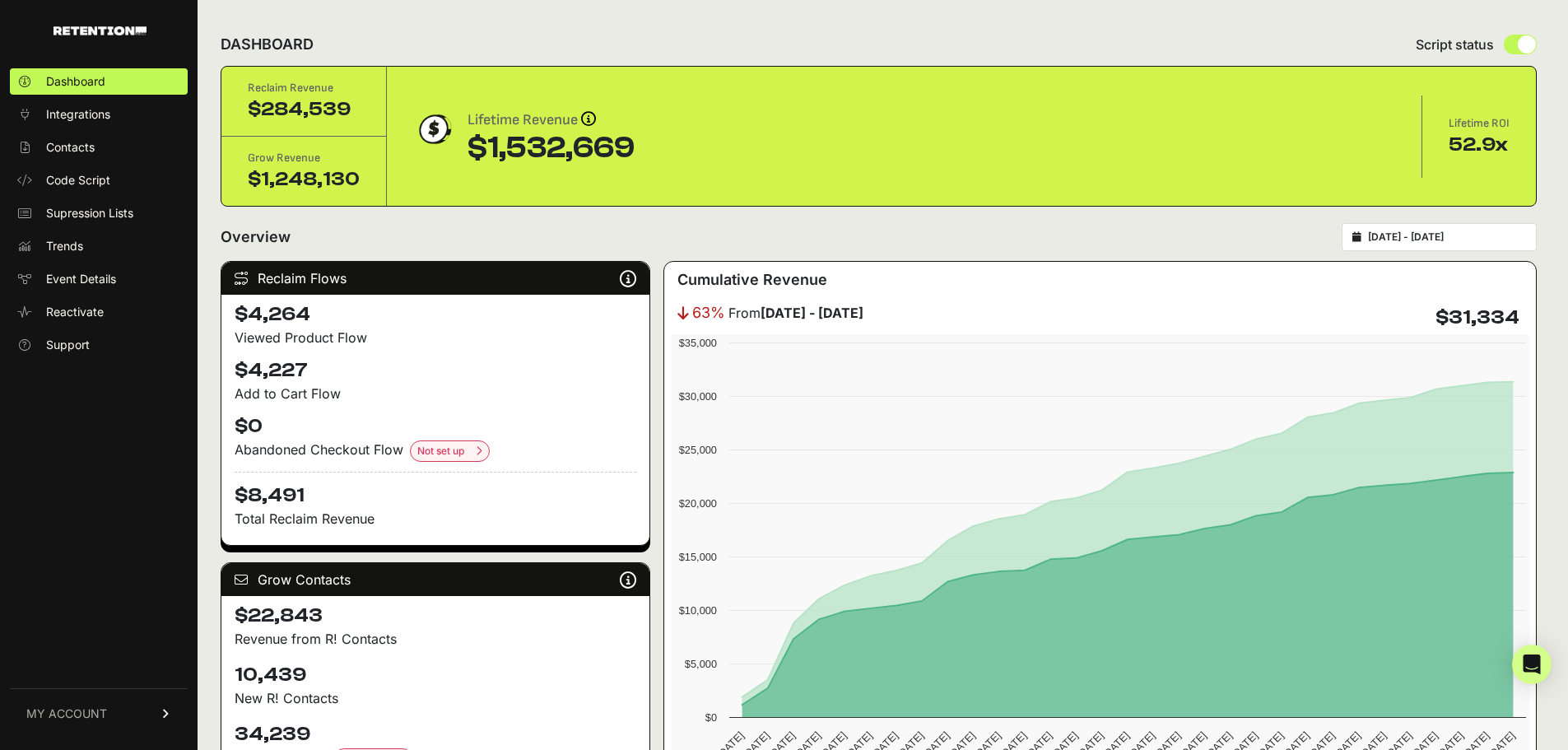
drag, startPoint x: 309, startPoint y: 235, endPoint x: 222, endPoint y: 237, distance: 87.0
click at [222, 237] on div "Overview [DATE] - [DATE]" at bounding box center [879, 237] width 1316 height 28
click at [313, 237] on div "Overview [DATE] - [DATE]" at bounding box center [879, 237] width 1316 height 28
drag, startPoint x: 287, startPoint y: 239, endPoint x: 223, endPoint y: 239, distance: 64.0
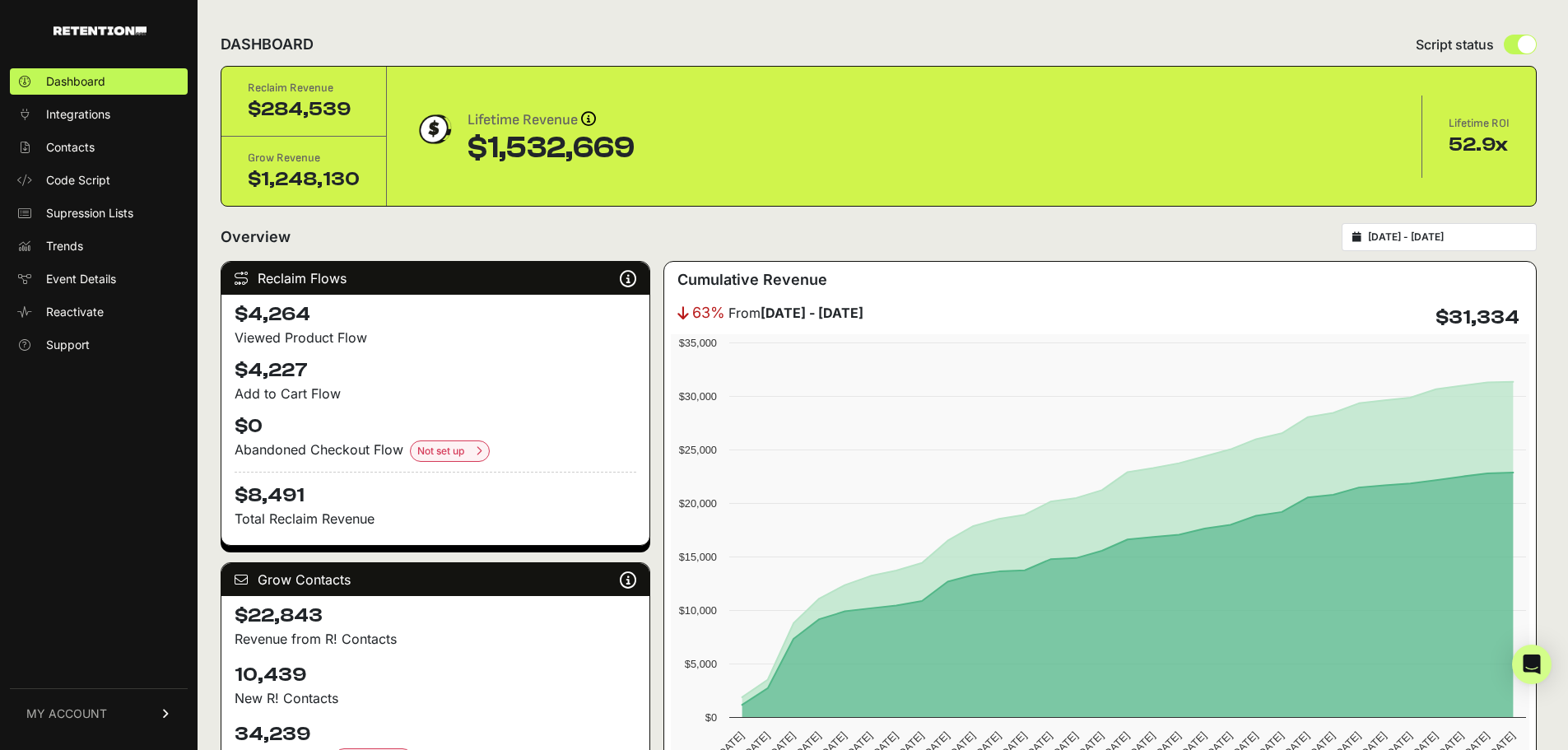
click at [223, 239] on div "Overview [DATE] - [DATE]" at bounding box center [879, 237] width 1316 height 28
click at [327, 241] on div "Overview [DATE] - [DATE]" at bounding box center [879, 237] width 1316 height 28
click at [93, 320] on link "Reactivate" at bounding box center [99, 311] width 178 height 26
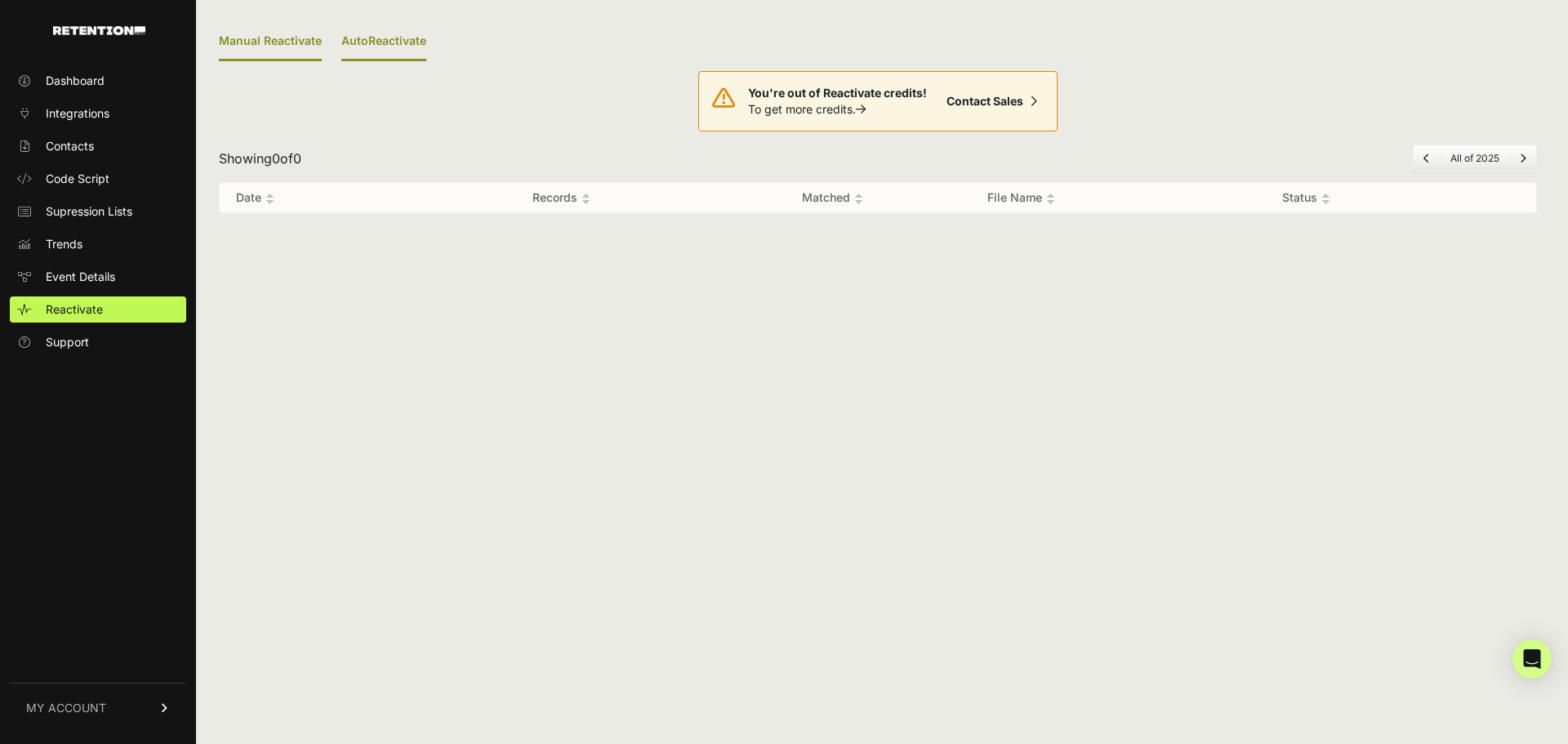
click at [398, 38] on link "AutoReactivate" at bounding box center [383, 42] width 85 height 38
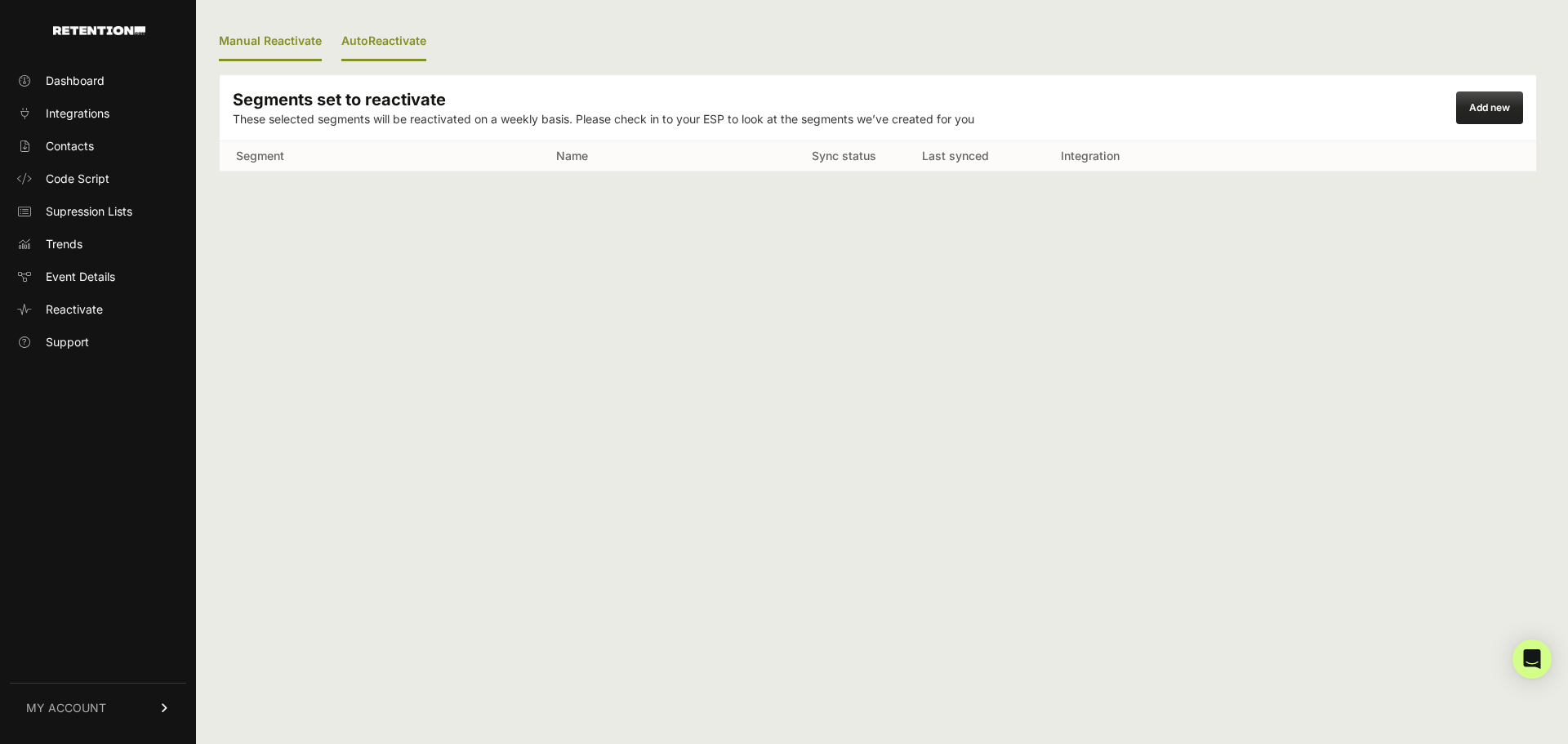
click at [267, 42] on link "Manual Reactivate" at bounding box center [271, 42] width 103 height 38
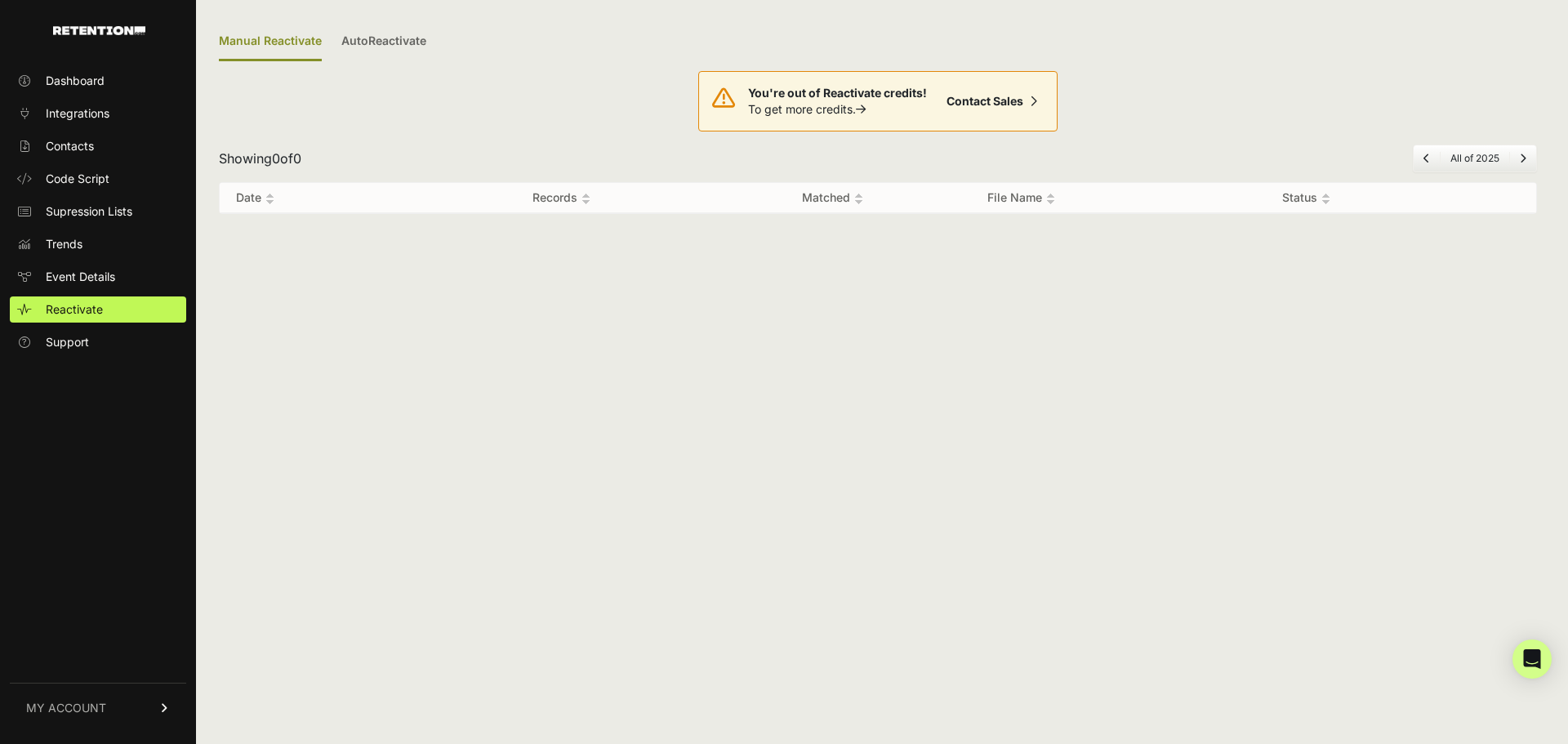
click at [121, 66] on div "Dashboard Integrations Contacts Code Script Supression Lists Trends Event Detai…" at bounding box center [98, 397] width 196 height 691
click at [116, 71] on link "Dashboard" at bounding box center [98, 81] width 177 height 26
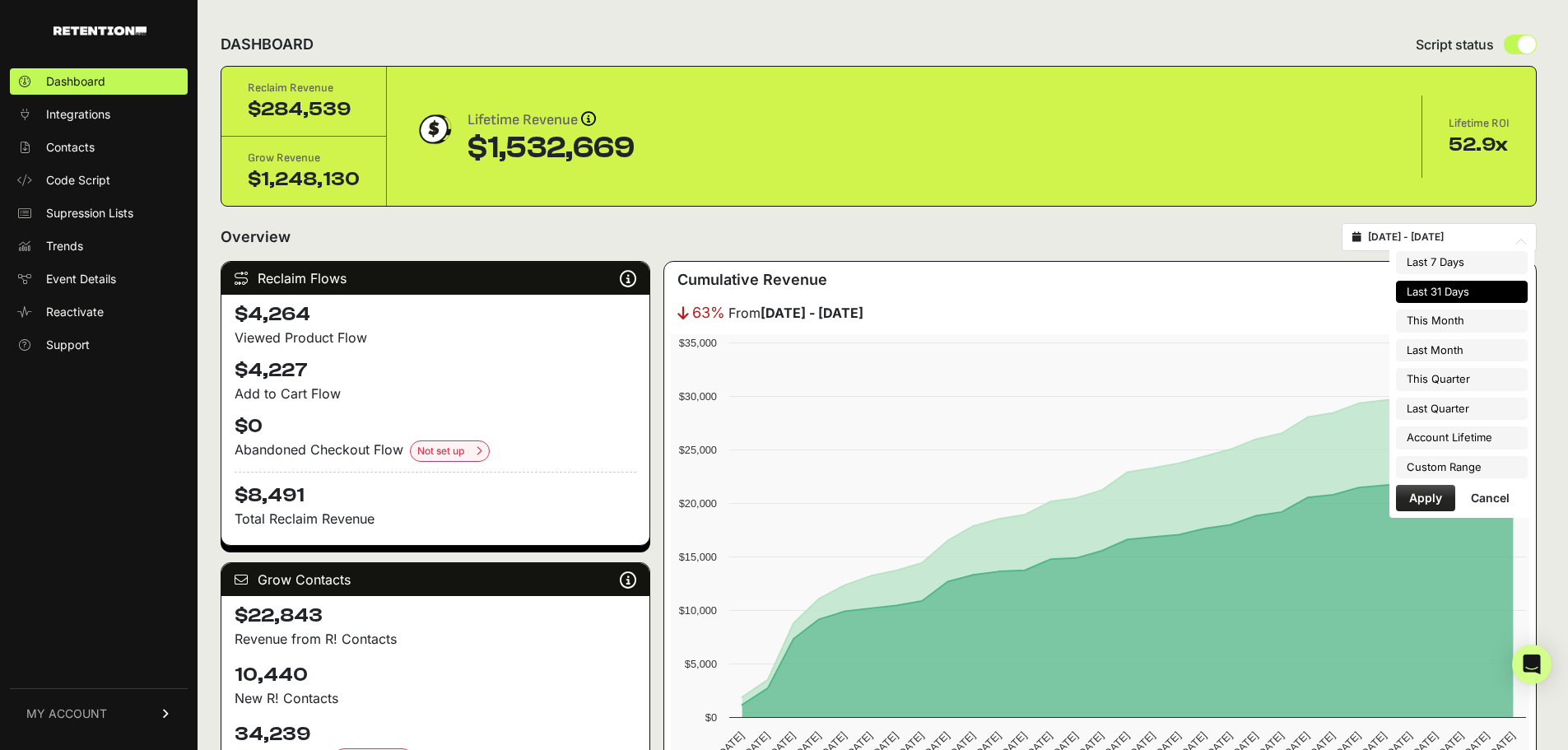
click at [1499, 237] on input "[DATE] - [DATE]" at bounding box center [1447, 237] width 158 height 13
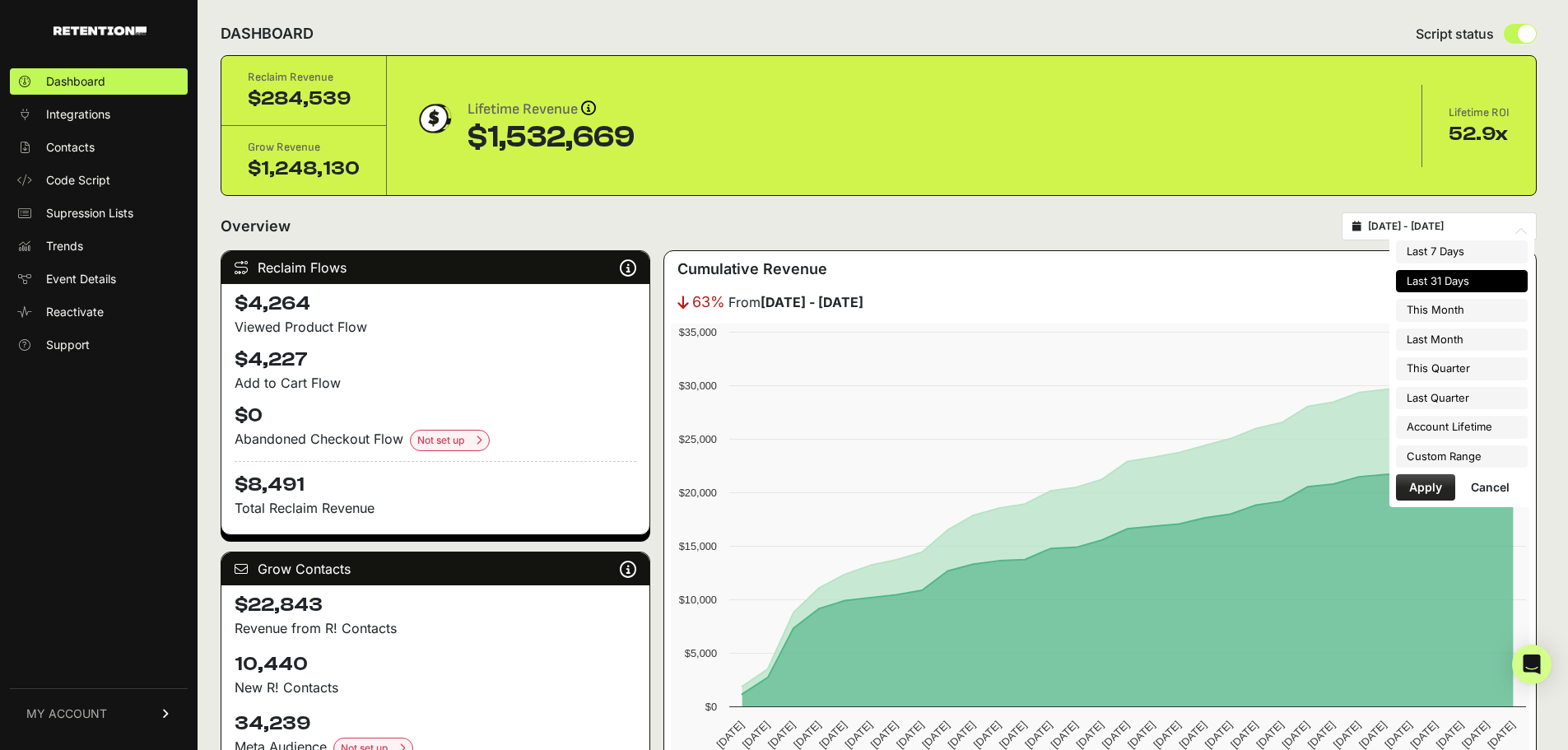
scroll to position [165, 0]
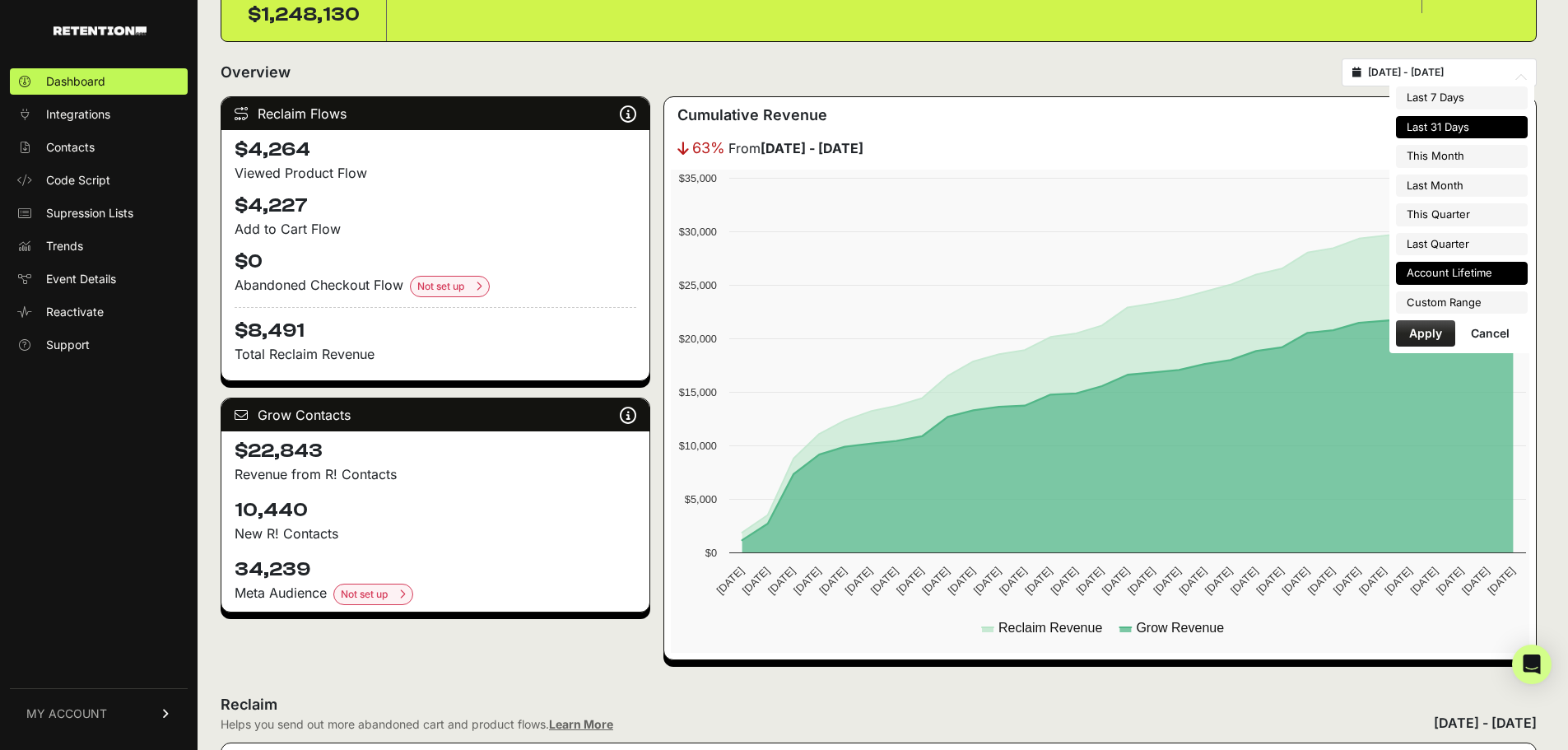
click at [1471, 281] on li "Account Lifetime" at bounding box center [1462, 274] width 131 height 23
type input "[DATE] - [DATE]"
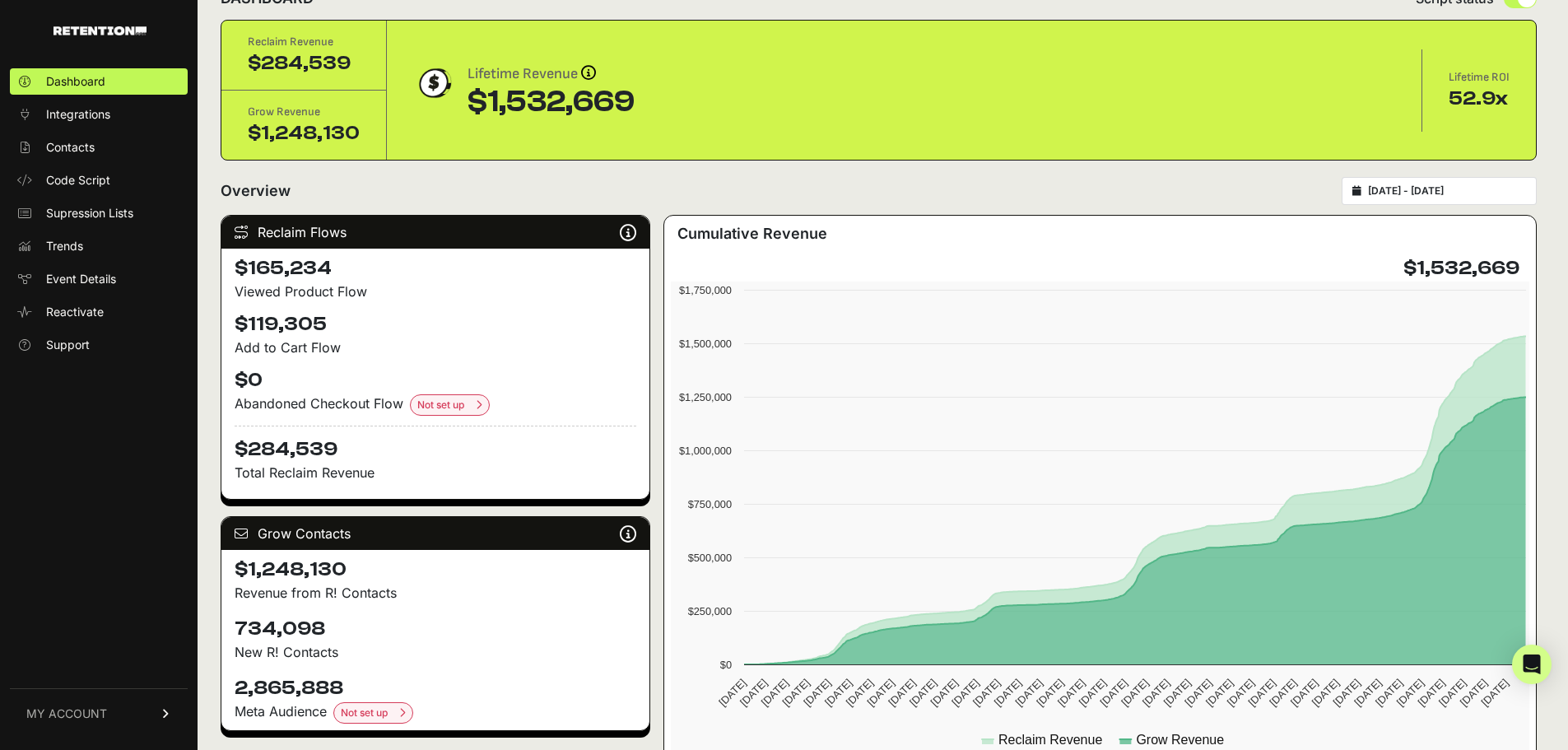
scroll to position [165, 0]
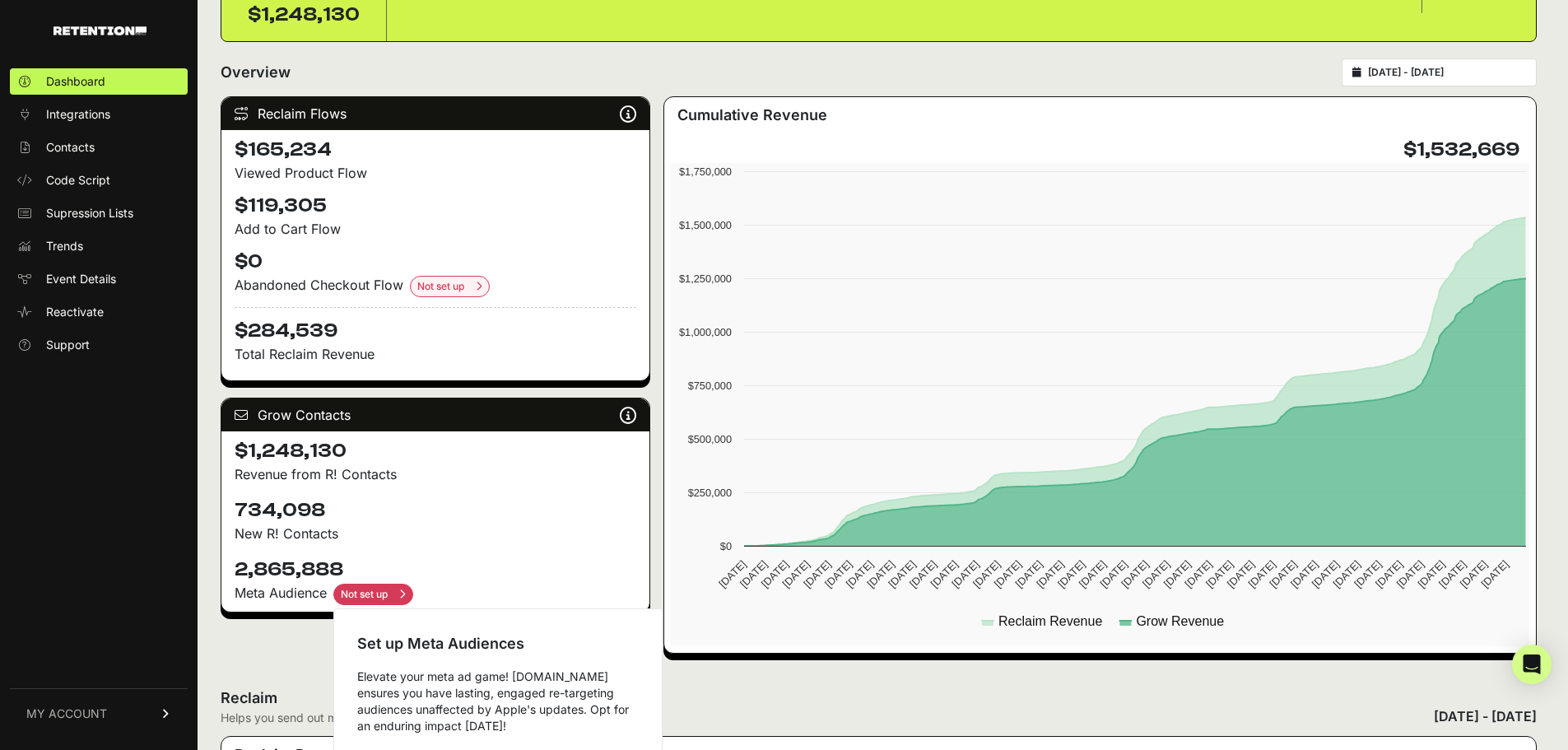
click at [400, 593] on input "checkbox" at bounding box center [372, 595] width 79 height 22
checkbox input "true"
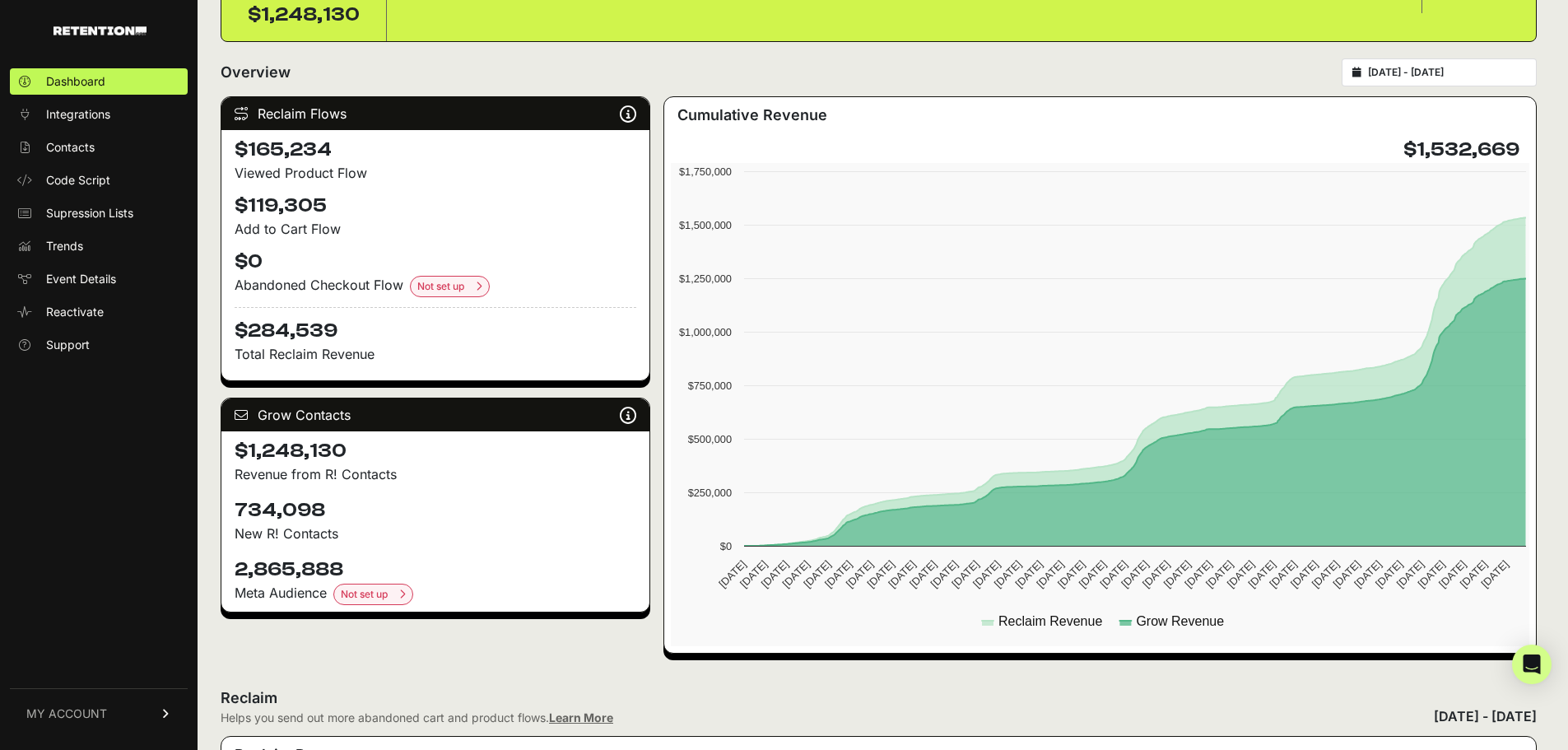
click at [662, 441] on div "Reclaim Flows Reclaim identifies your known audience when your ESP can't (due t…" at bounding box center [879, 375] width 1316 height 557
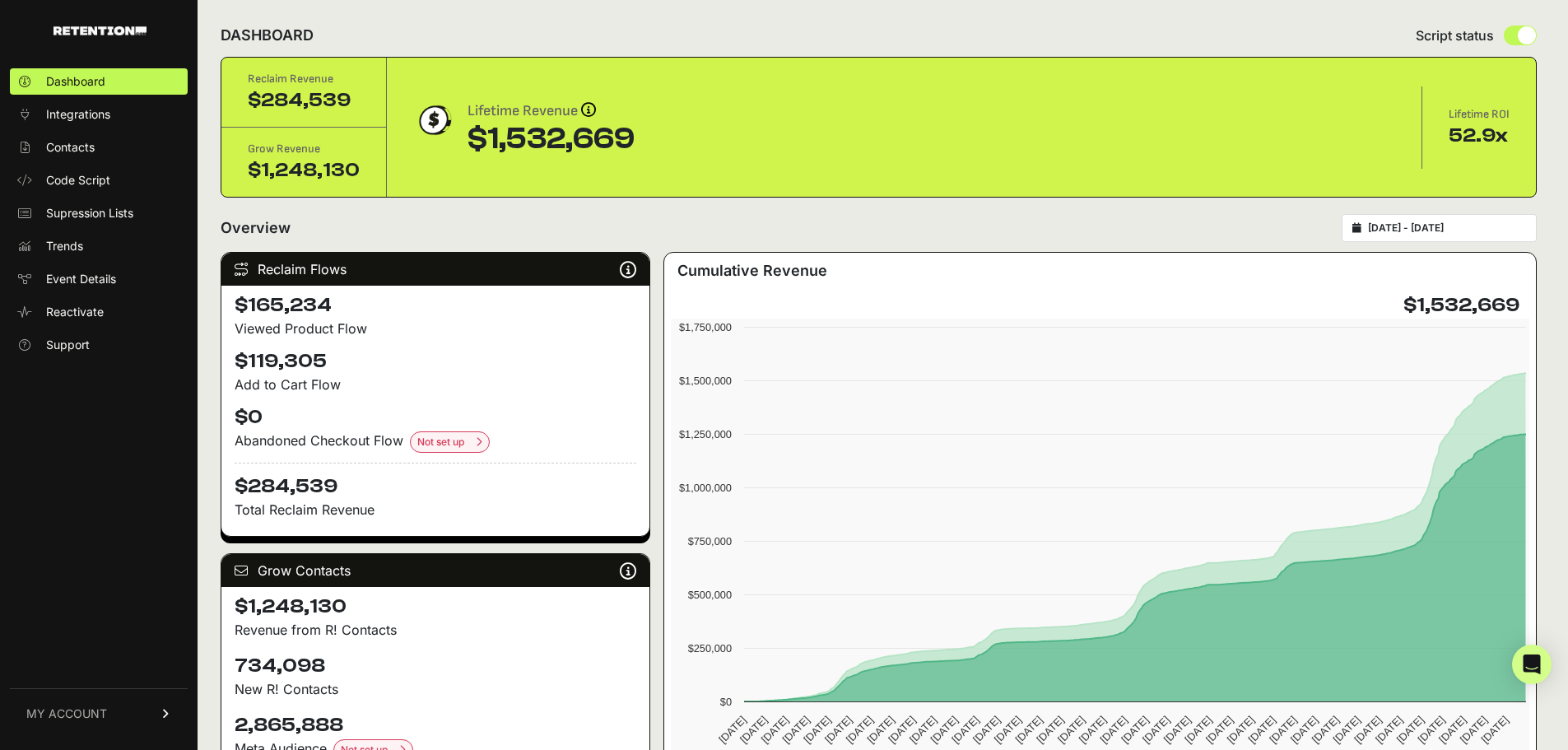
scroll to position [0, 0]
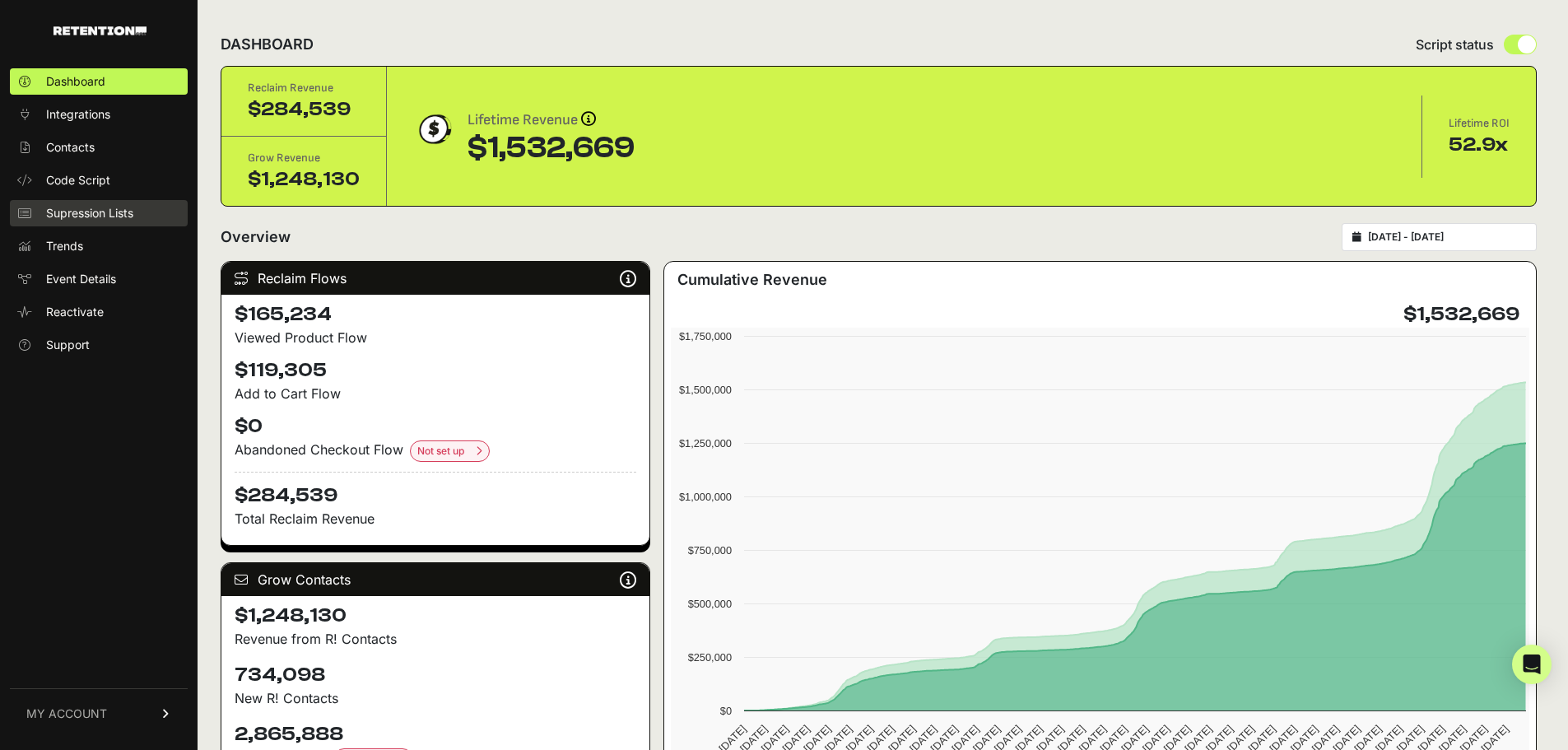
click at [149, 218] on link "Supression Lists" at bounding box center [99, 213] width 178 height 26
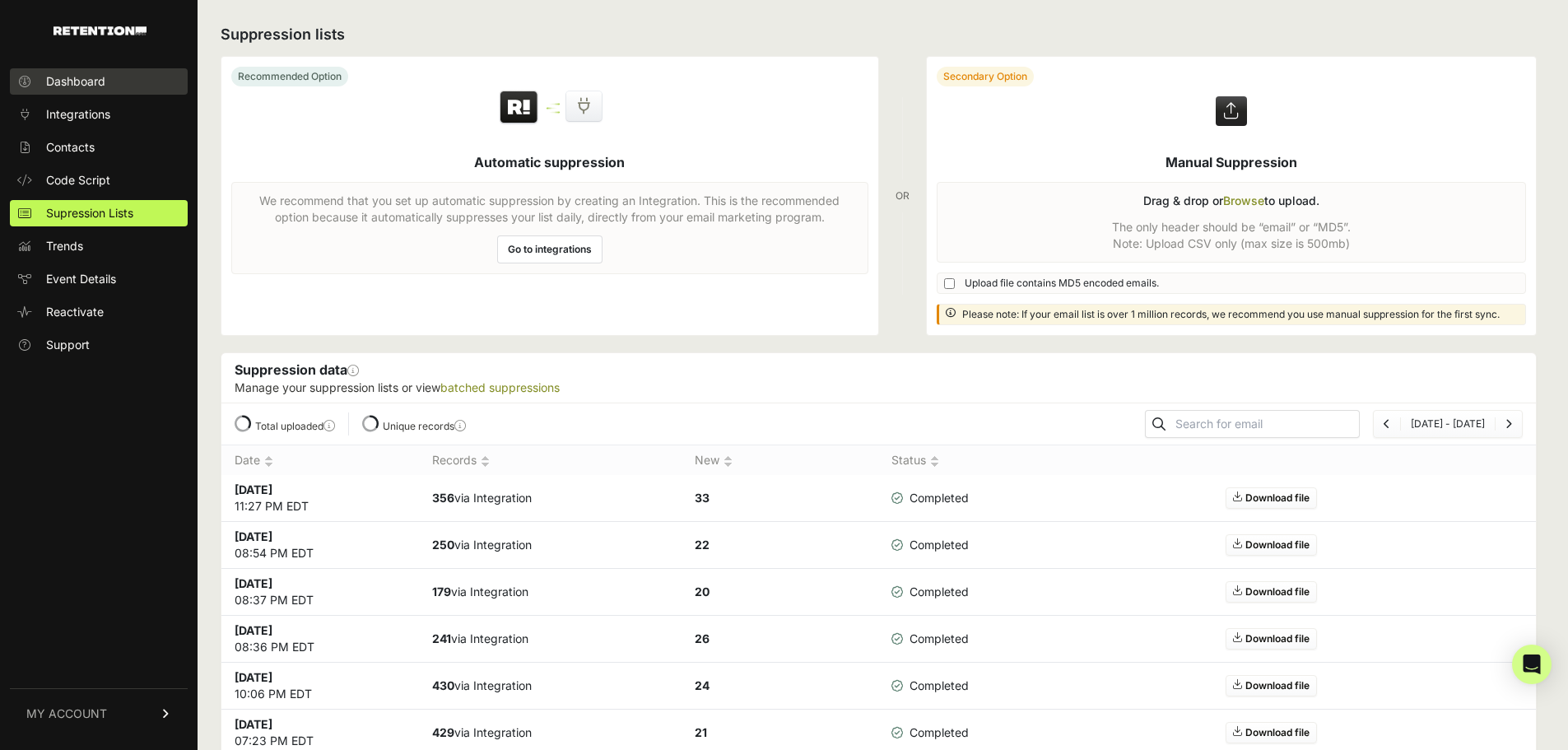
click at [115, 84] on link "Dashboard" at bounding box center [99, 81] width 178 height 26
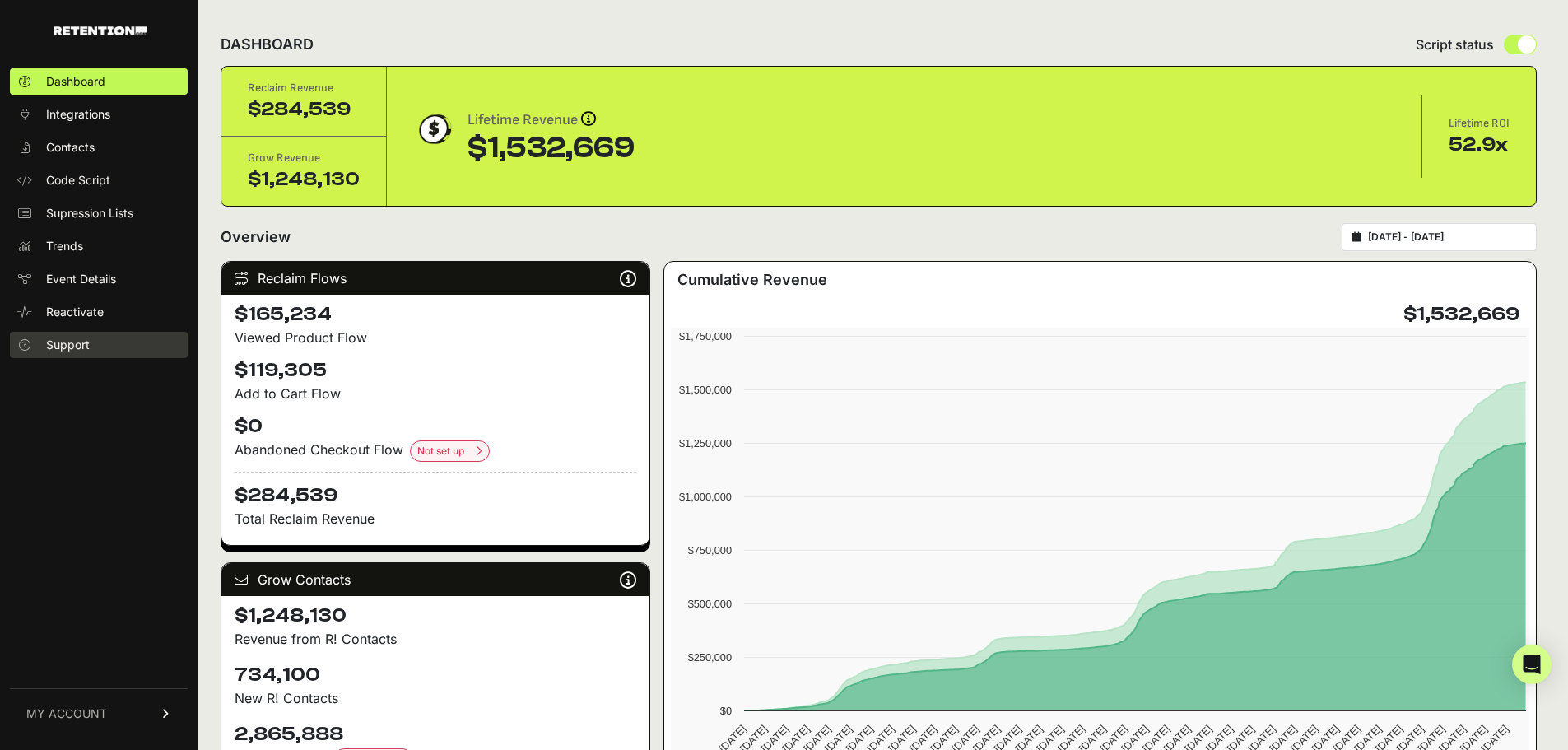
click at [94, 352] on link "Support" at bounding box center [99, 344] width 178 height 26
drag, startPoint x: 1203, startPoint y: 39, endPoint x: 1212, endPoint y: 31, distance: 12.0
click at [1202, 37] on div "DASHBOARD Script status" at bounding box center [879, 44] width 1316 height 43
drag, startPoint x: 319, startPoint y: 233, endPoint x: 212, endPoint y: 242, distance: 107.4
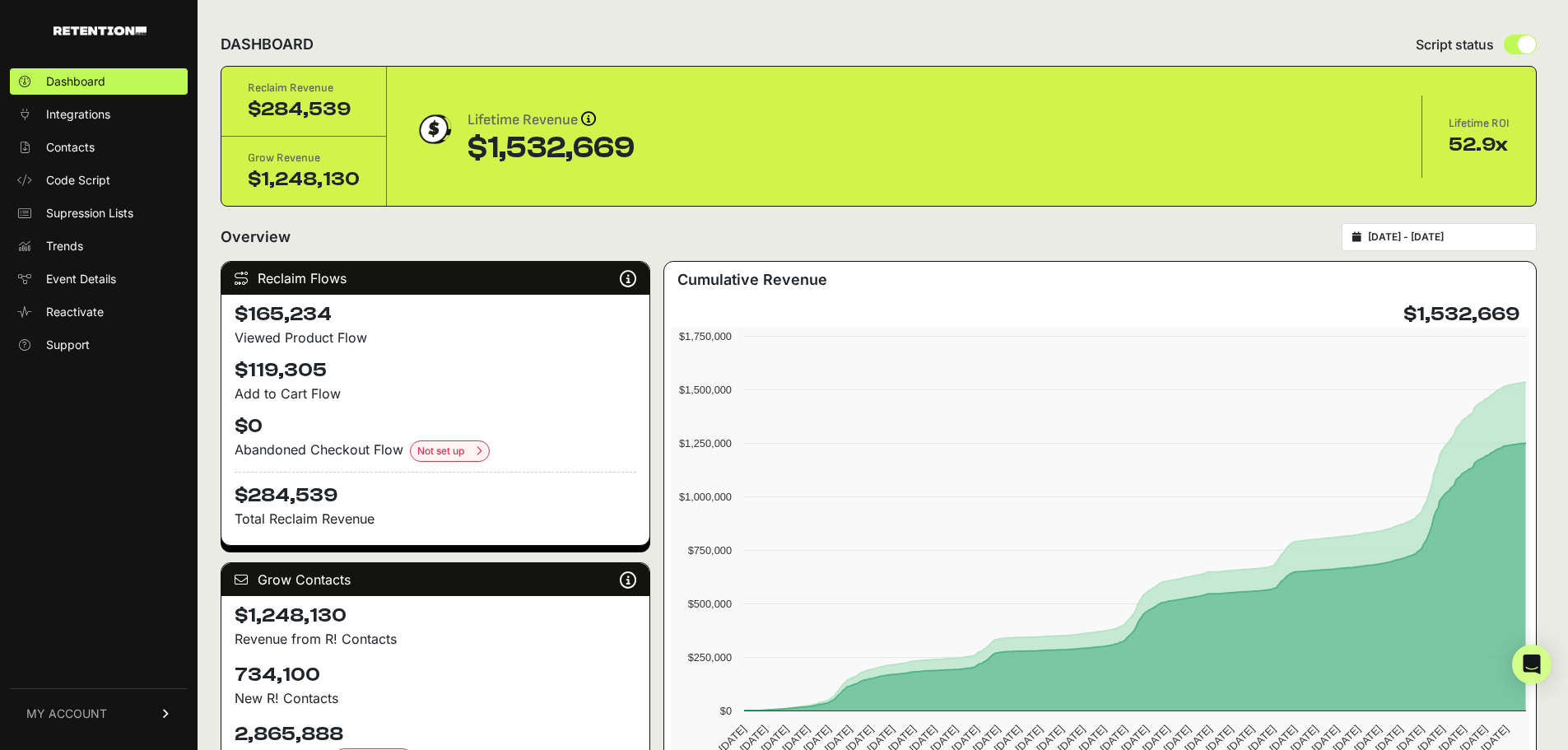
click at [317, 237] on div "Overview 2023-02-13 - 2025-09-29" at bounding box center [879, 237] width 1316 height 28
drag, startPoint x: 284, startPoint y: 236, endPoint x: 226, endPoint y: 239, distance: 58.1
click at [226, 239] on div "Overview 2023-02-13 - 2025-09-29" at bounding box center [879, 237] width 1316 height 28
click at [297, 234] on div "Overview 2023-02-13 - 2025-09-29" at bounding box center [879, 237] width 1316 height 28
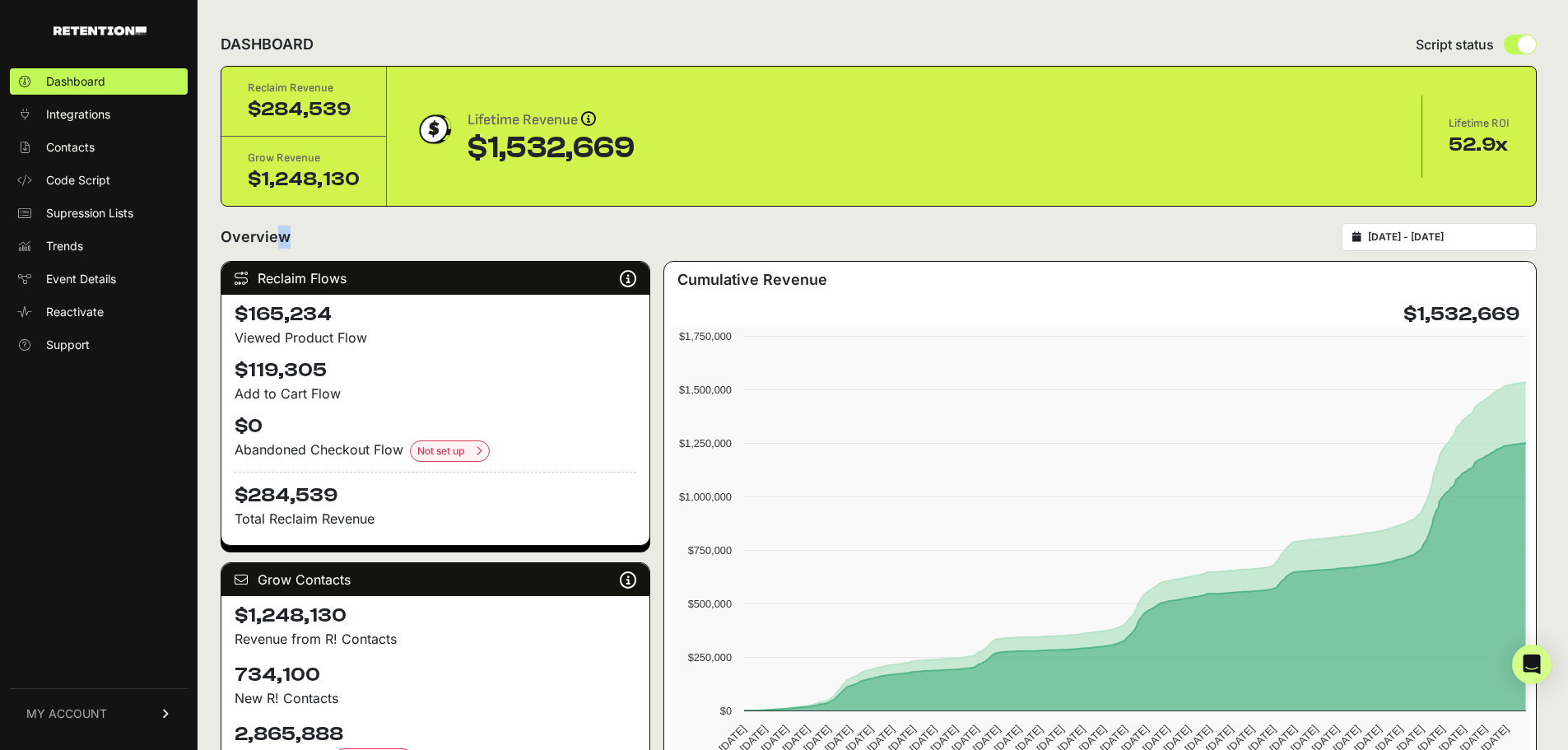
drag, startPoint x: 297, startPoint y: 234, endPoint x: 234, endPoint y: 239, distance: 63.2
click at [234, 239] on div "Overview 2023-02-13 - 2025-09-29" at bounding box center [879, 237] width 1316 height 28
click at [310, 236] on div "Overview 2023-02-13 - 2025-09-29" at bounding box center [879, 237] width 1316 height 28
click at [296, 239] on div "Overview 2023-02-13 - 2025-09-29" at bounding box center [879, 237] width 1316 height 28
drag, startPoint x: 296, startPoint y: 239, endPoint x: 243, endPoint y: 244, distance: 53.2
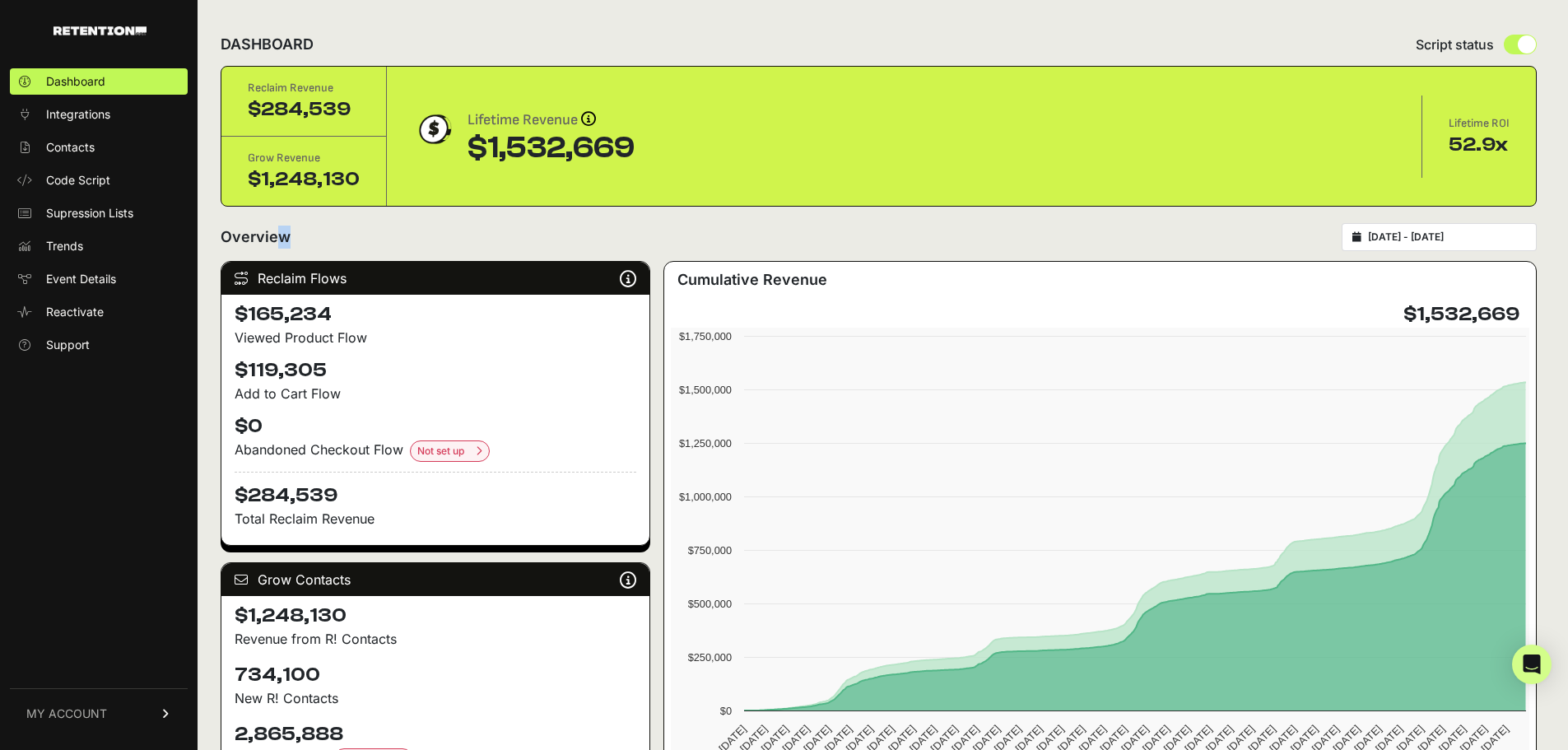
click at [243, 244] on div "Overview 2023-02-13 - 2025-09-29" at bounding box center [879, 237] width 1316 height 28
click at [300, 235] on div "Overview 2023-02-13 - 2025-09-29" at bounding box center [879, 237] width 1316 height 28
drag, startPoint x: 284, startPoint y: 236, endPoint x: 221, endPoint y: 239, distance: 63.1
click at [221, 239] on h2 "Overview" at bounding box center [256, 238] width 70 height 23
click at [254, 237] on h2 "Overview" at bounding box center [256, 238] width 70 height 23
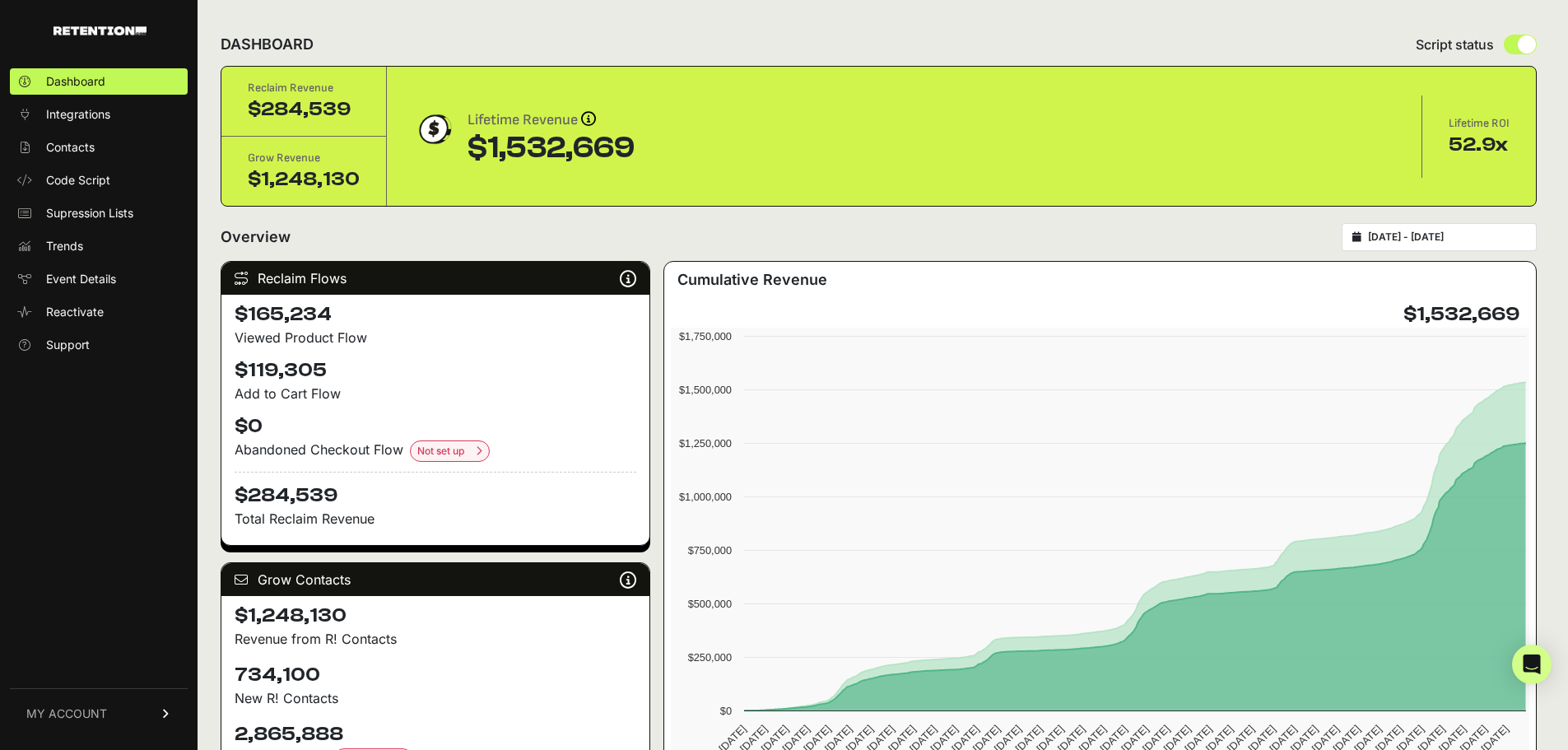
drag, startPoint x: 291, startPoint y: 235, endPoint x: 214, endPoint y: 239, distance: 77.1
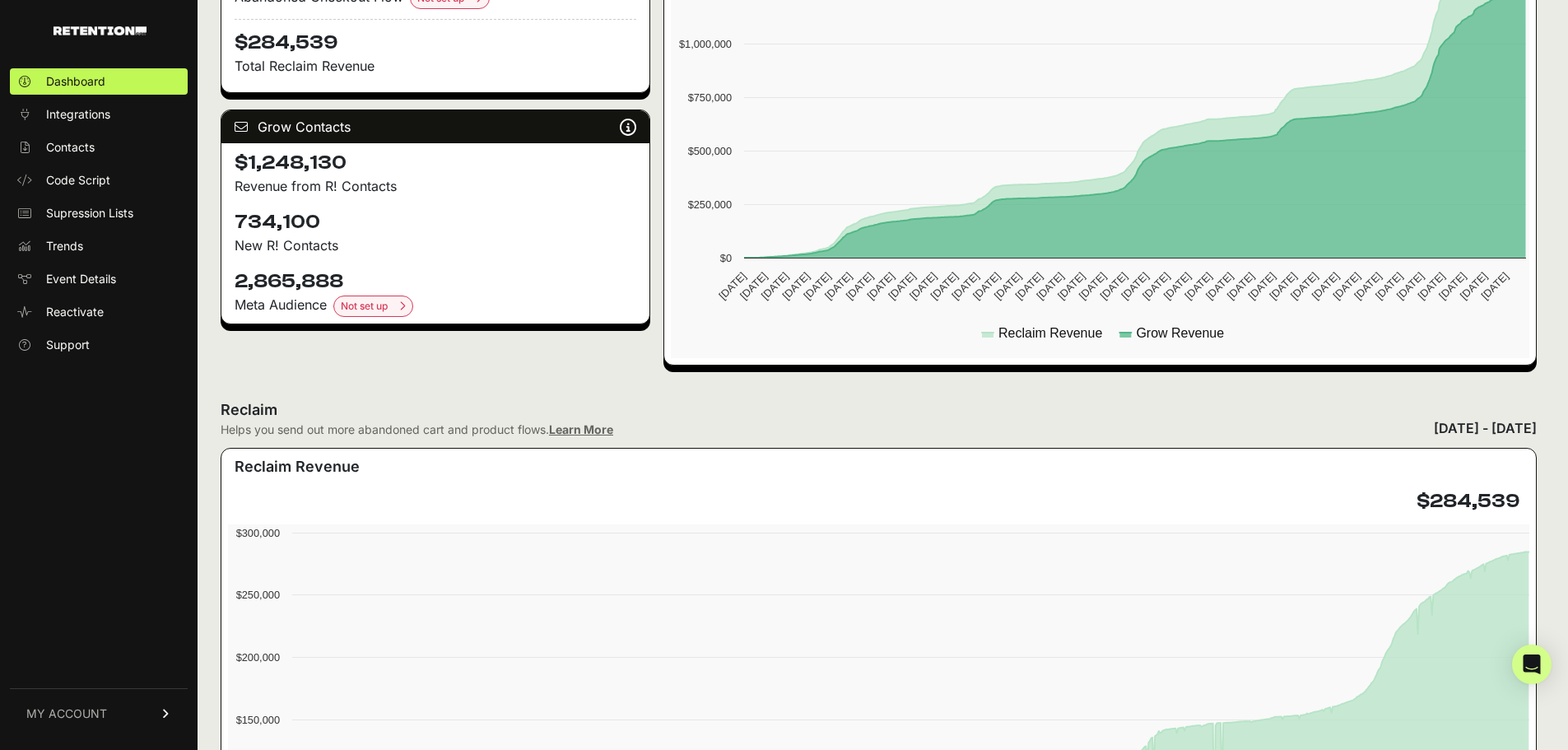
scroll to position [410, 0]
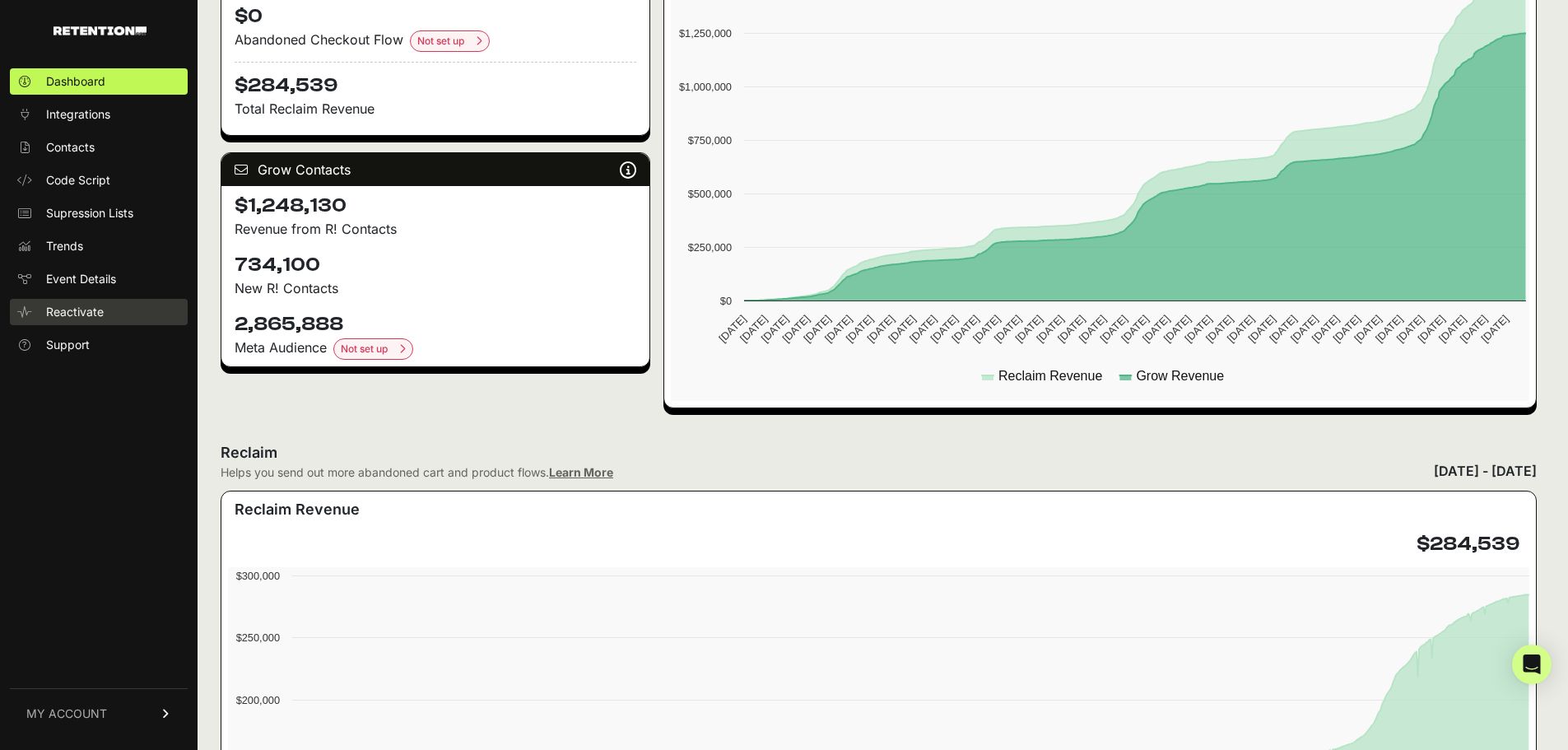
click at [101, 322] on link "Reactivate" at bounding box center [99, 311] width 178 height 26
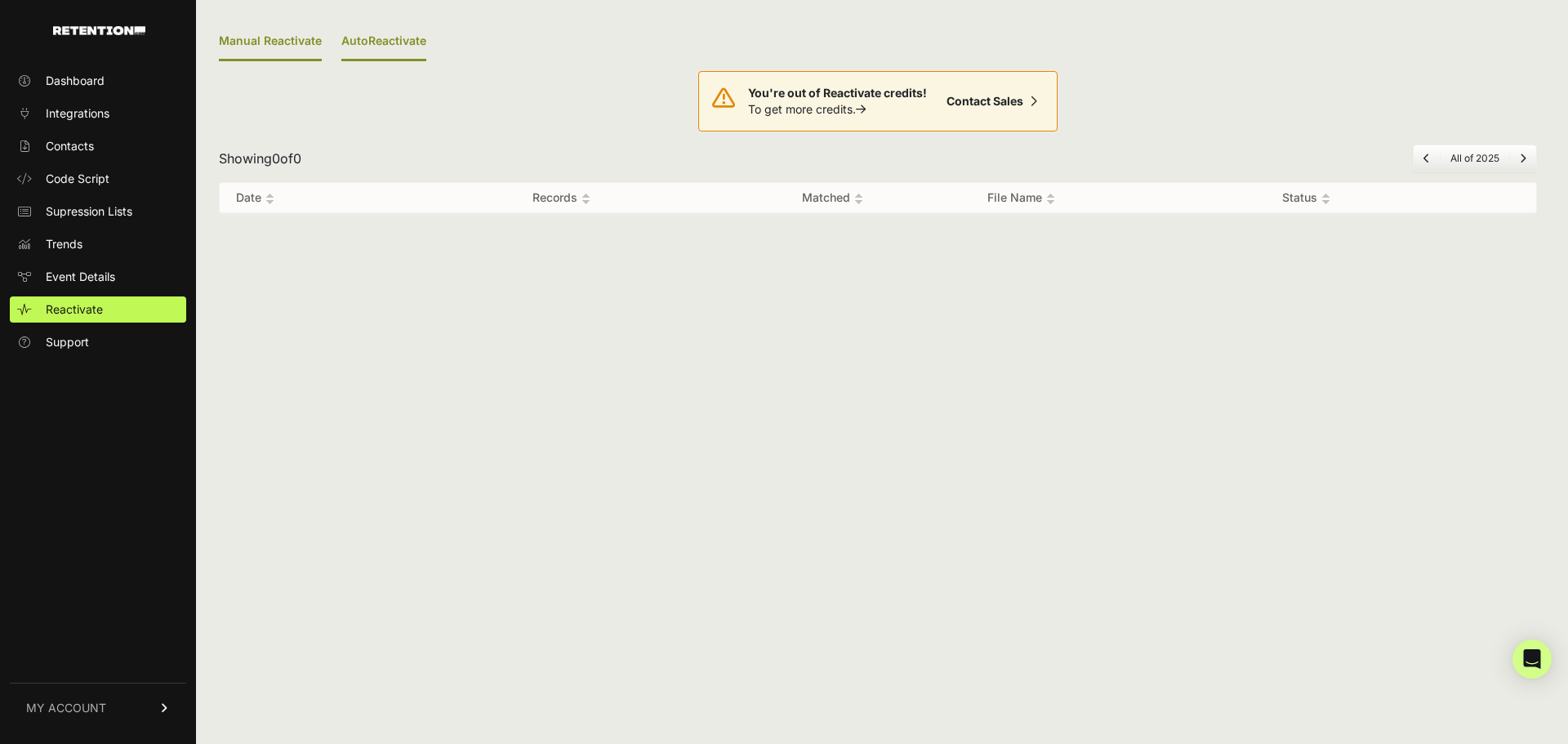
click at [385, 39] on link "AutoReactivate" at bounding box center [383, 42] width 85 height 38
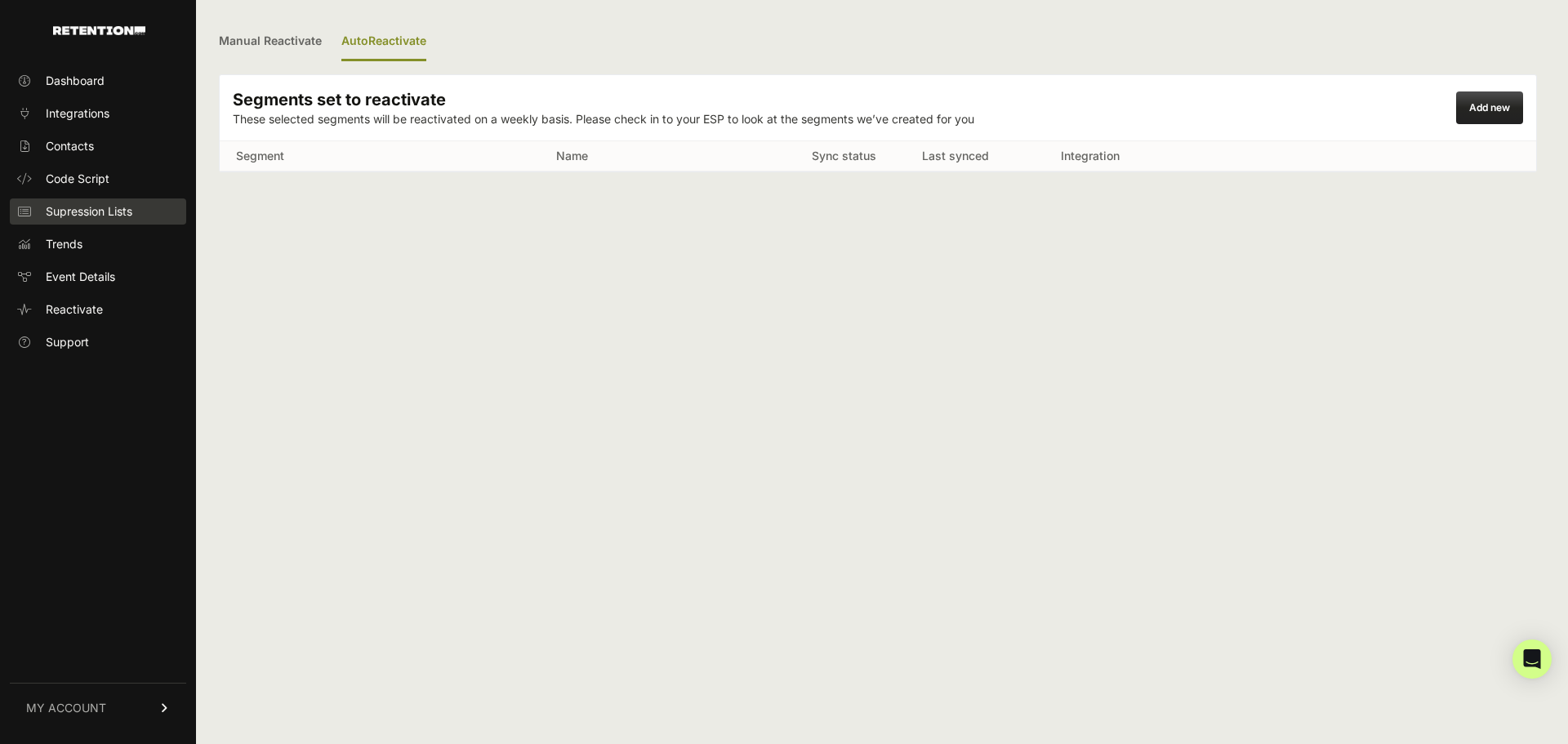
click at [126, 213] on span "Supression Lists" at bounding box center [89, 212] width 86 height 17
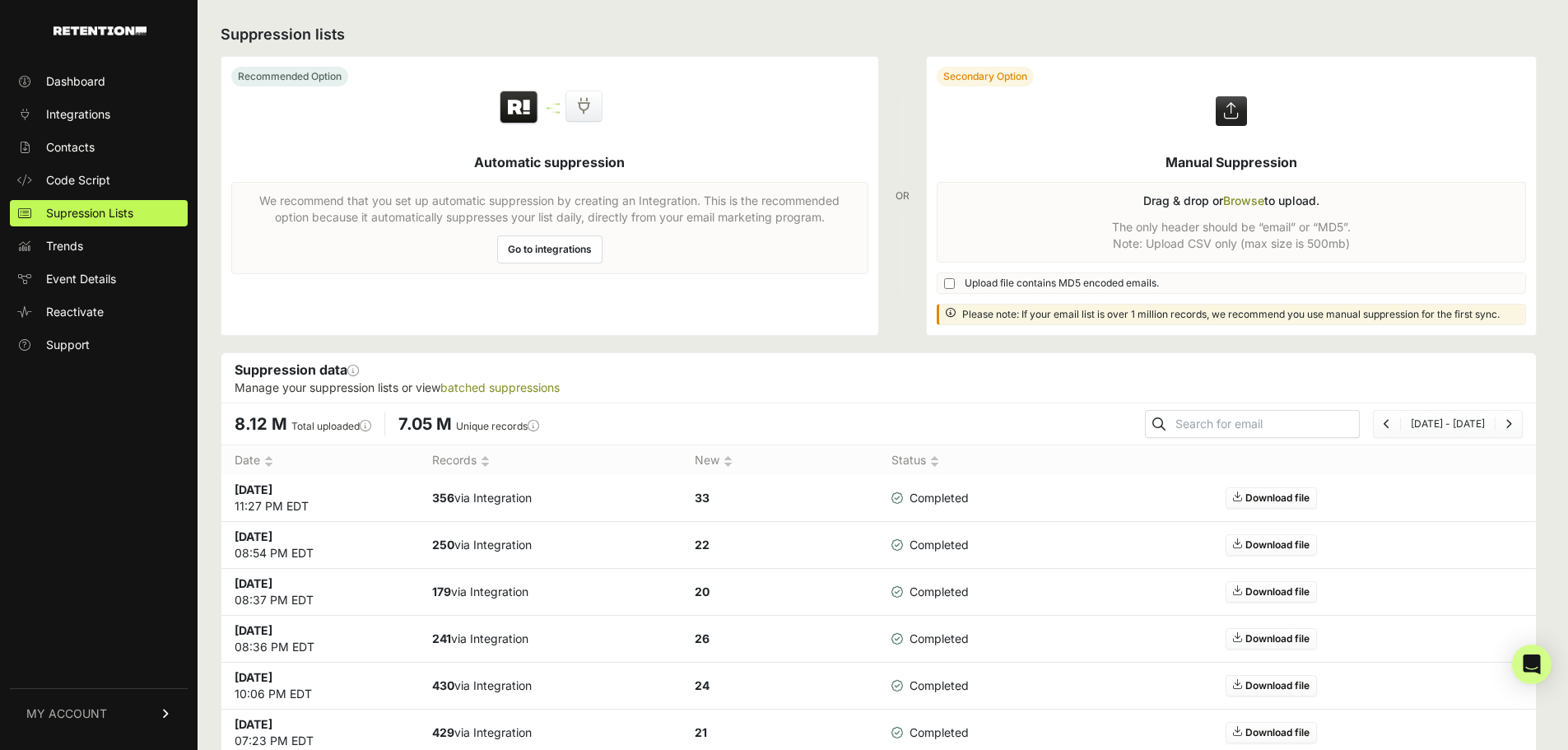
drag, startPoint x: 920, startPoint y: 195, endPoint x: 901, endPoint y: 196, distance: 19.0
click at [901, 196] on div "Recommended Option Automatic suppression We recommend that you set up automatic…" at bounding box center [879, 196] width 1316 height 280
click at [915, 193] on div "Recommended Option Automatic suppression We recommend that you set up automatic…" at bounding box center [879, 196] width 1316 height 280
drag, startPoint x: 915, startPoint y: 193, endPoint x: 905, endPoint y: 198, distance: 11.2
click at [905, 198] on div "Recommended Option Automatic suppression We recommend that you set up automatic…" at bounding box center [879, 196] width 1316 height 280
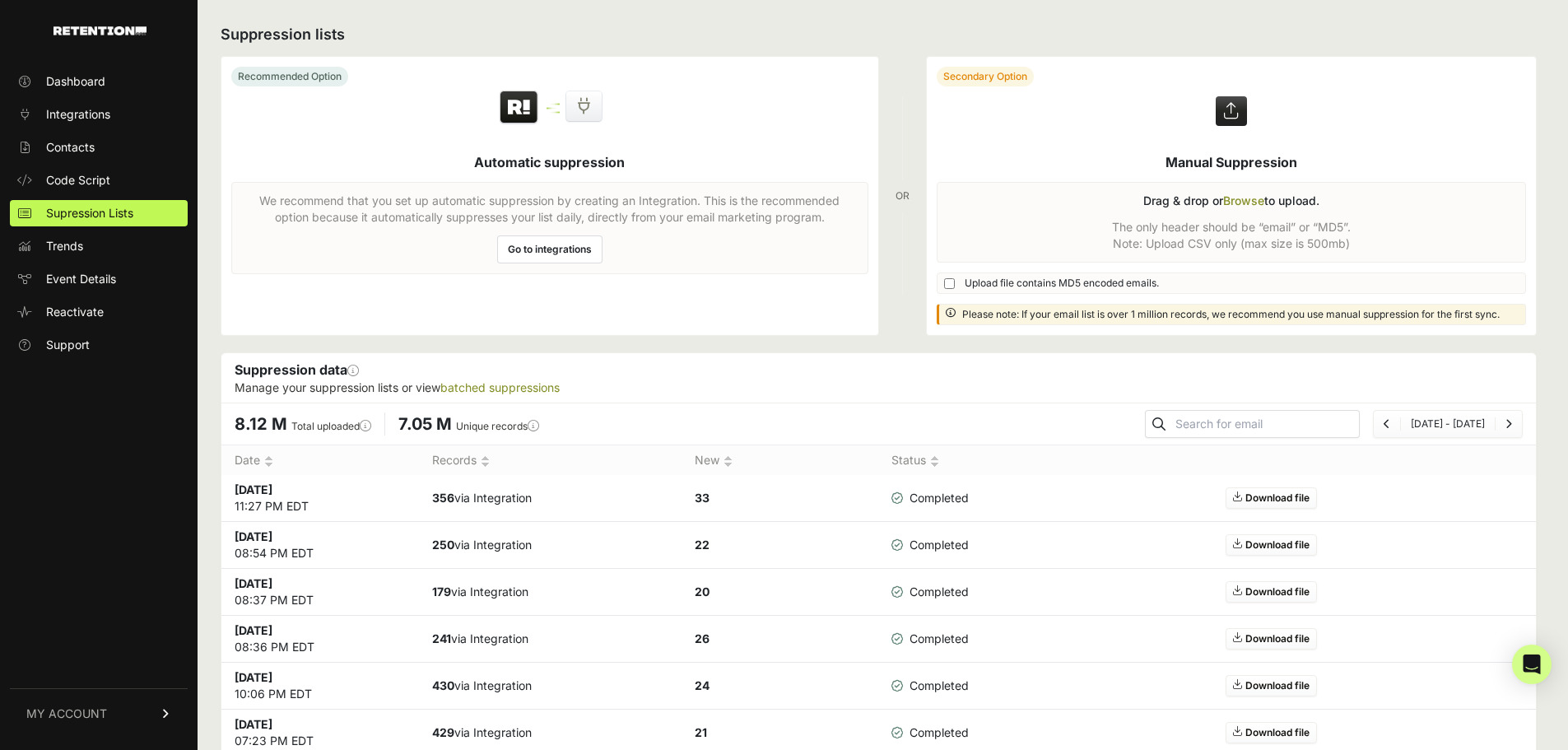
click at [910, 196] on div "OR" at bounding box center [902, 196] width 14 height 280
click at [917, 195] on div "Recommended Option Automatic suppression We recommend that you set up automatic…" at bounding box center [879, 196] width 1316 height 280
drag, startPoint x: 916, startPoint y: 197, endPoint x: 899, endPoint y: 200, distance: 17.3
click at [899, 200] on div "Recommended Option Automatic suppression We recommend that you set up automatic…" at bounding box center [879, 196] width 1316 height 280
click at [910, 212] on div "OR" at bounding box center [902, 196] width 14 height 280
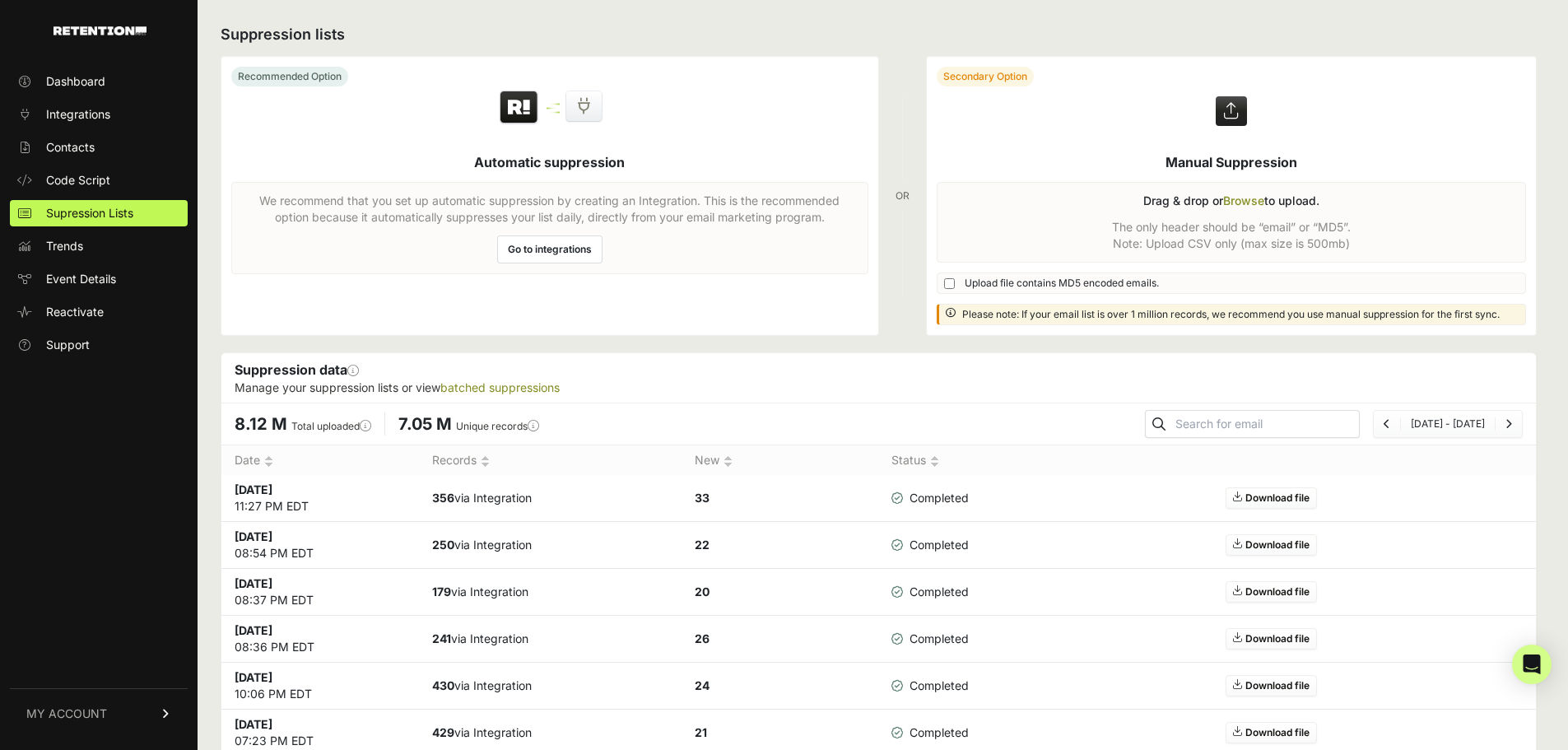
drag, startPoint x: 899, startPoint y: 194, endPoint x: 911, endPoint y: 195, distance: 12.0
click at [910, 195] on div "OR" at bounding box center [902, 196] width 14 height 280
click at [904, 194] on div "OR" at bounding box center [902, 196] width 14 height 280
drag, startPoint x: 915, startPoint y: 196, endPoint x: 899, endPoint y: 194, distance: 16.1
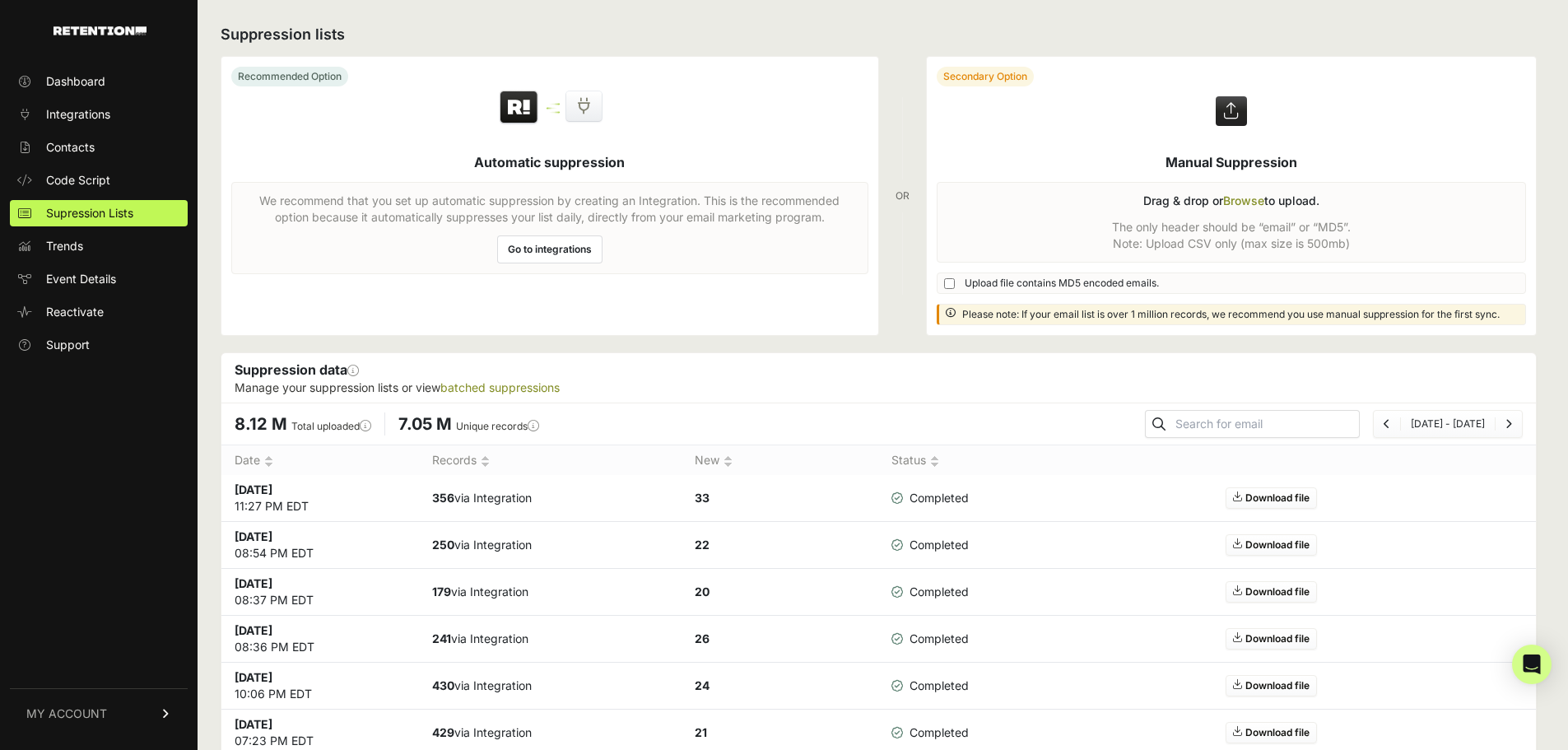
click at [899, 194] on div "Recommended Option Automatic suppression We recommend that you set up automatic…" at bounding box center [879, 196] width 1316 height 280
click at [902, 196] on div "OR" at bounding box center [902, 196] width 14 height 280
drag, startPoint x: 915, startPoint y: 196, endPoint x: 901, endPoint y: 197, distance: 14.0
click at [901, 197] on div "Recommended Option Automatic suppression We recommend that you set up automatic…" at bounding box center [879, 196] width 1316 height 280
click at [910, 198] on div "OR" at bounding box center [902, 196] width 14 height 280
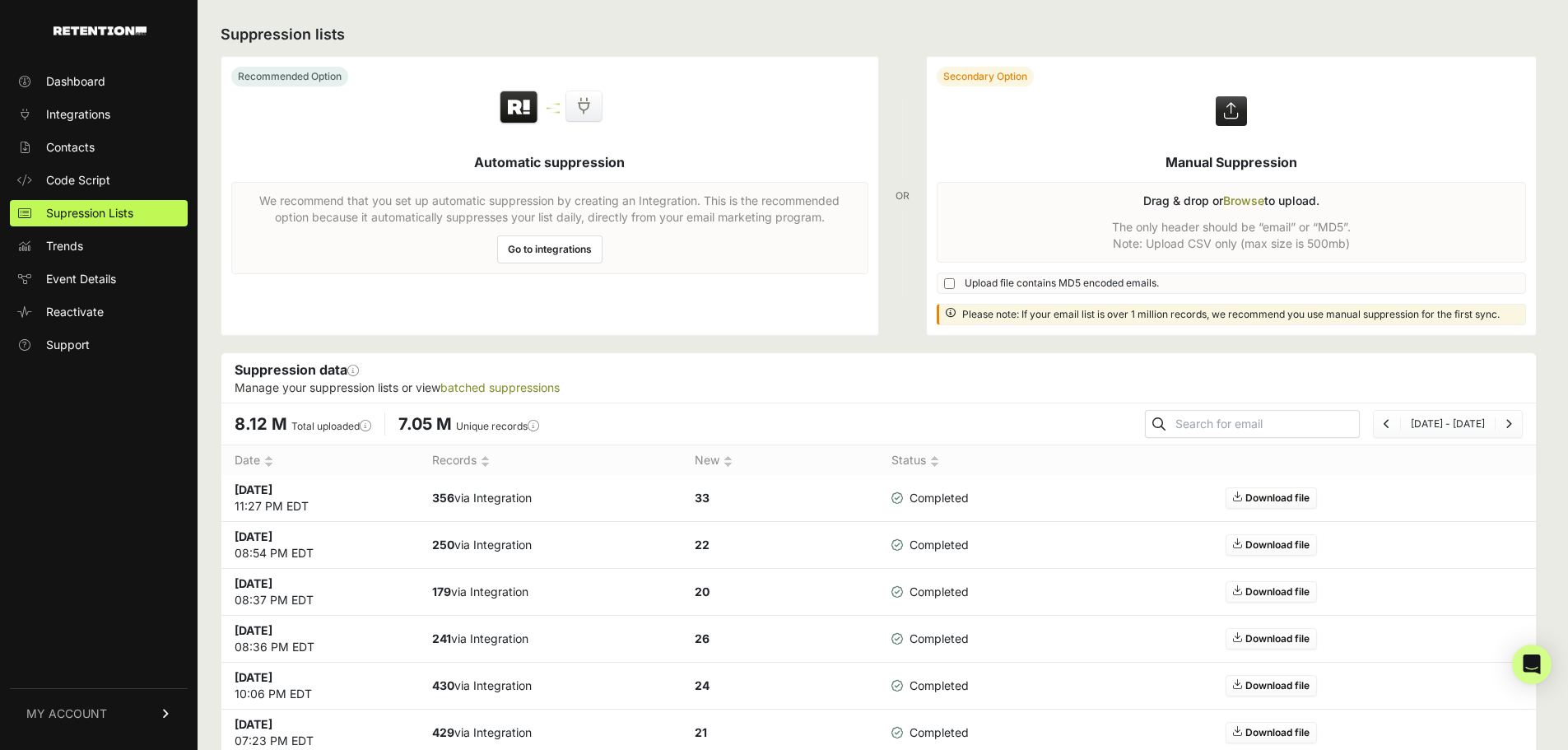
click at [910, 196] on div "OR" at bounding box center [902, 196] width 14 height 280
click at [751, 32] on h2 "Suppression lists" at bounding box center [879, 35] width 1316 height 23
drag, startPoint x: 905, startPoint y: 197, endPoint x: 897, endPoint y: 198, distance: 8.1
click at [897, 198] on div "Recommended Option Automatic suppression We recommend that you set up automatic…" at bounding box center [879, 196] width 1316 height 280
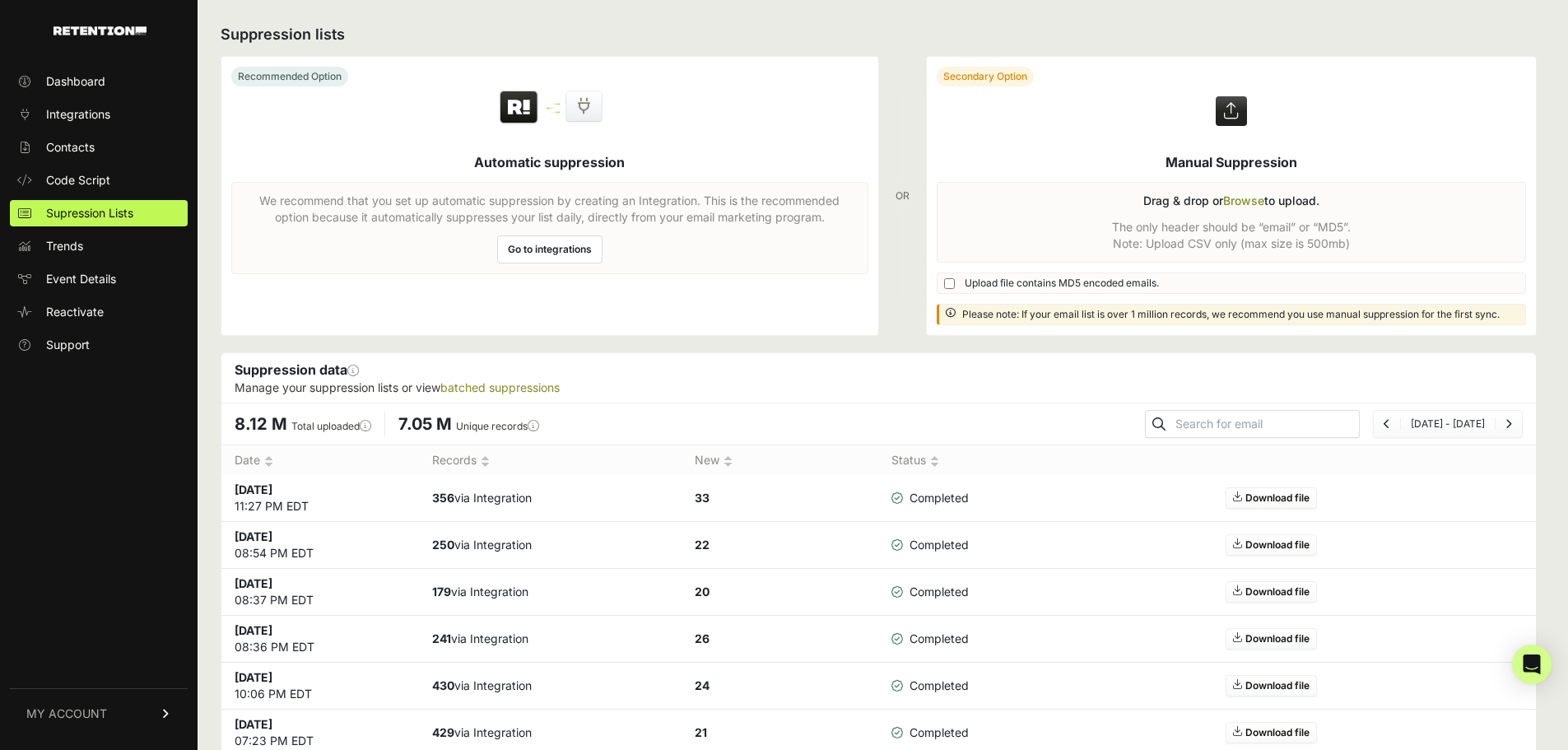
click at [920, 125] on div "Recommended Option Automatic suppression We recommend that you set up automatic…" at bounding box center [879, 196] width 1316 height 280
